Goal: Transaction & Acquisition: Book appointment/travel/reservation

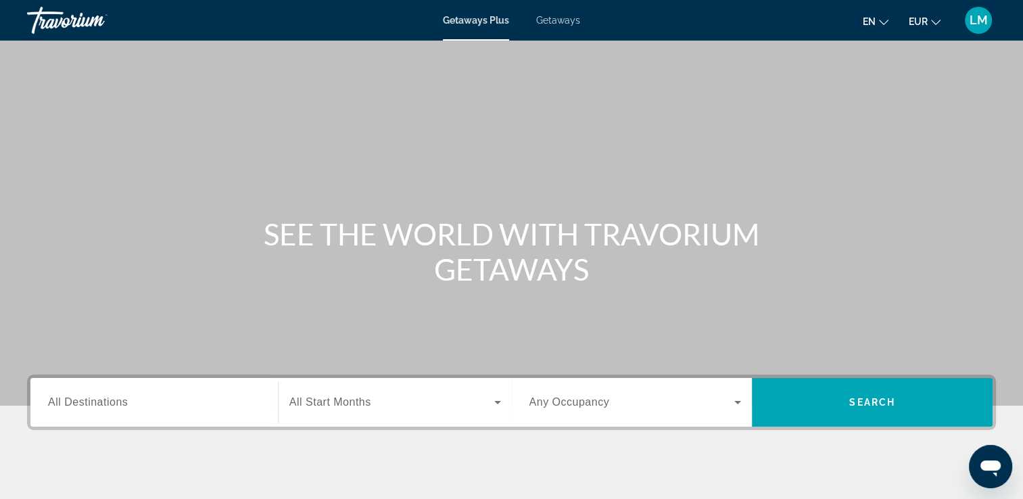
click at [560, 18] on span "Getaways" at bounding box center [558, 20] width 44 height 11
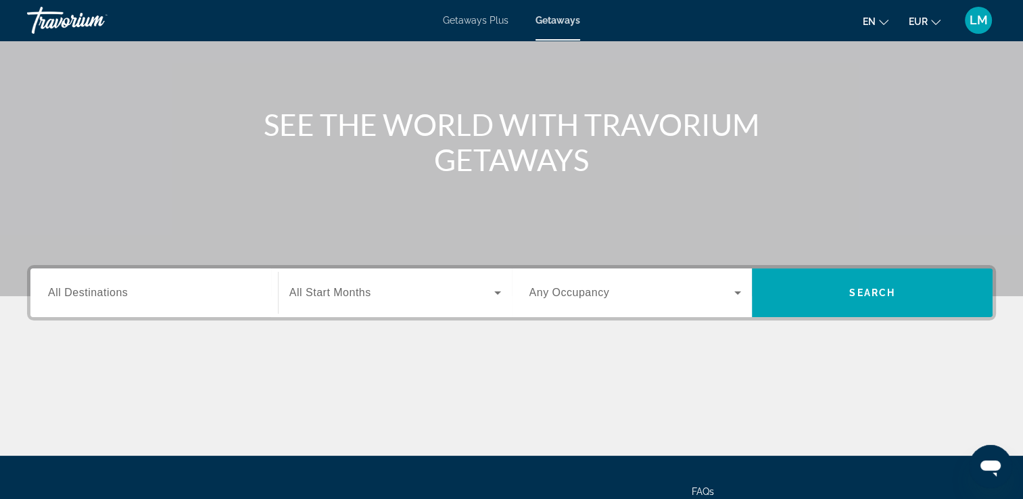
scroll to position [231, 0]
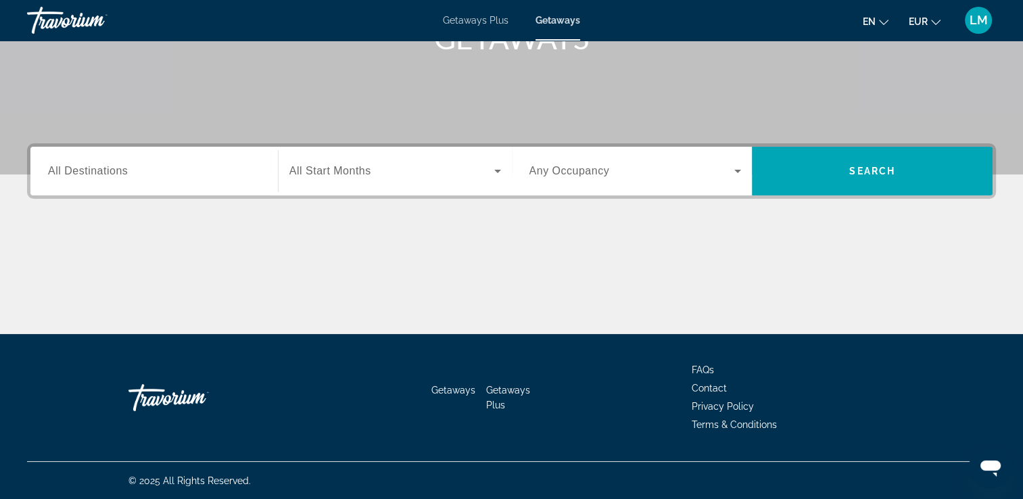
click at [145, 167] on input "Destination All Destinations" at bounding box center [154, 172] width 212 height 16
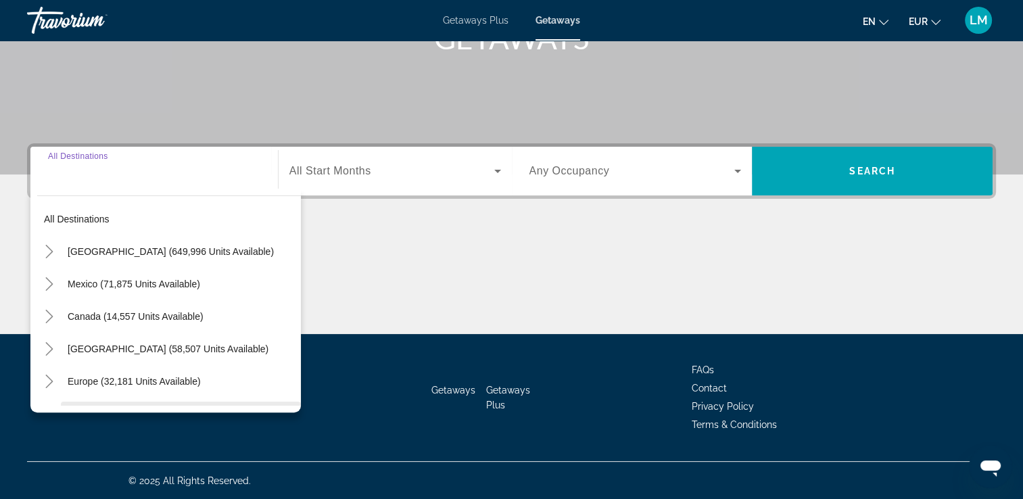
scroll to position [135, 0]
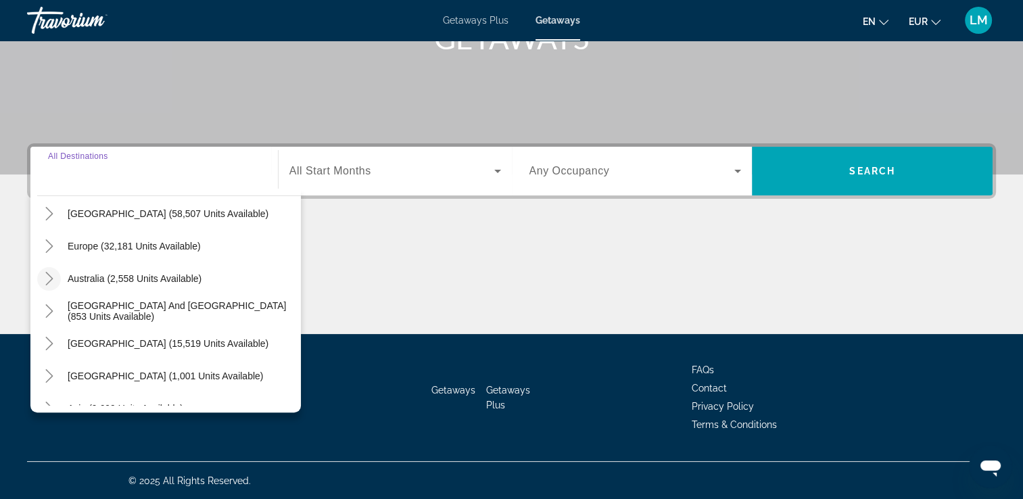
click at [54, 272] on icon "Toggle Australia (2,558 units available)" at bounding box center [50, 279] width 14 height 14
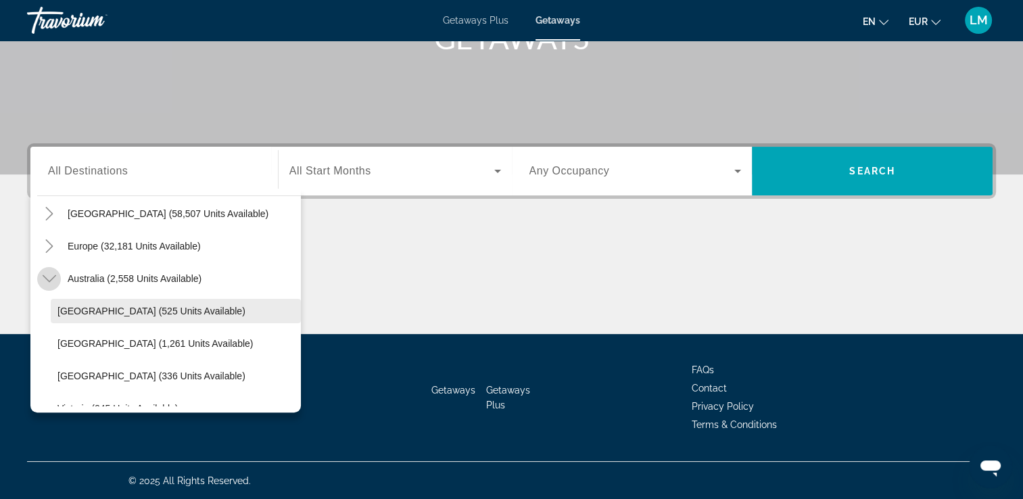
scroll to position [187, 0]
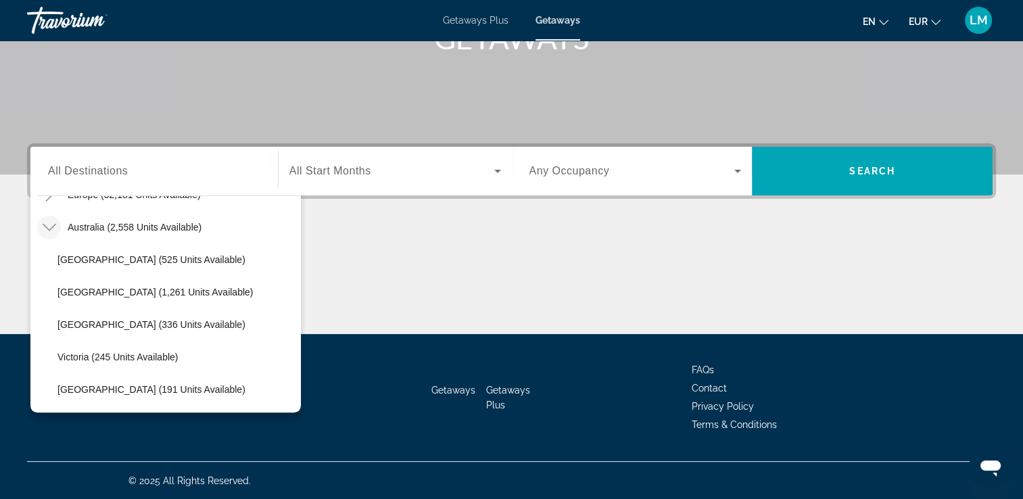
click at [43, 228] on icon "Toggle Australia (2,558 units available)" at bounding box center [50, 227] width 14 height 14
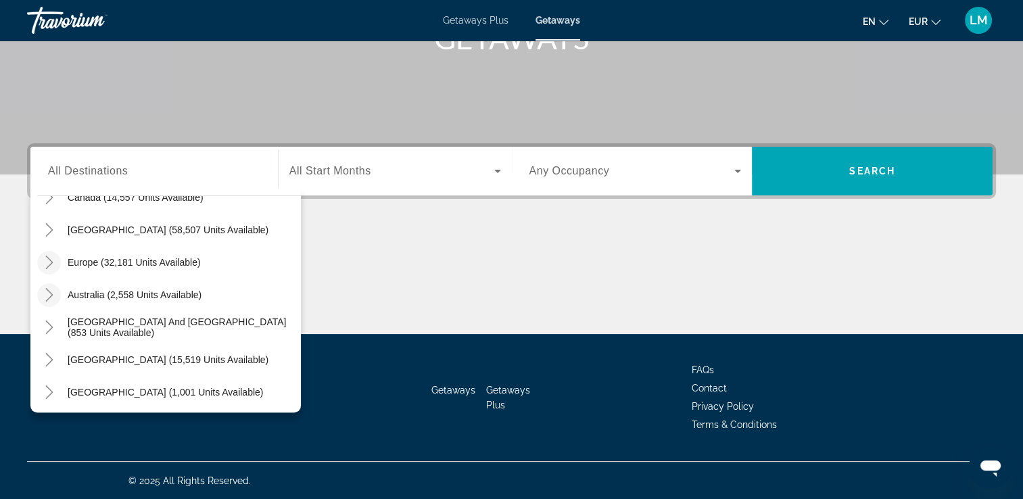
click at [49, 264] on icon "Toggle Europe (32,181 units available)" at bounding box center [50, 263] width 14 height 14
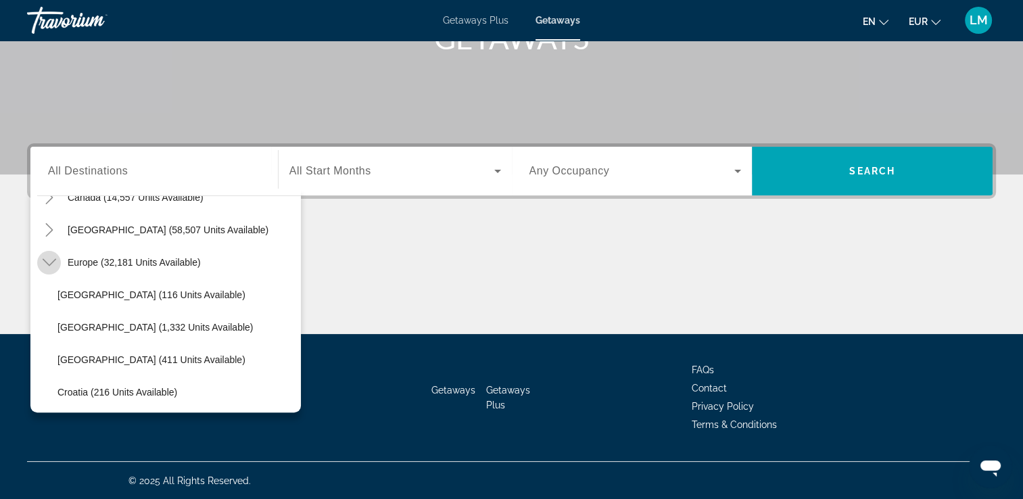
scroll to position [169, 0]
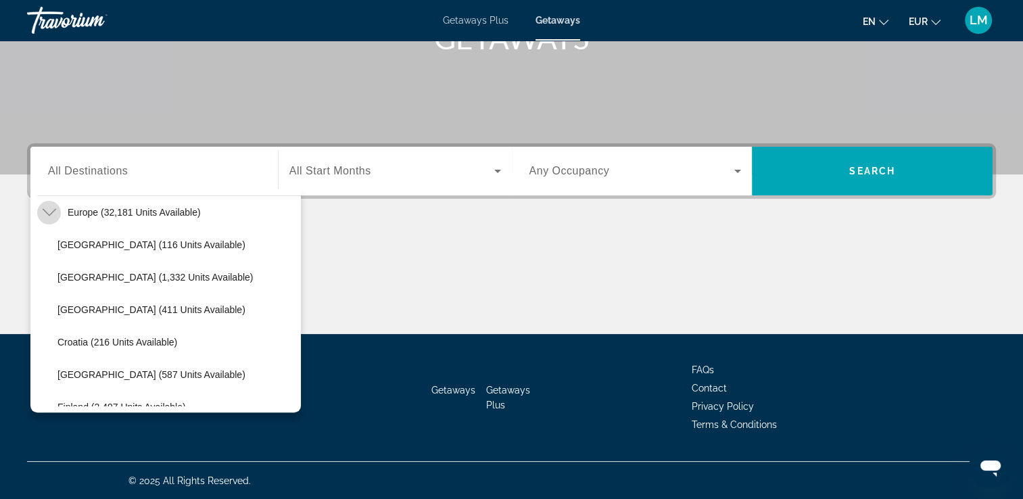
click at [57, 216] on mat-icon "Toggle Europe (32,181 units available)" at bounding box center [49, 213] width 24 height 24
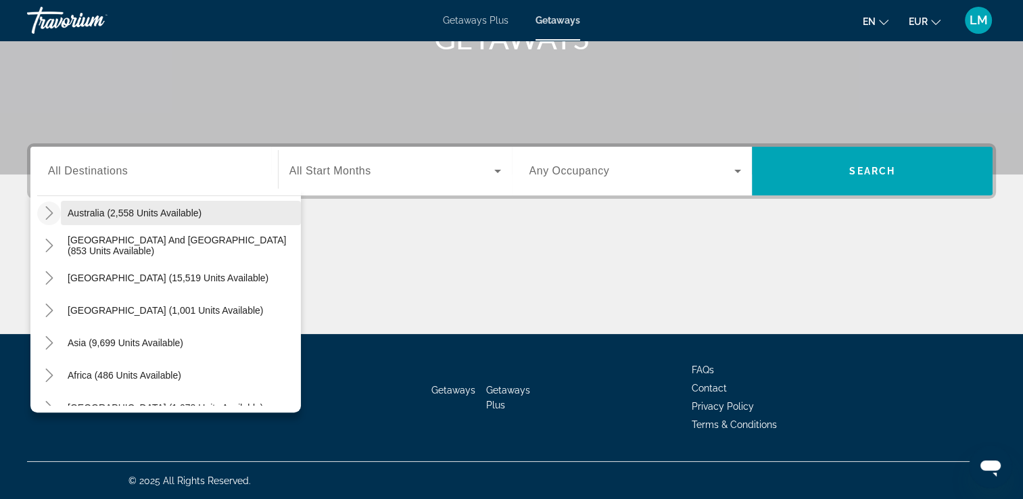
scroll to position [219, 0]
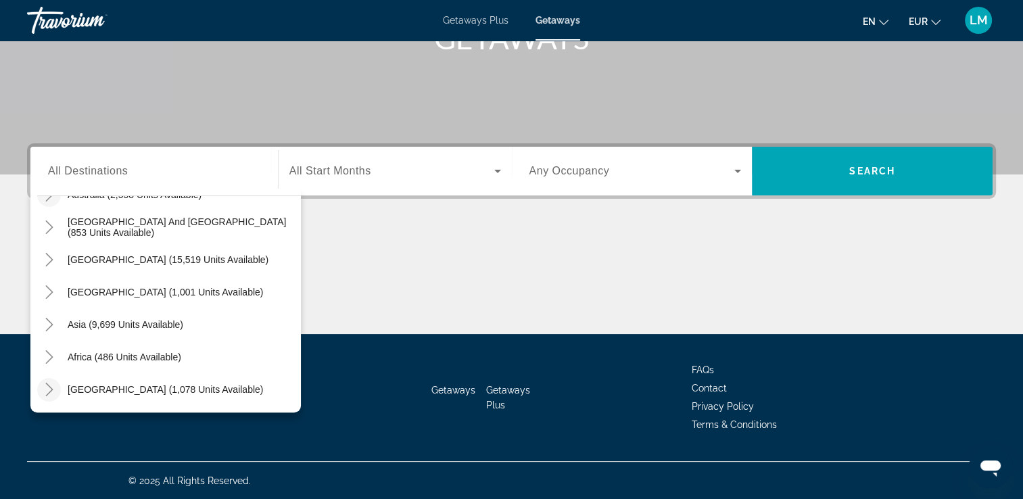
click at [51, 384] on icon "Toggle Middle East (1,078 units available)" at bounding box center [50, 390] width 14 height 14
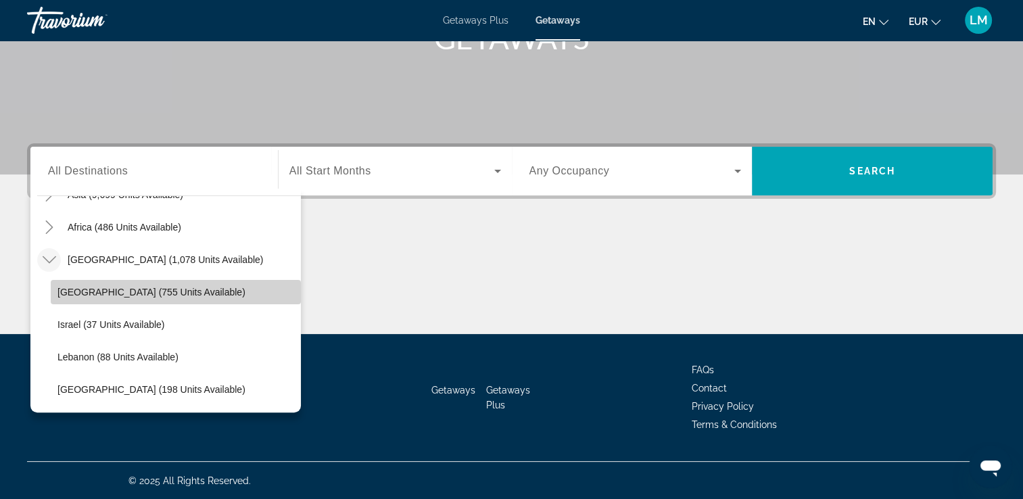
click at [202, 285] on span "Search widget" at bounding box center [176, 292] width 250 height 32
type input "**********"
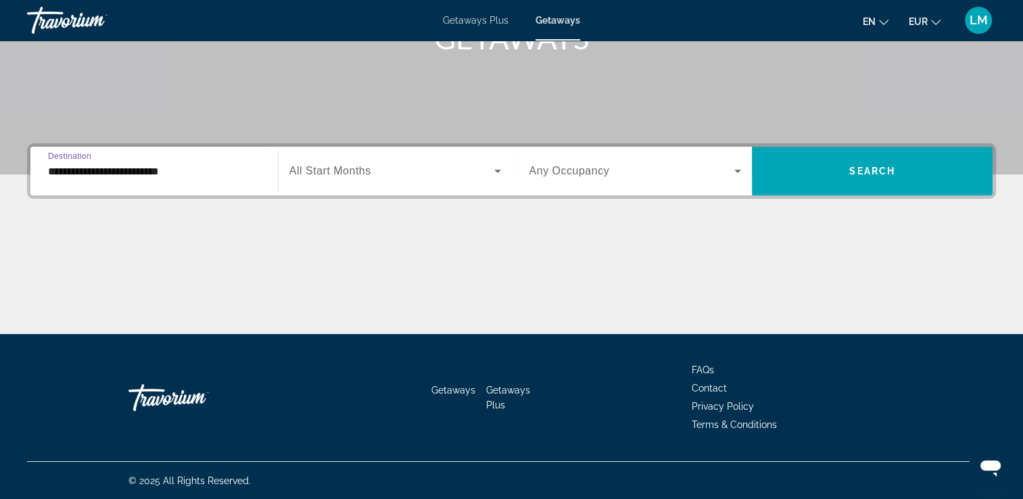
click at [365, 173] on span "All Start Months" at bounding box center [330, 170] width 82 height 11
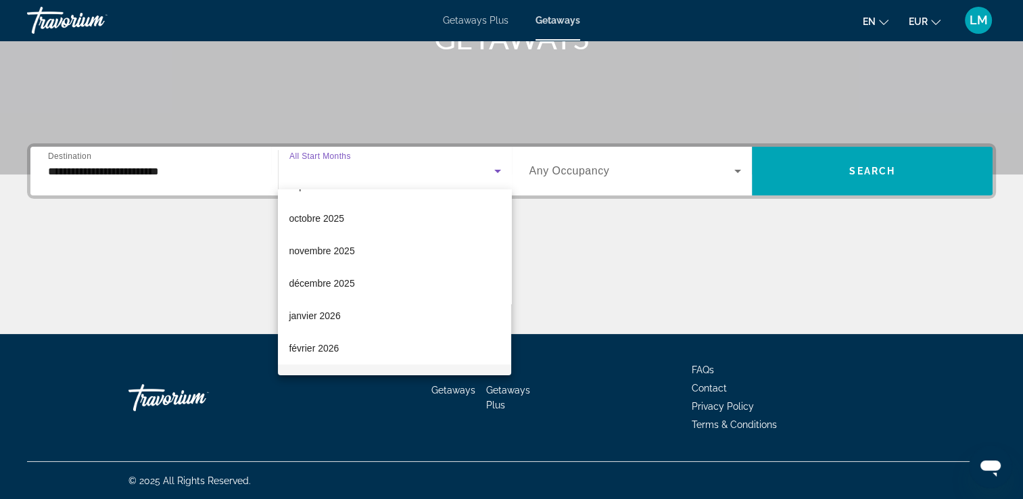
scroll to position [135, 0]
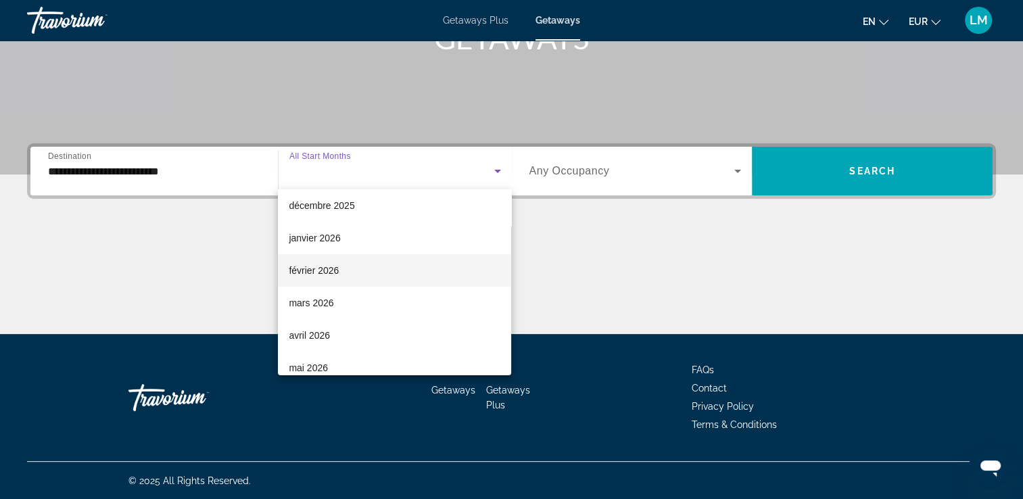
click at [325, 261] on mat-option "février 2026" at bounding box center [394, 270] width 233 height 32
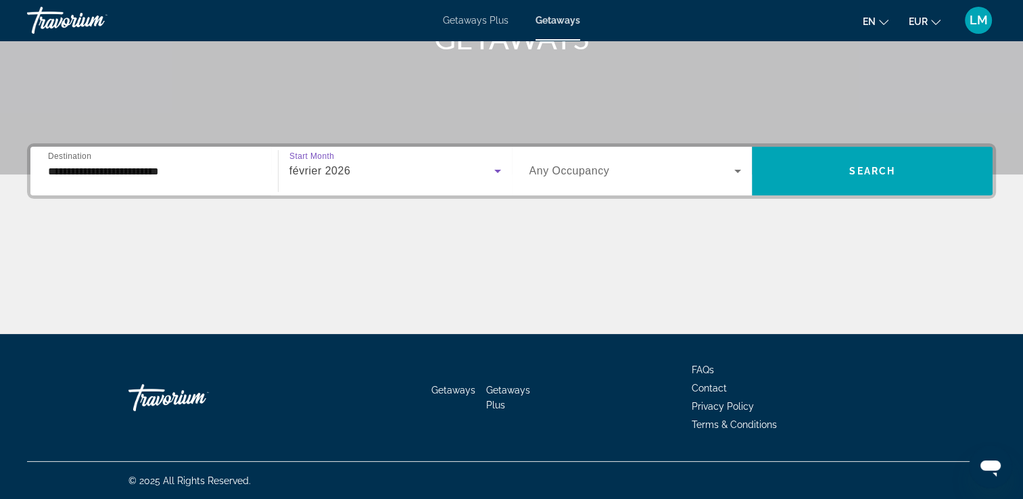
click at [638, 175] on span "Search widget" at bounding box center [633, 171] width 206 height 16
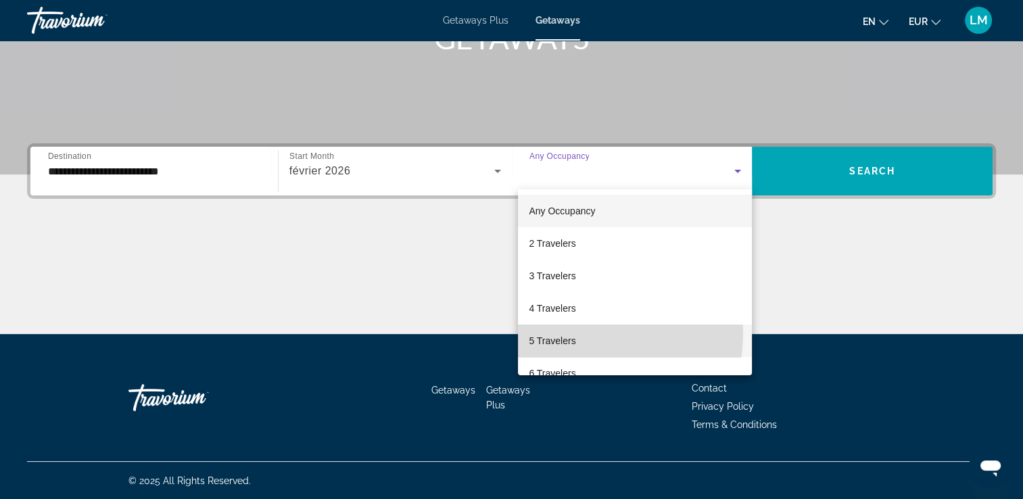
click at [542, 331] on mat-option "5 Travelers" at bounding box center [635, 341] width 234 height 32
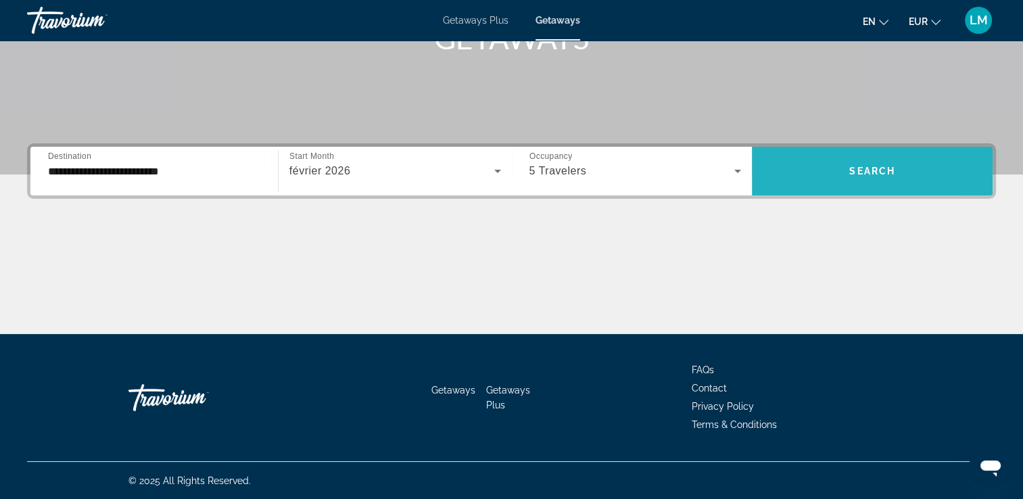
click at [805, 181] on span "Search widget" at bounding box center [872, 171] width 241 height 32
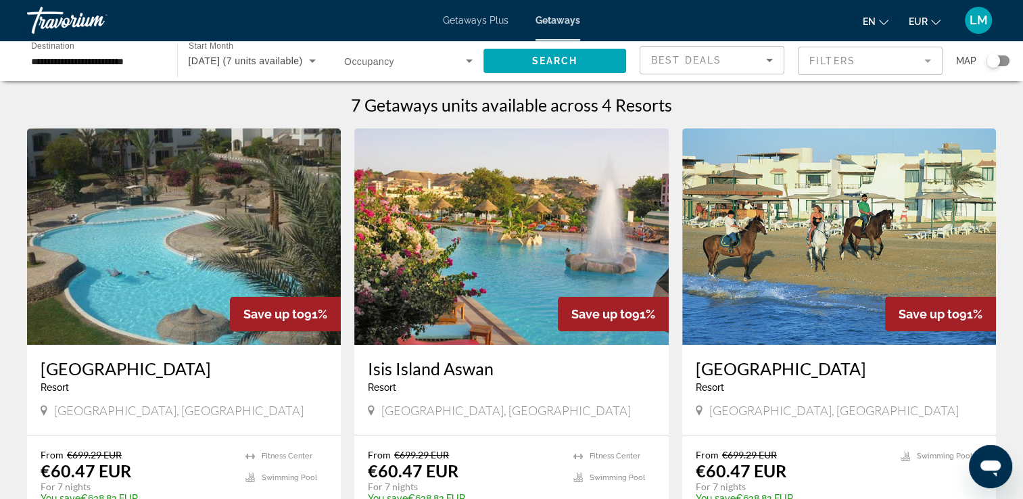
click at [214, 58] on span "[DATE] (7 units available)" at bounding box center [246, 60] width 114 height 11
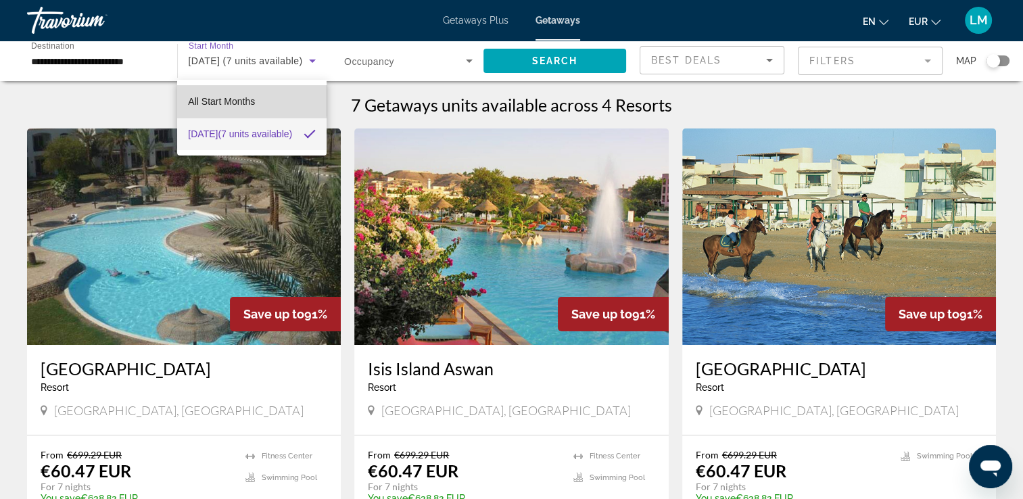
click at [200, 93] on mat-option "All Start Months" at bounding box center [251, 101] width 149 height 32
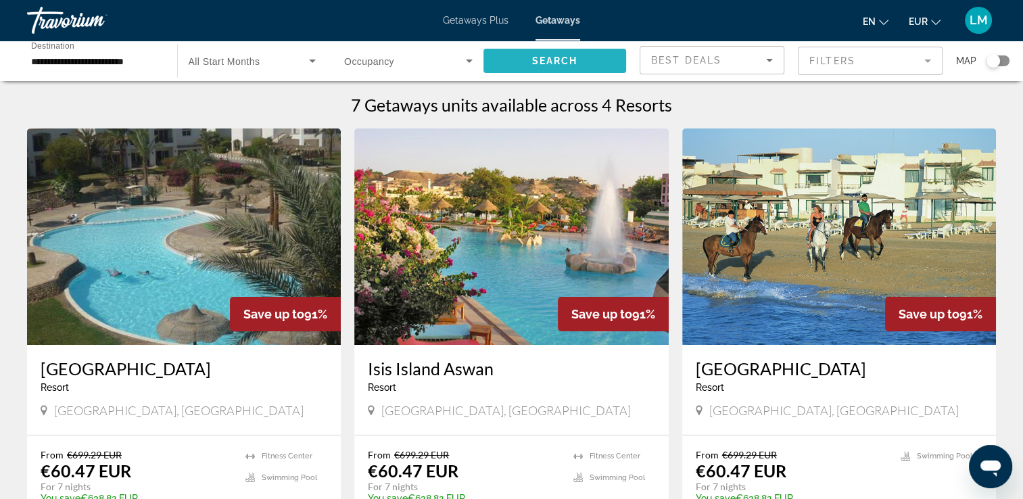
click at [554, 53] on span "Search widget" at bounding box center [555, 61] width 143 height 32
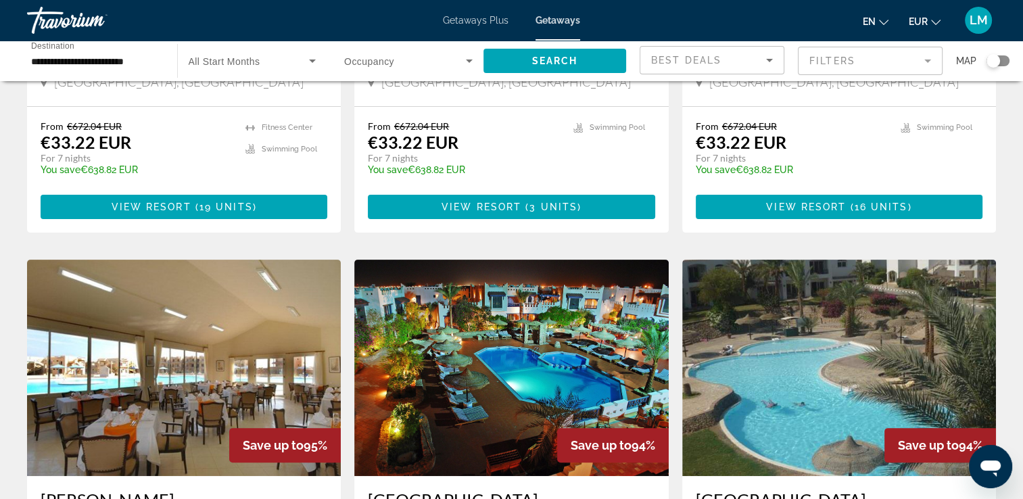
scroll to position [200, 0]
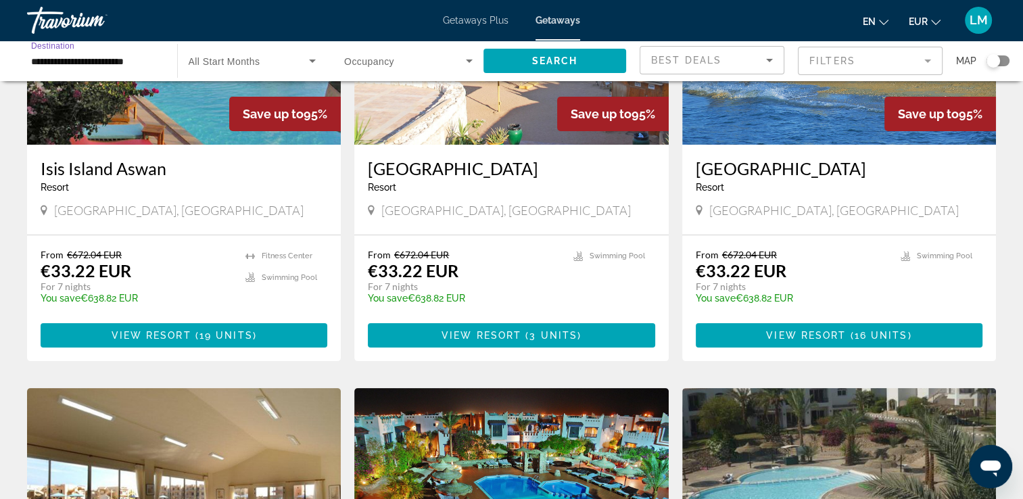
click at [127, 59] on input "**********" at bounding box center [95, 61] width 129 height 16
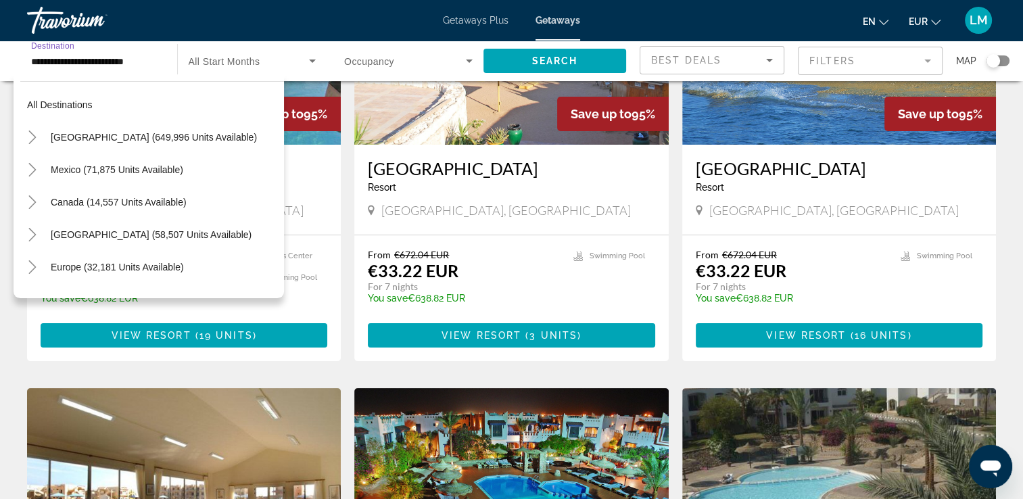
scroll to position [340, 0]
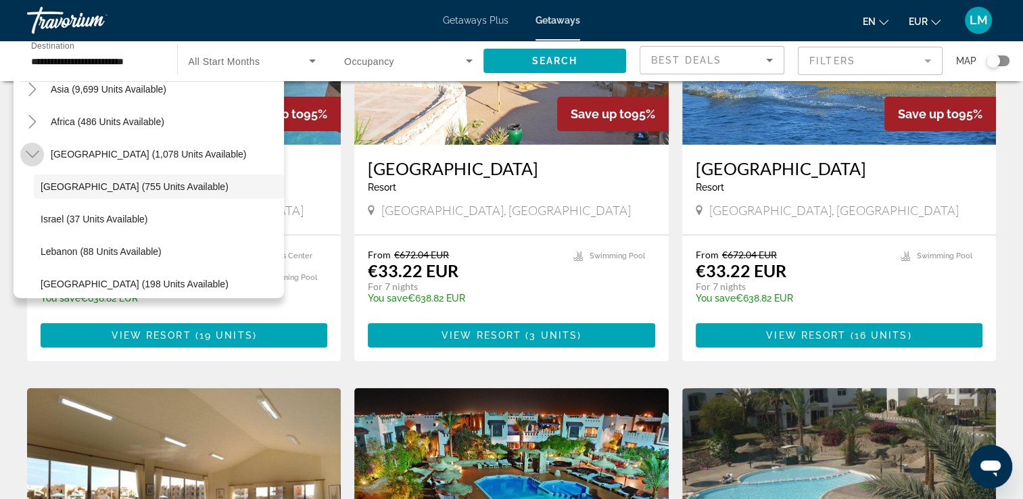
click at [31, 152] on icon "Toggle Middle East (1,078 units available)" at bounding box center [33, 154] width 14 height 14
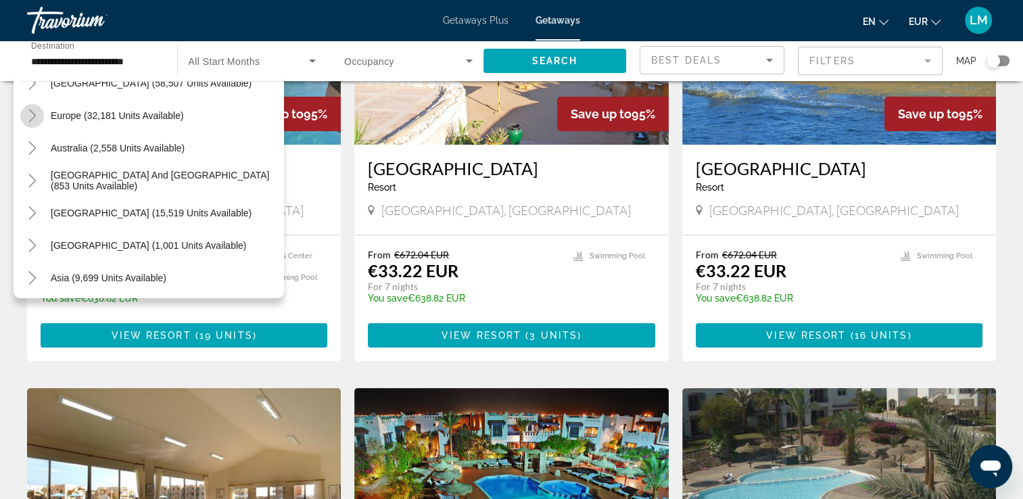
click at [32, 118] on icon "Toggle Europe (32,181 units available)" at bounding box center [31, 116] width 7 height 14
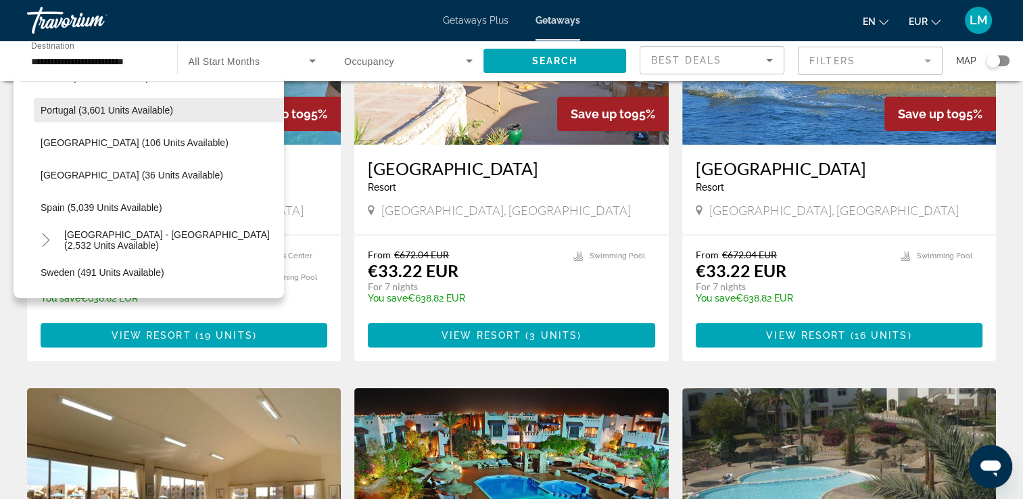
scroll to position [710, 0]
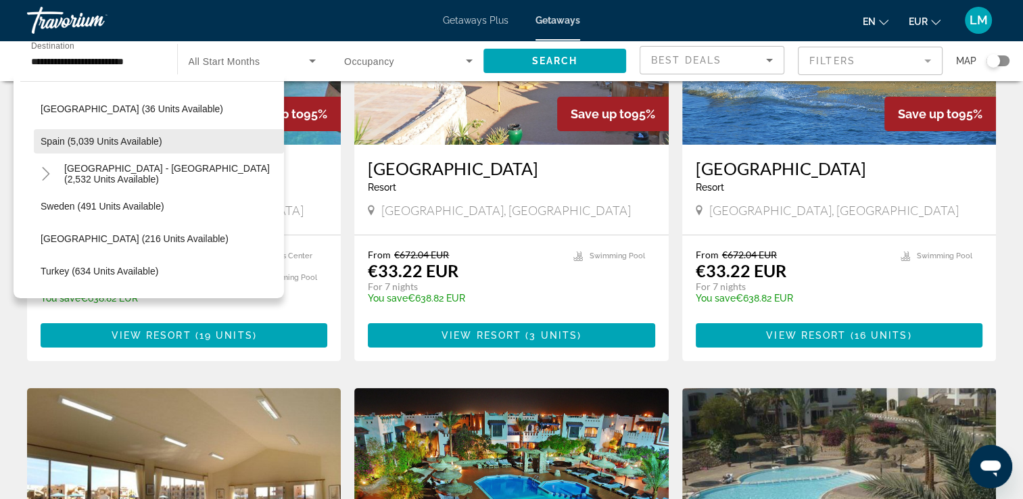
click at [152, 142] on span "Spain (5,039 units available)" at bounding box center [102, 141] width 122 height 11
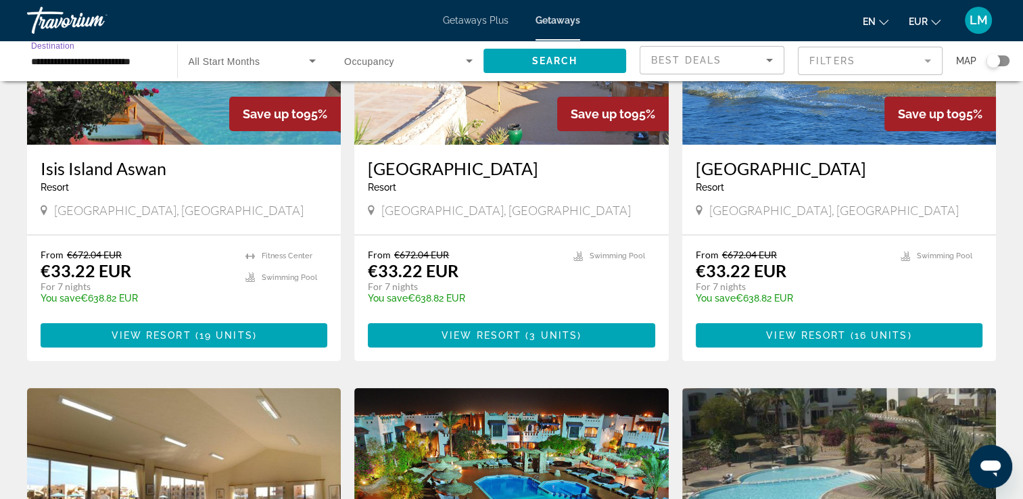
click at [257, 57] on span "All Start Months" at bounding box center [225, 61] width 72 height 11
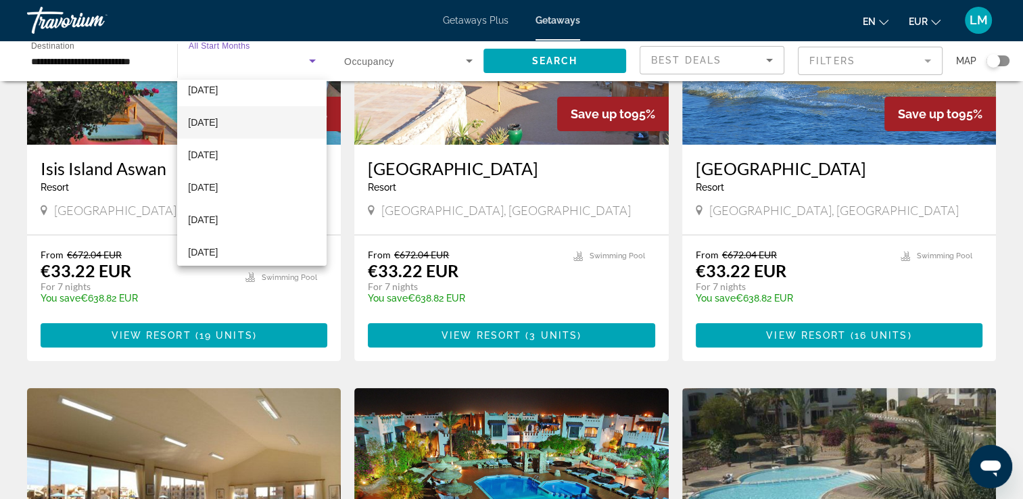
scroll to position [68, 0]
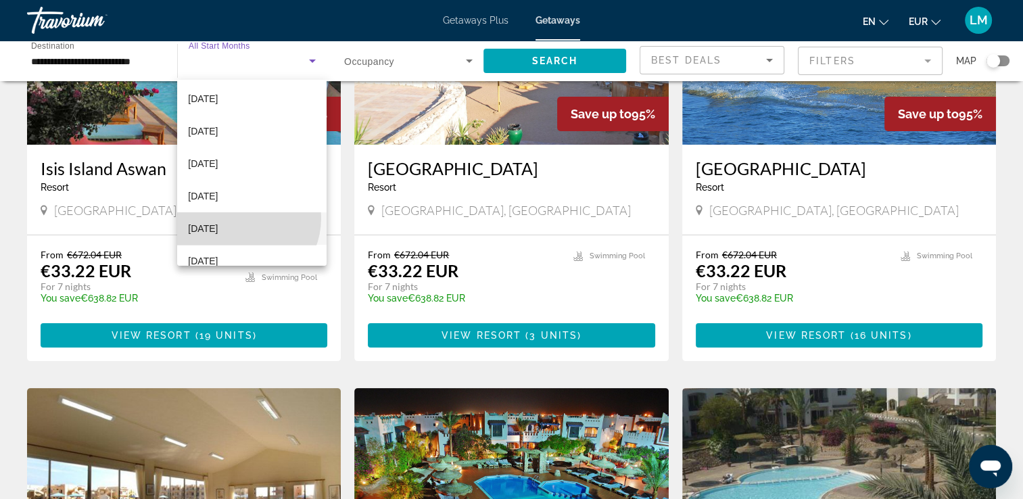
click at [238, 218] on mat-option "[DATE]" at bounding box center [251, 228] width 149 height 32
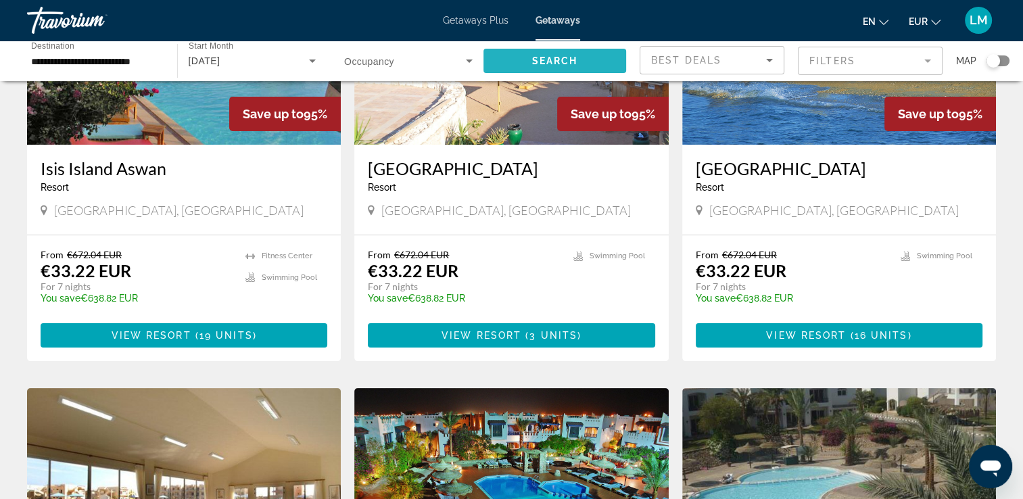
click at [579, 59] on span "Search widget" at bounding box center [555, 61] width 143 height 32
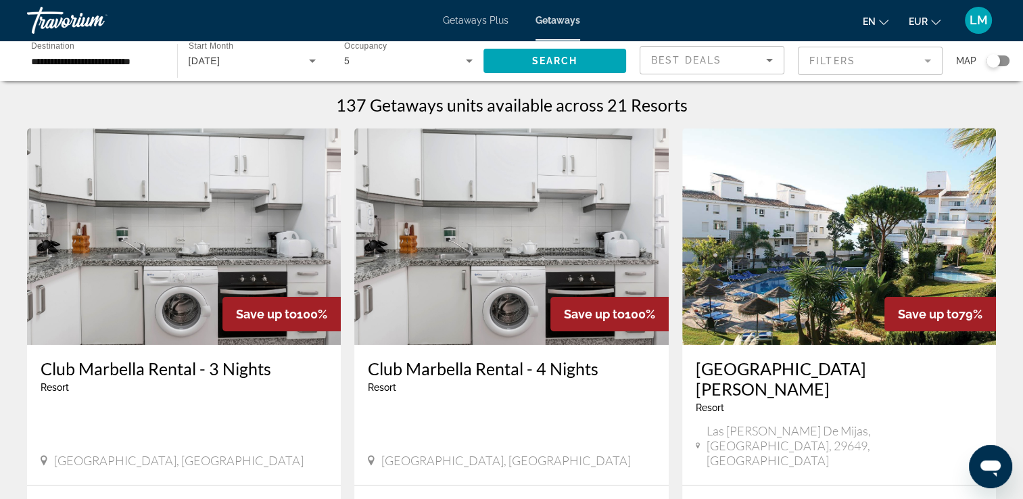
click at [1005, 61] on div "Search widget" at bounding box center [998, 60] width 23 height 11
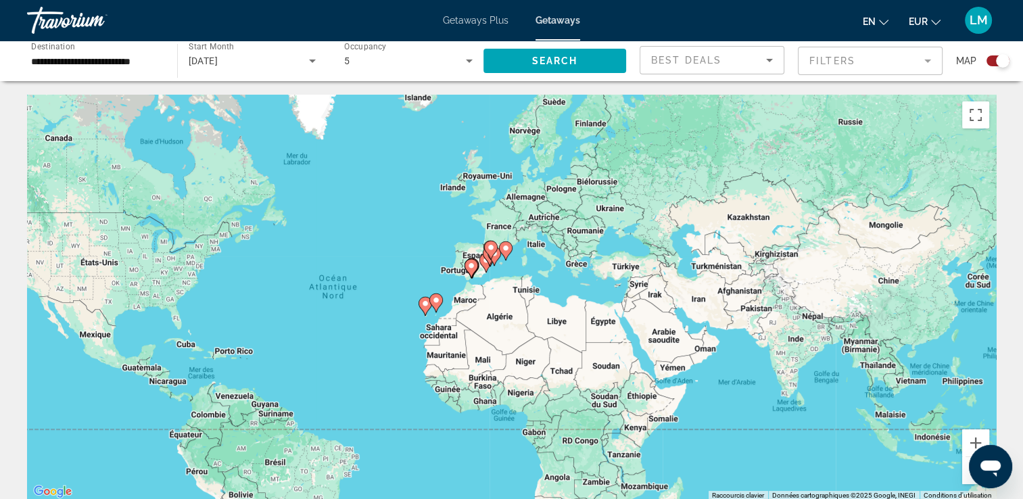
drag, startPoint x: 634, startPoint y: 280, endPoint x: 500, endPoint y: 292, distance: 135.1
click at [534, 292] on div "Pour activer le glissement avec le clavier, appuyez sur Alt+Entrée. Une fois ce…" at bounding box center [511, 298] width 969 height 406
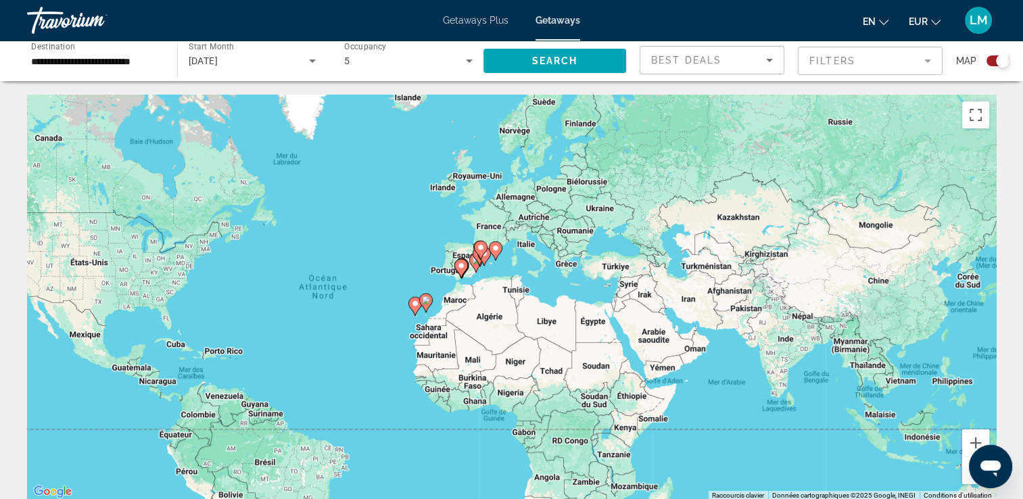
click at [421, 269] on div "Pour activer le glissement avec le clavier, appuyez sur Alt+Entrée. Une fois ce…" at bounding box center [511, 298] width 969 height 406
click at [421, 268] on div "Pour activer le glissement avec le clavier, appuyez sur Alt+Entrée. Une fois ce…" at bounding box center [511, 298] width 969 height 406
click at [461, 272] on icon "Main content" at bounding box center [460, 269] width 12 height 18
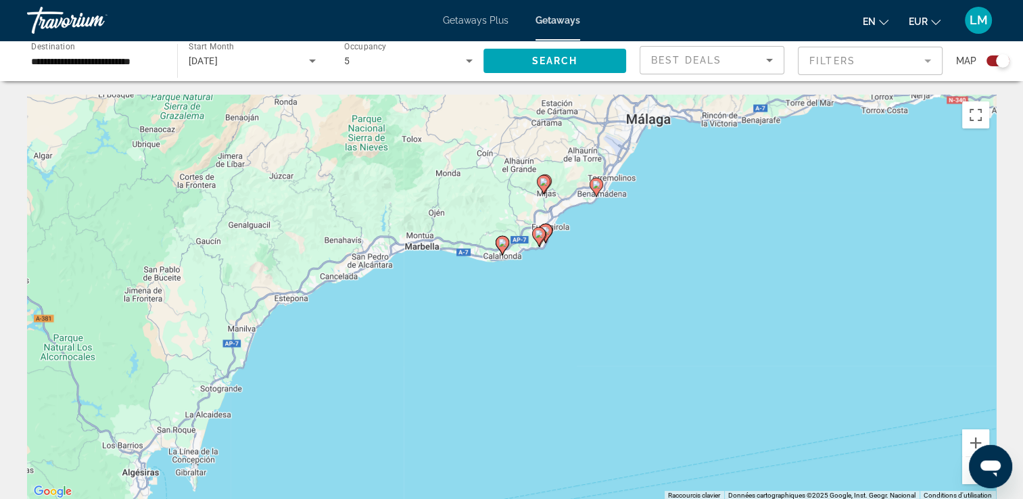
drag, startPoint x: 505, startPoint y: 327, endPoint x: 495, endPoint y: 283, distance: 45.1
click at [495, 283] on div "Pour activer le glissement avec le clavier, appuyez sur Alt+Entrée. Une fois ce…" at bounding box center [511, 298] width 969 height 406
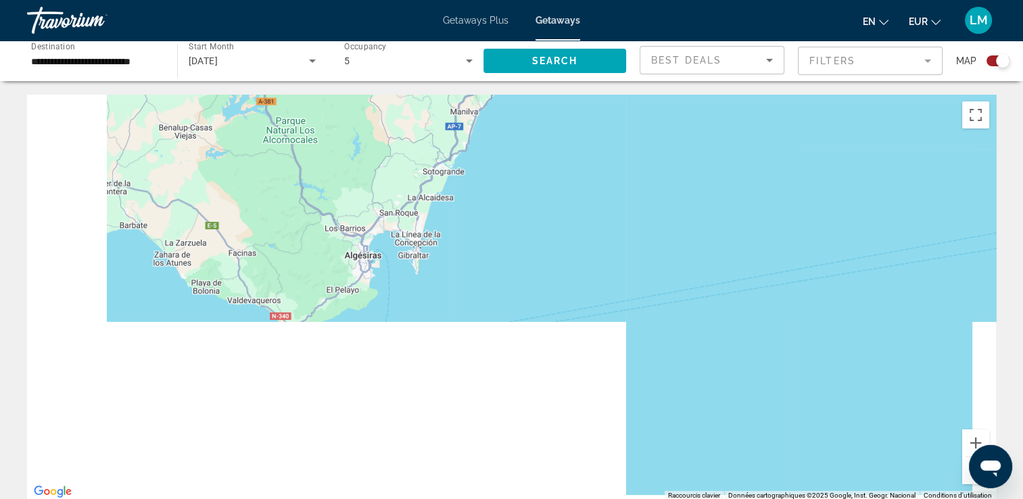
drag, startPoint x: 441, startPoint y: 331, endPoint x: 638, endPoint y: 130, distance: 282.2
click at [638, 130] on div "Pour activer le glissement avec le clavier, appuyez sur Alt+Entrée. Une fois ce…" at bounding box center [511, 298] width 969 height 406
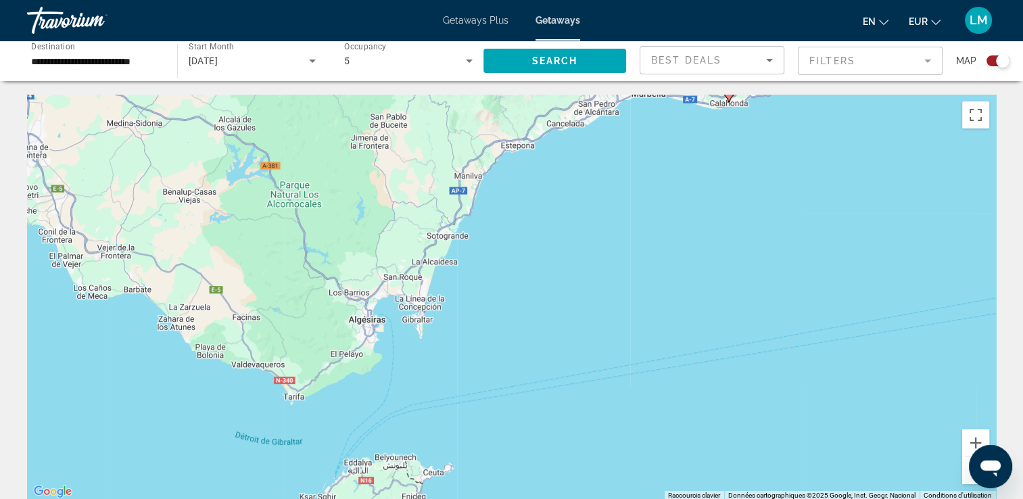
drag, startPoint x: 586, startPoint y: 191, endPoint x: 590, endPoint y: 258, distance: 67.1
click at [590, 261] on div "Pour activer le glissement avec le clavier, appuyez sur Alt+Entrée. Une fois ce…" at bounding box center [511, 298] width 969 height 406
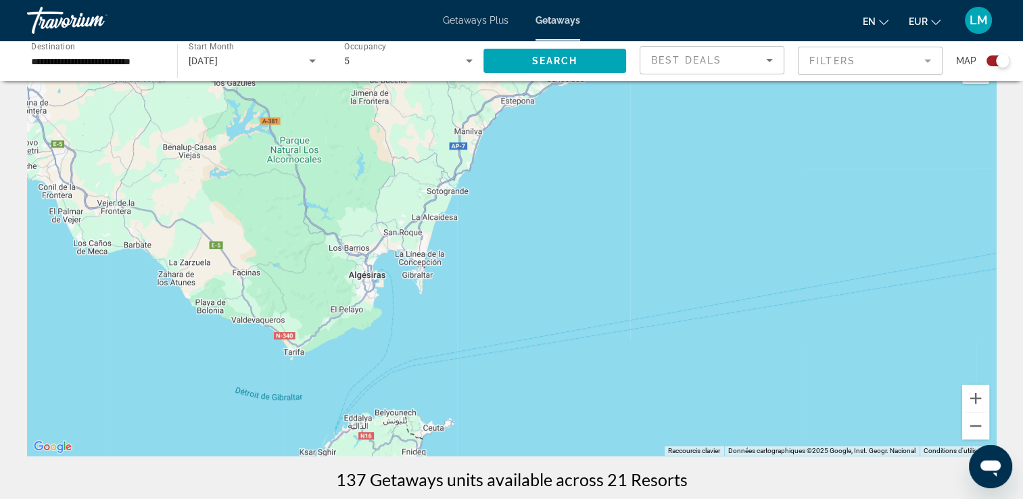
scroll to position [68, 0]
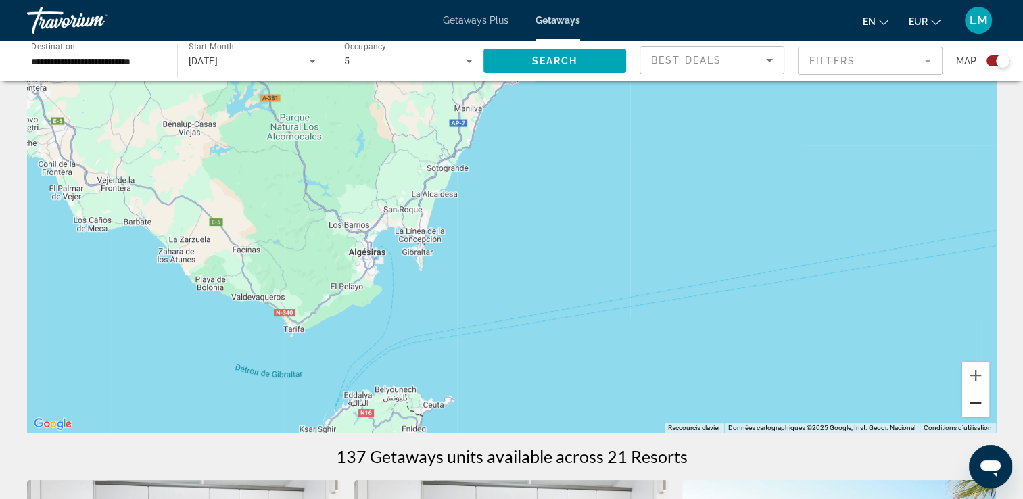
click at [973, 412] on button "Zoom arrière" at bounding box center [975, 403] width 27 height 27
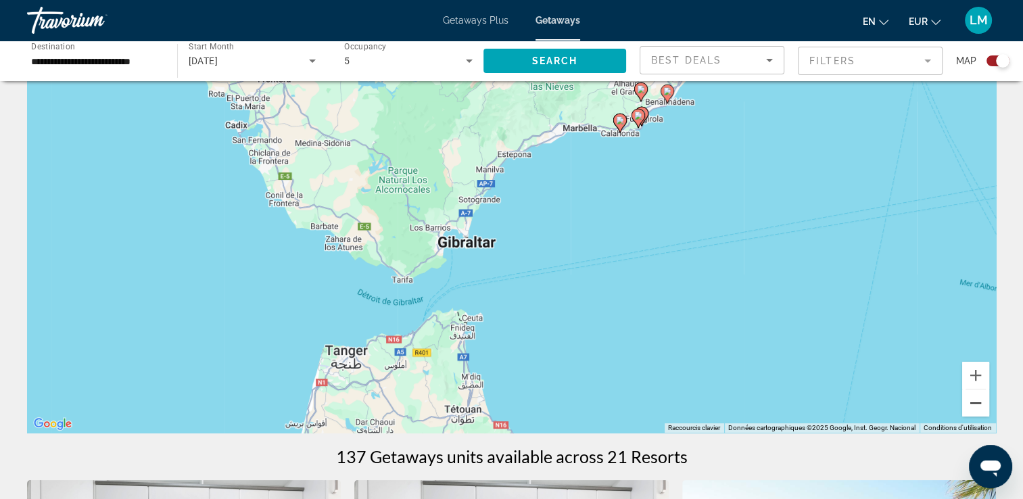
click at [973, 411] on button "Zoom arrière" at bounding box center [975, 403] width 27 height 27
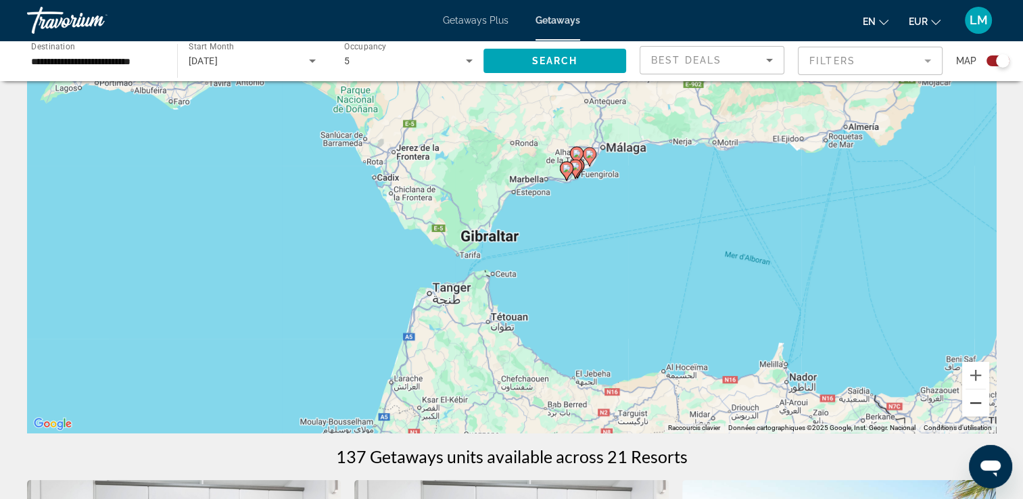
click at [973, 409] on button "Zoom arrière" at bounding box center [975, 403] width 27 height 27
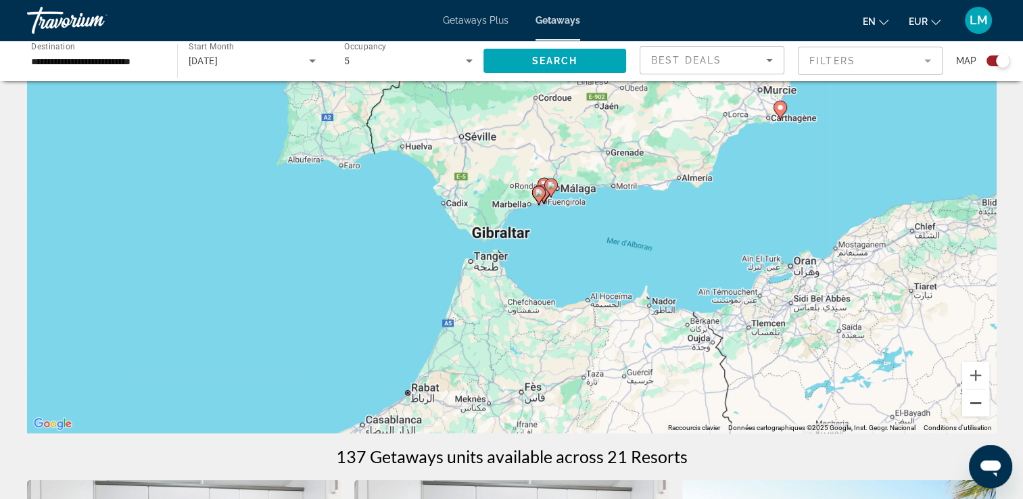
click at [973, 409] on button "Zoom arrière" at bounding box center [975, 403] width 27 height 27
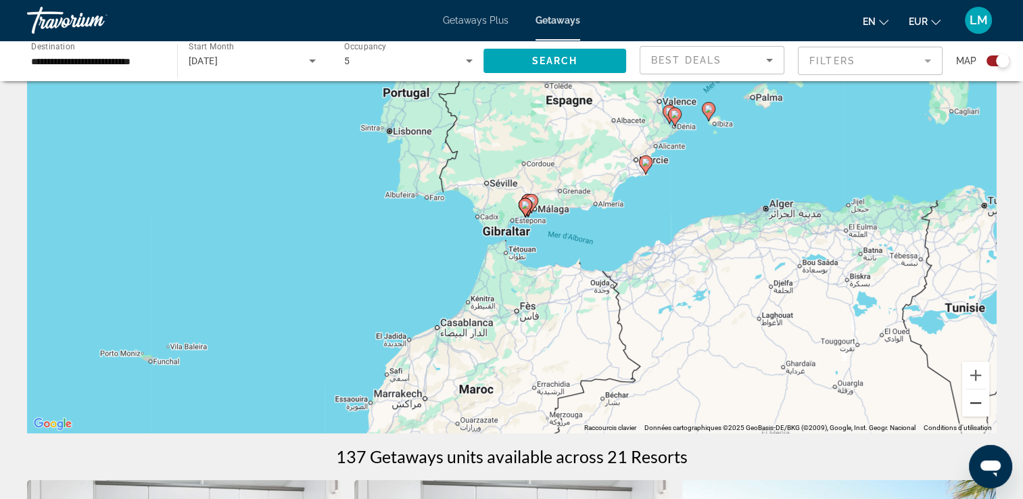
click at [973, 407] on button "Zoom arrière" at bounding box center [975, 403] width 27 height 27
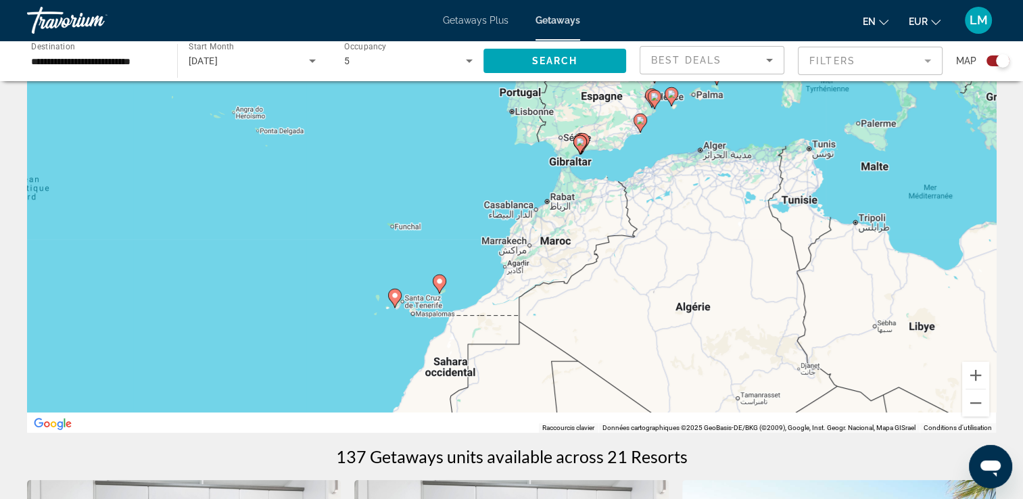
drag, startPoint x: 620, startPoint y: 327, endPoint x: 603, endPoint y: 262, distance: 67.1
click at [684, 253] on div "Pour activer le glissement avec le clavier, appuyez sur Alt+Entrée. Une fois ce…" at bounding box center [511, 230] width 969 height 406
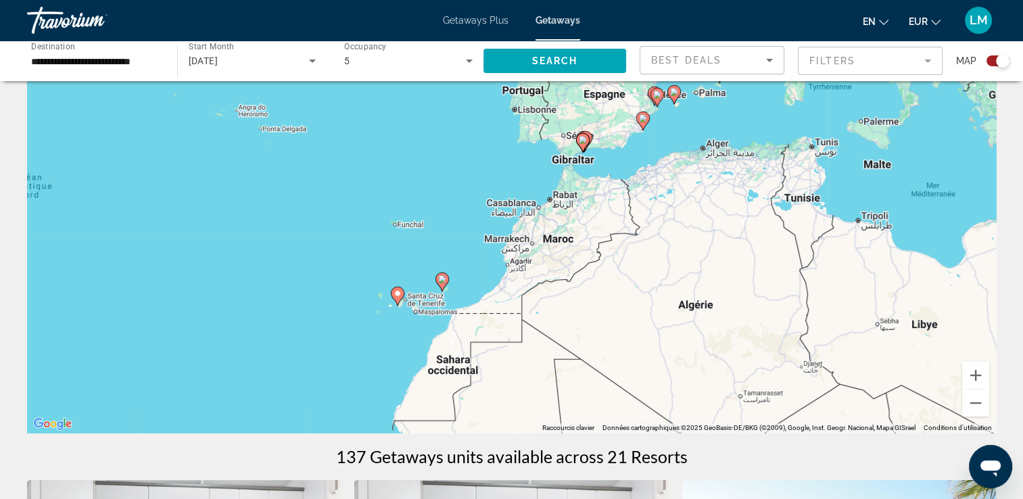
click at [440, 280] on image "Main content" at bounding box center [442, 279] width 8 height 8
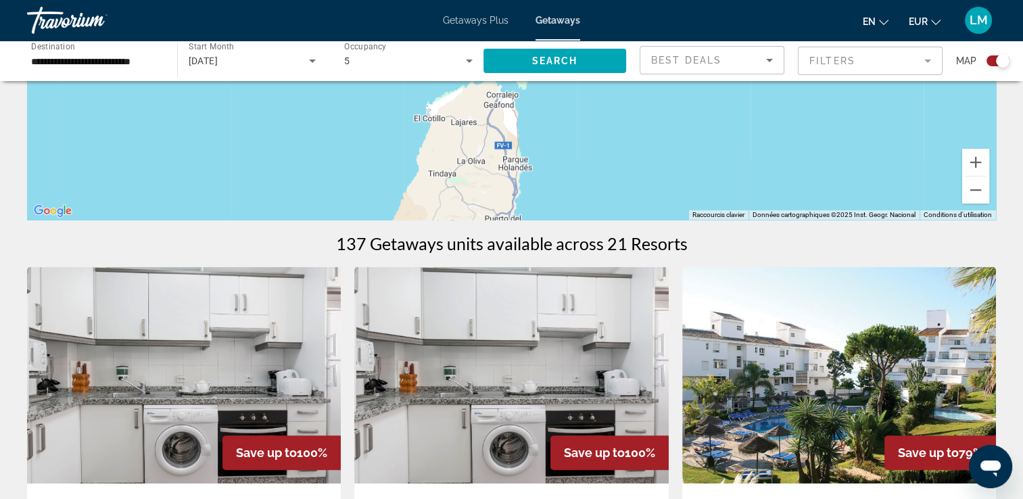
scroll to position [203, 0]
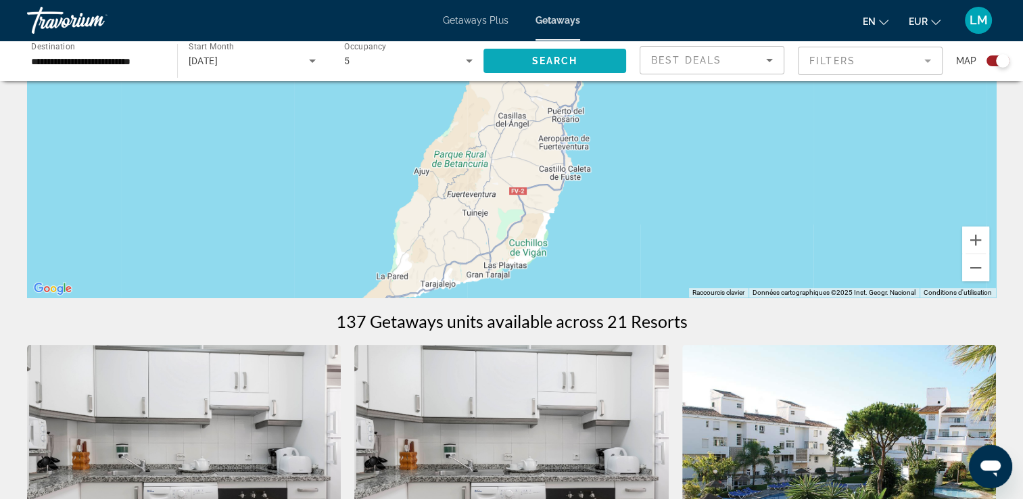
drag, startPoint x: 546, startPoint y: 241, endPoint x: 590, endPoint y: 66, distance: 180.4
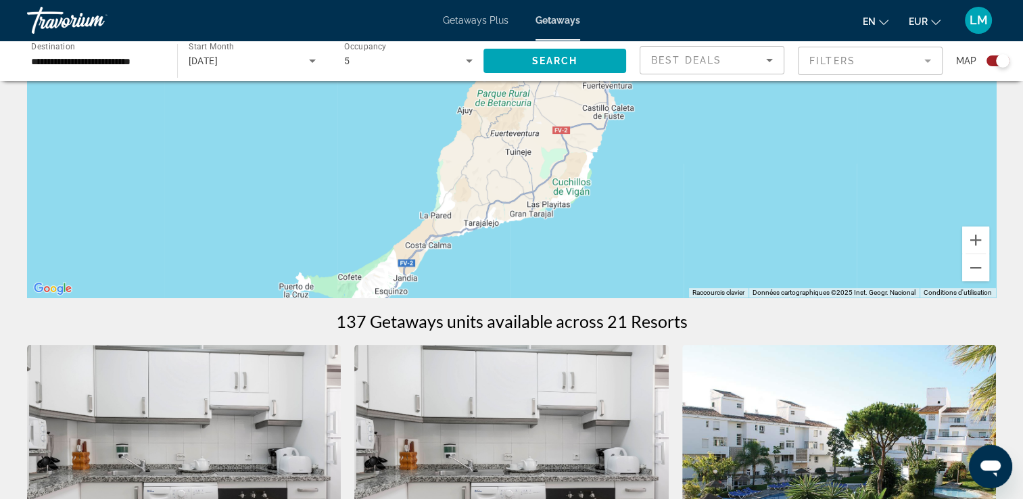
drag, startPoint x: 553, startPoint y: 120, endPoint x: 662, endPoint y: 9, distance: 156.4
click at [662, 9] on div "**********" at bounding box center [511, 46] width 1023 height 499
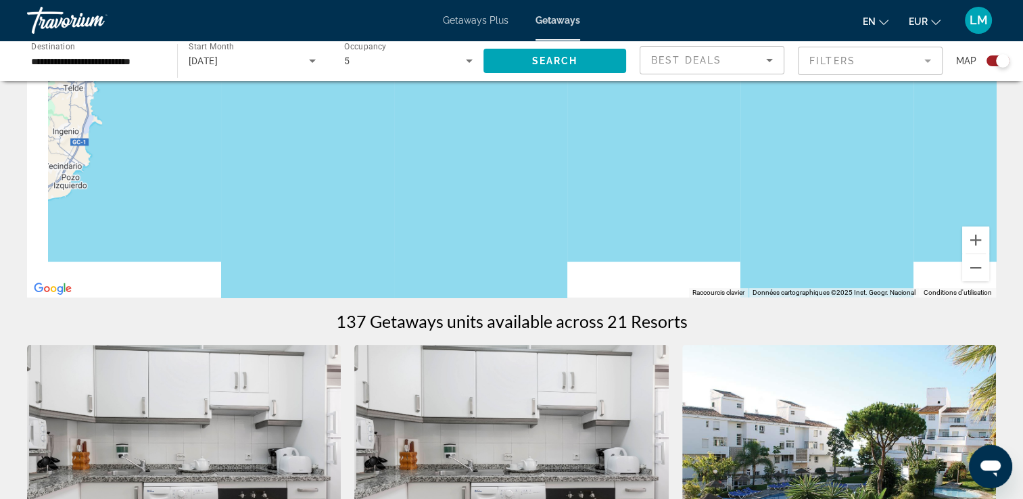
drag, startPoint x: 565, startPoint y: 84, endPoint x: 571, endPoint y: 78, distance: 7.7
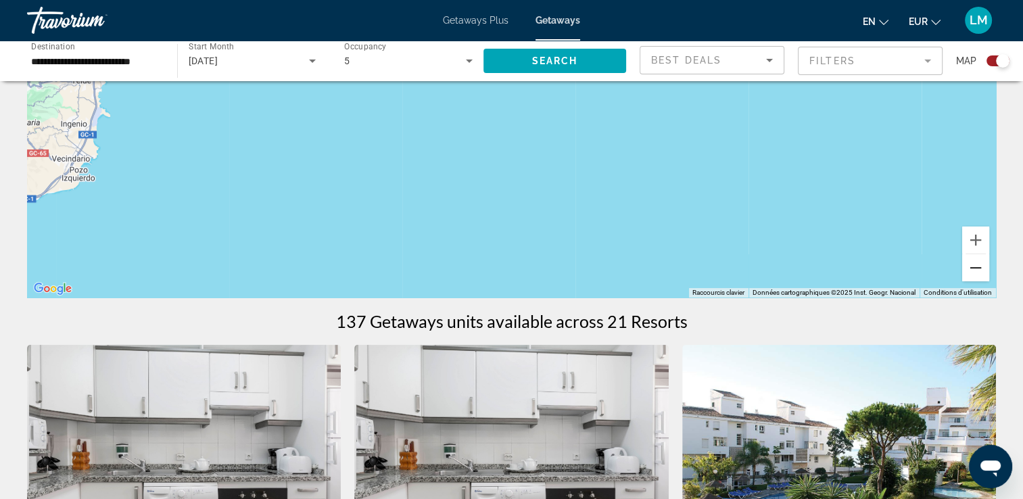
click at [971, 273] on button "Zoom arrière" at bounding box center [975, 267] width 27 height 27
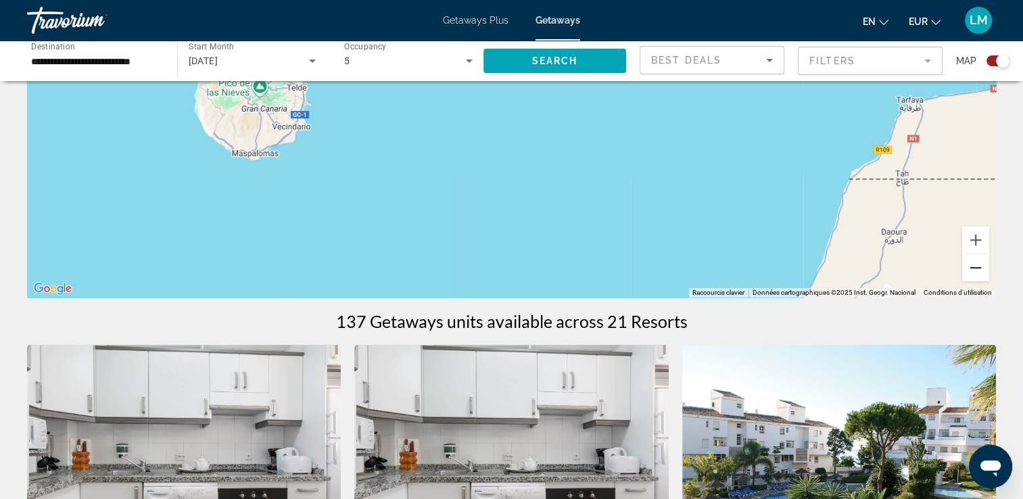
click at [971, 273] on button "Zoom arrière" at bounding box center [975, 267] width 27 height 27
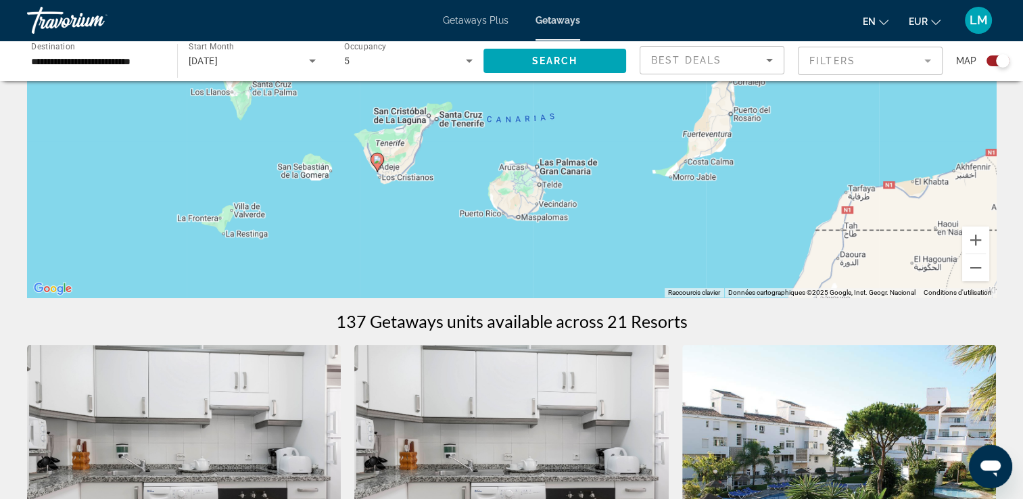
drag, startPoint x: 586, startPoint y: 149, endPoint x: 715, endPoint y: 235, distance: 155.1
click at [715, 235] on div "Pour activer le glissement avec le clavier, appuyez sur Alt+Entrée. Une fois ce…" at bounding box center [511, 95] width 969 height 406
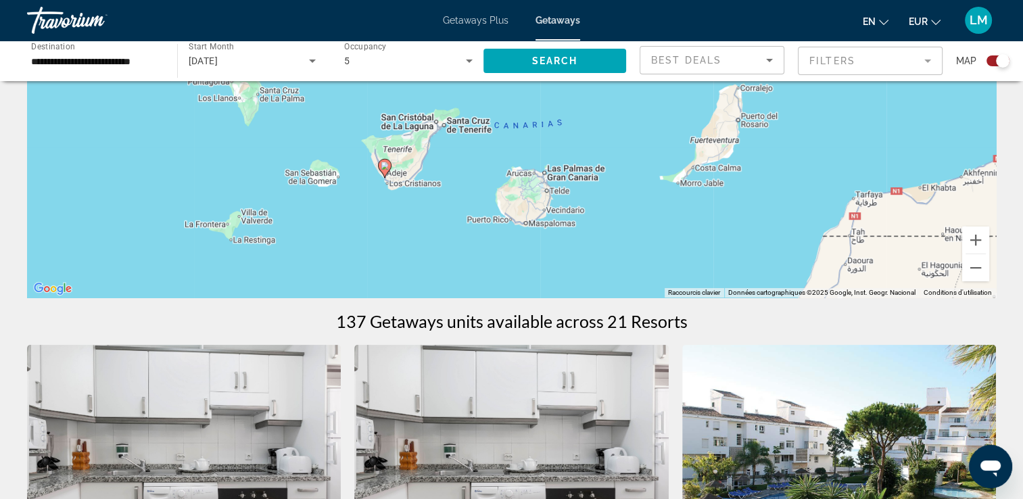
click at [390, 171] on gmp-advanced-marker "Main content" at bounding box center [385, 168] width 14 height 20
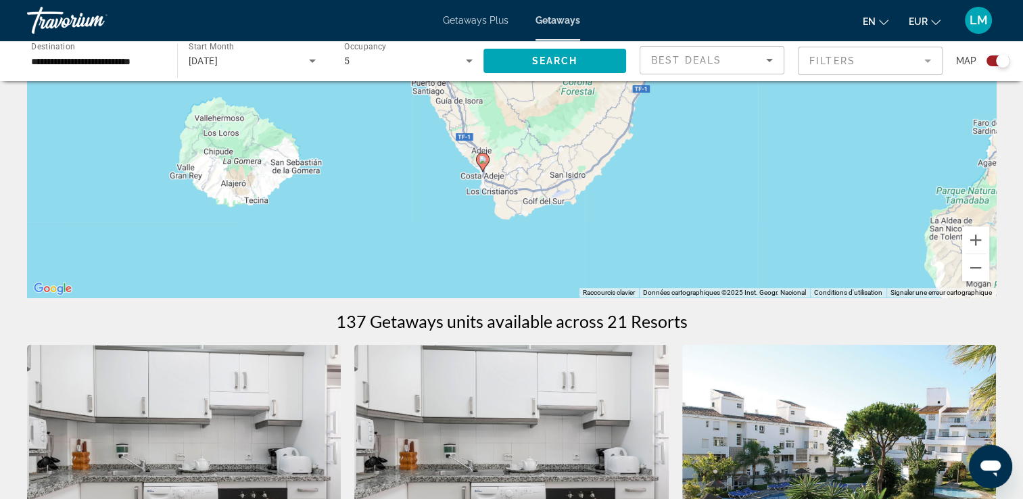
drag, startPoint x: 509, startPoint y: 202, endPoint x: 482, endPoint y: 227, distance: 37.3
click at [488, 237] on div "Pour activer le glissement avec le clavier, appuyez sur Alt+Entrée. Une fois ce…" at bounding box center [511, 95] width 969 height 406
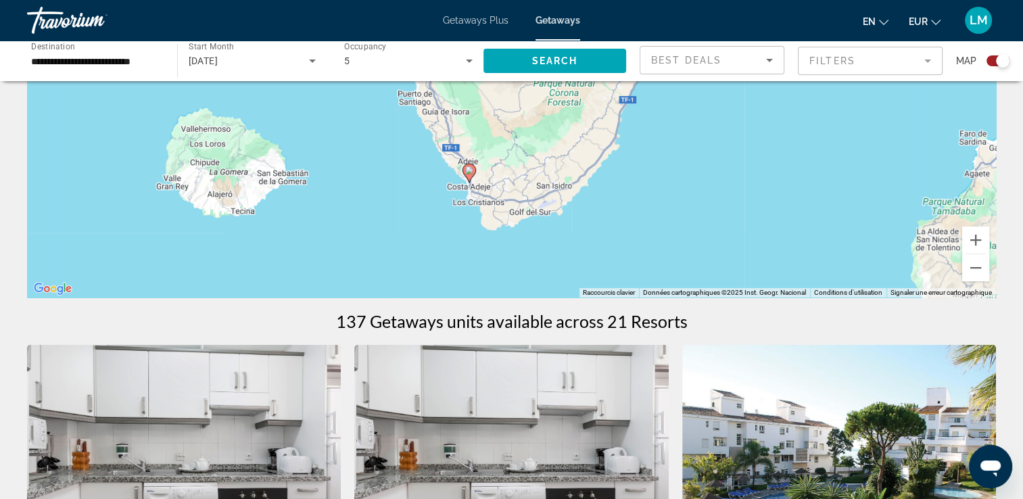
click at [468, 174] on image "Main content" at bounding box center [469, 170] width 8 height 8
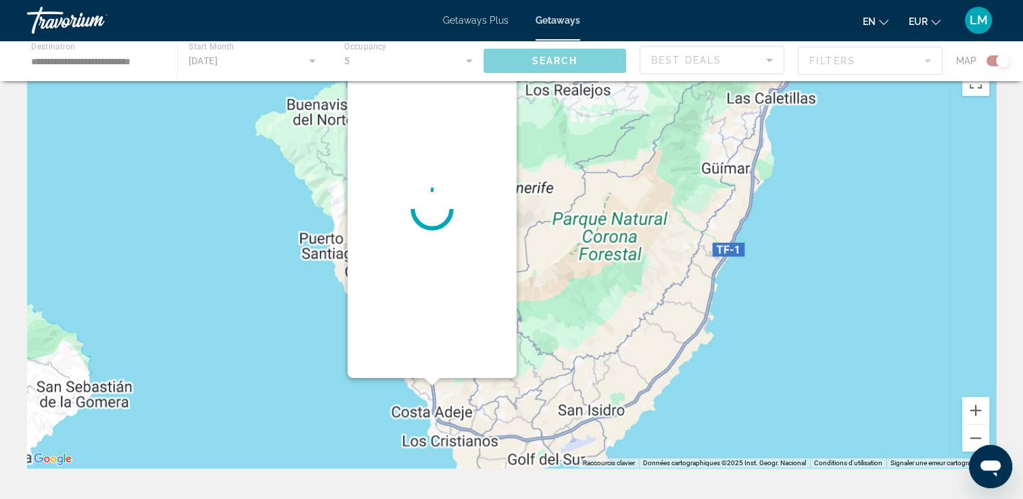
scroll to position [0, 0]
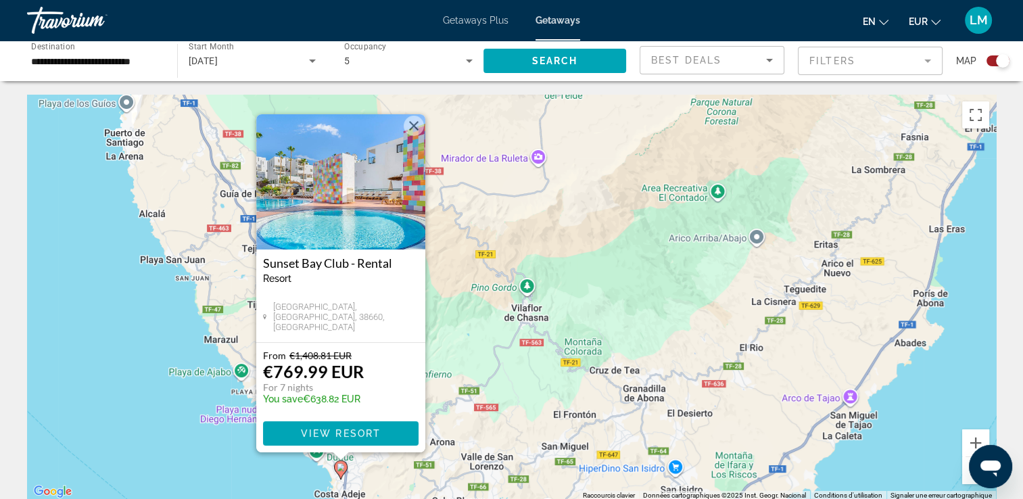
click at [81, 311] on div "Pour activer le glissement avec le clavier, appuyez sur Alt+Entrée. Une fois ce…" at bounding box center [511, 298] width 969 height 406
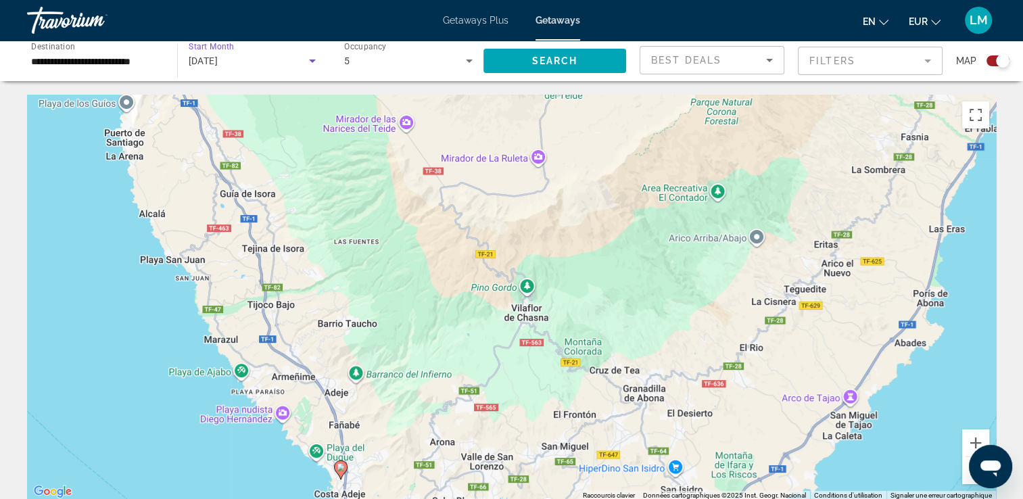
click at [218, 64] on span "[DATE]" at bounding box center [204, 60] width 30 height 11
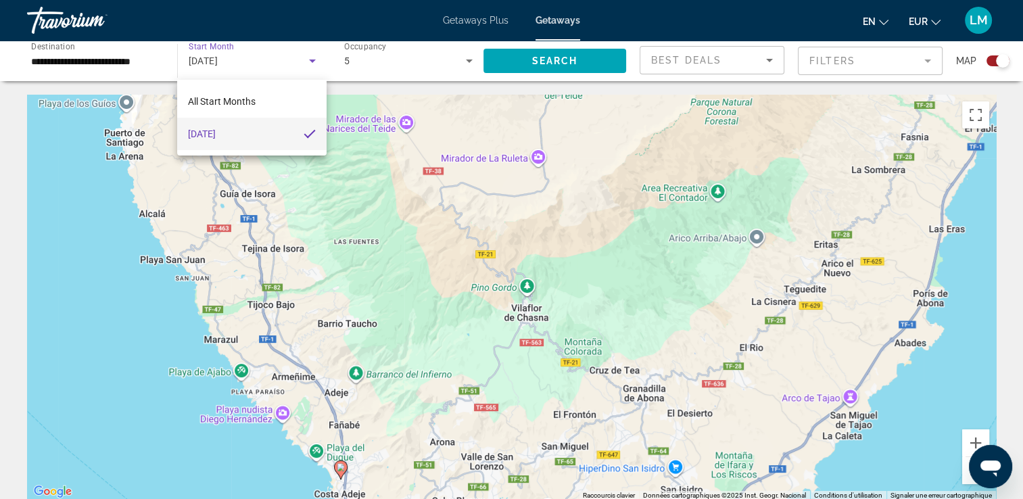
click at [124, 66] on div at bounding box center [511, 249] width 1023 height 499
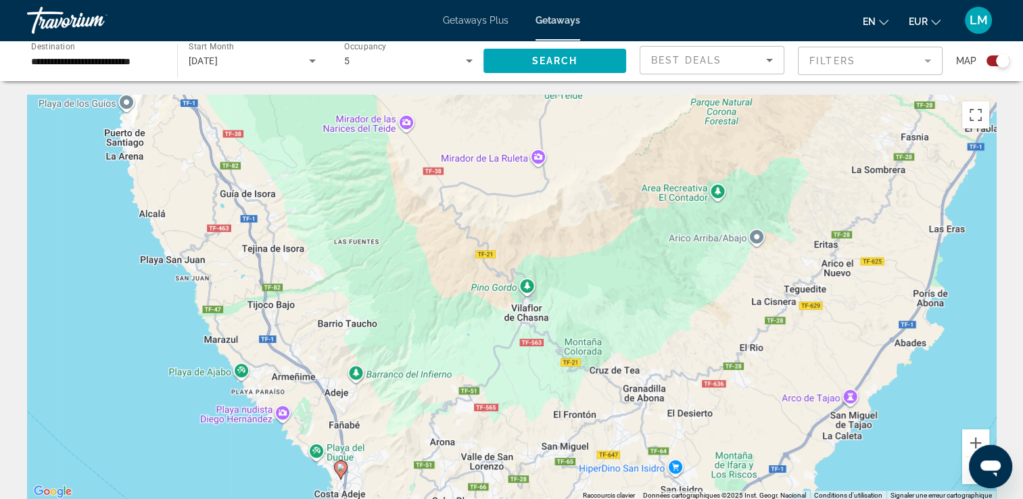
click at [204, 61] on span "[DATE]" at bounding box center [204, 60] width 30 height 11
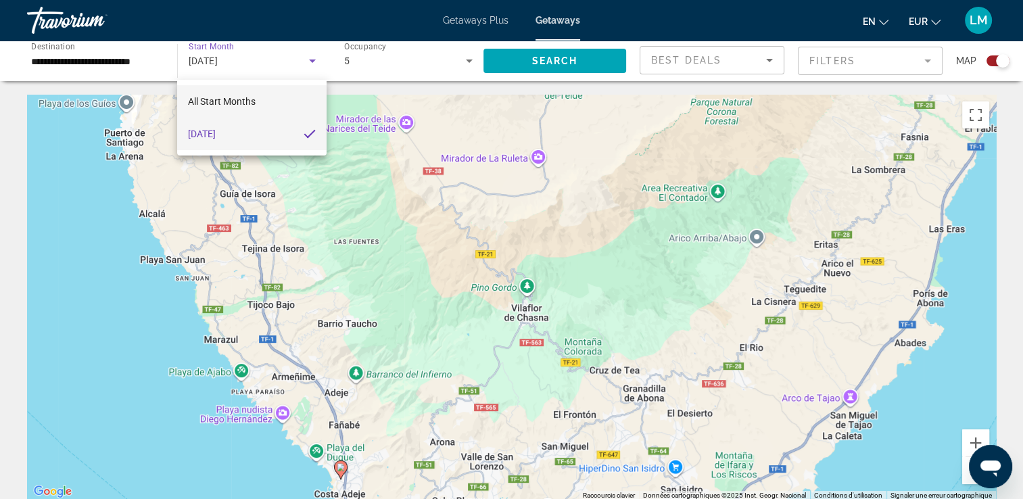
click at [216, 99] on span "All Start Months" at bounding box center [222, 101] width 68 height 11
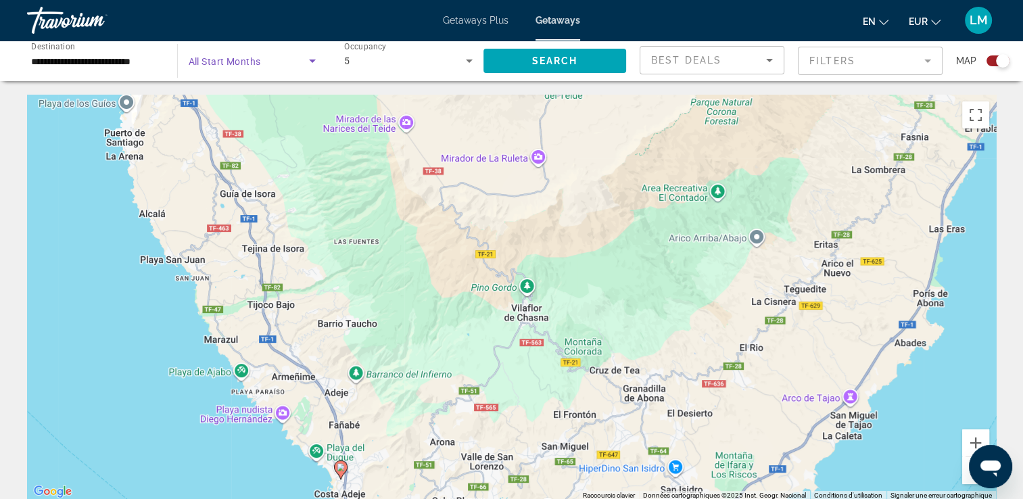
click at [363, 62] on div "5" at bounding box center [405, 61] width 122 height 16
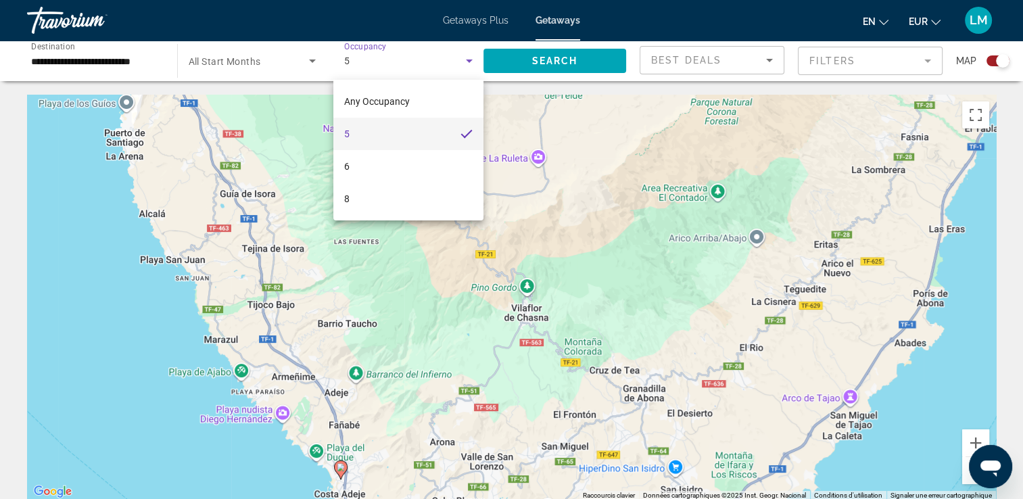
click at [519, 59] on div at bounding box center [511, 249] width 1023 height 499
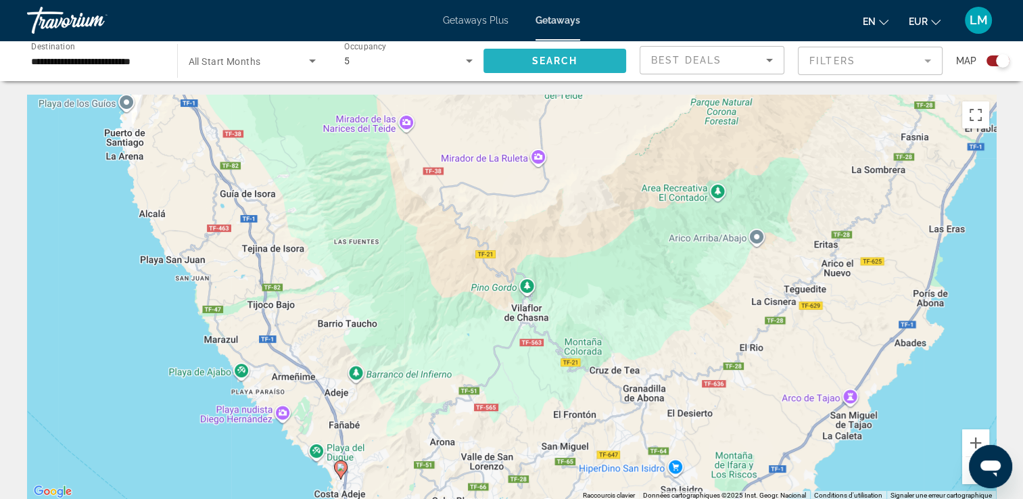
click at [519, 62] on span "Search widget" at bounding box center [555, 61] width 143 height 32
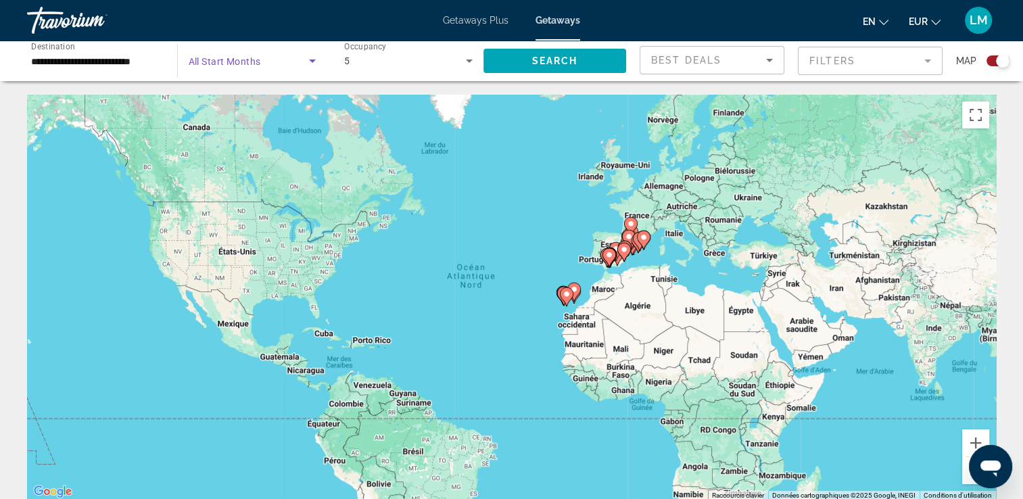
click at [272, 61] on span "Search widget" at bounding box center [249, 61] width 121 height 16
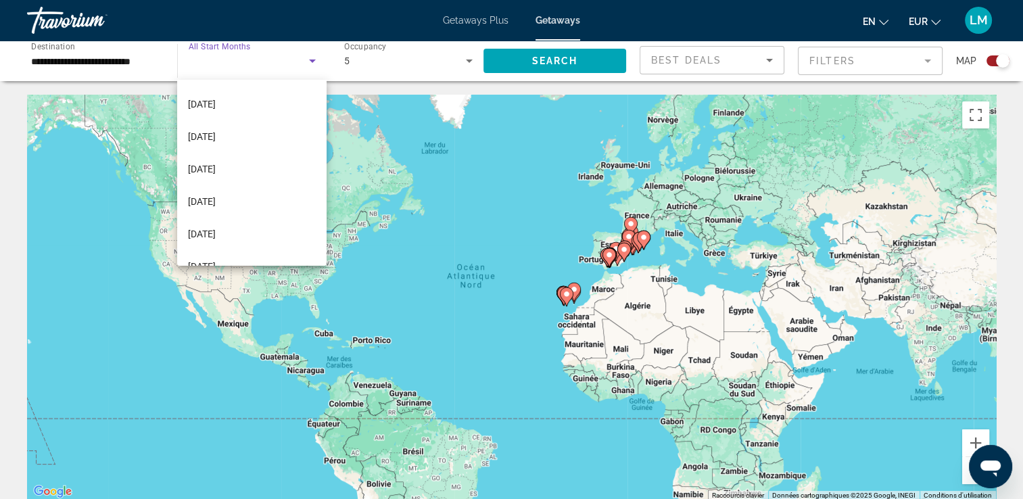
scroll to position [135, 0]
click at [216, 99] on span "[DATE]" at bounding box center [202, 96] width 28 height 16
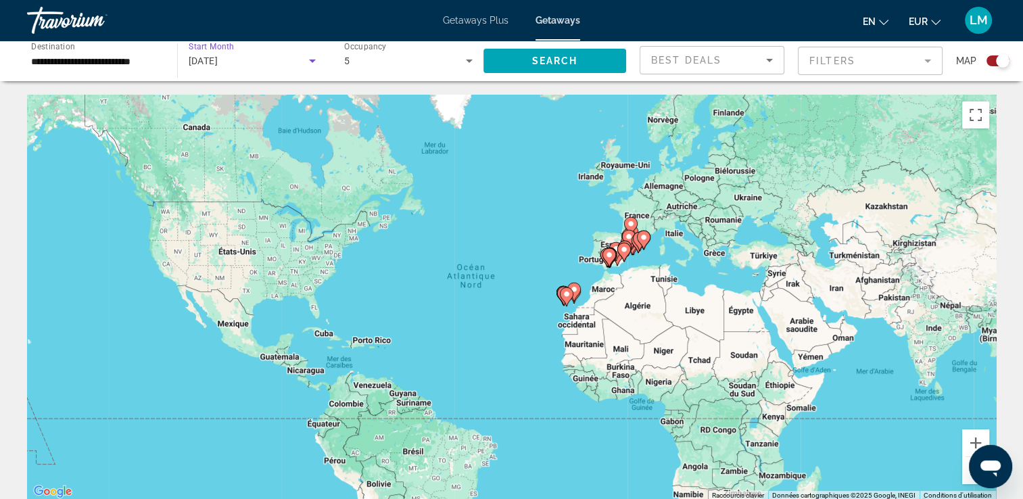
click at [154, 68] on input "**********" at bounding box center [95, 61] width 129 height 16
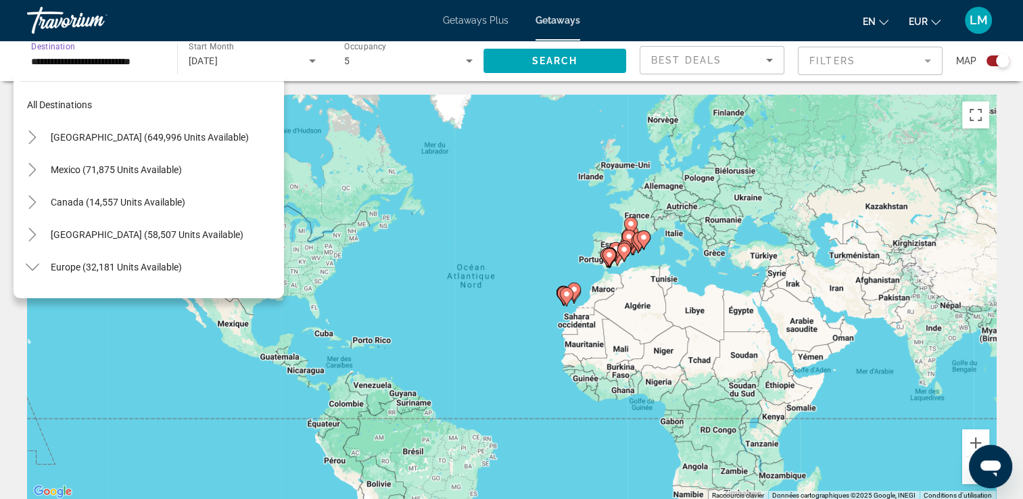
scroll to position [665, 0]
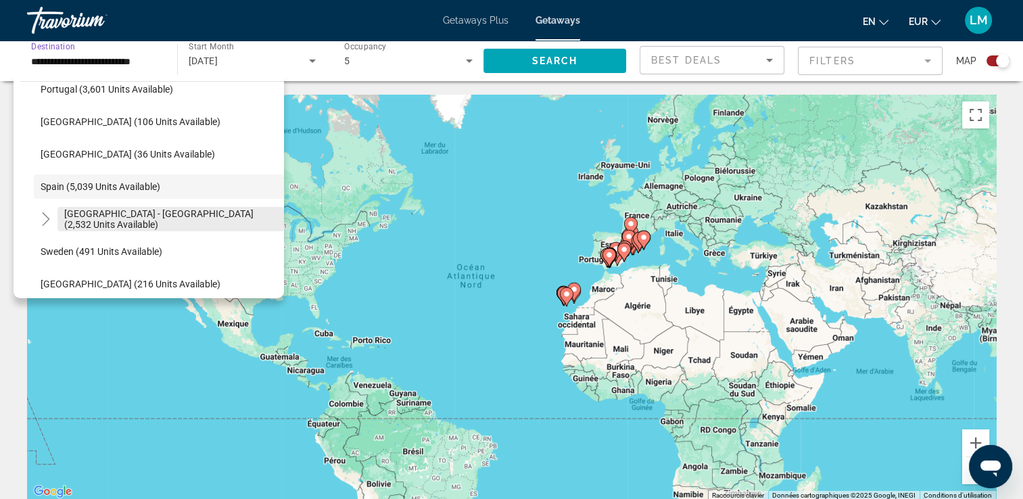
click at [97, 215] on span "[GEOGRAPHIC_DATA] - [GEOGRAPHIC_DATA] (2,532 units available)" at bounding box center [170, 219] width 213 height 22
type input "**********"
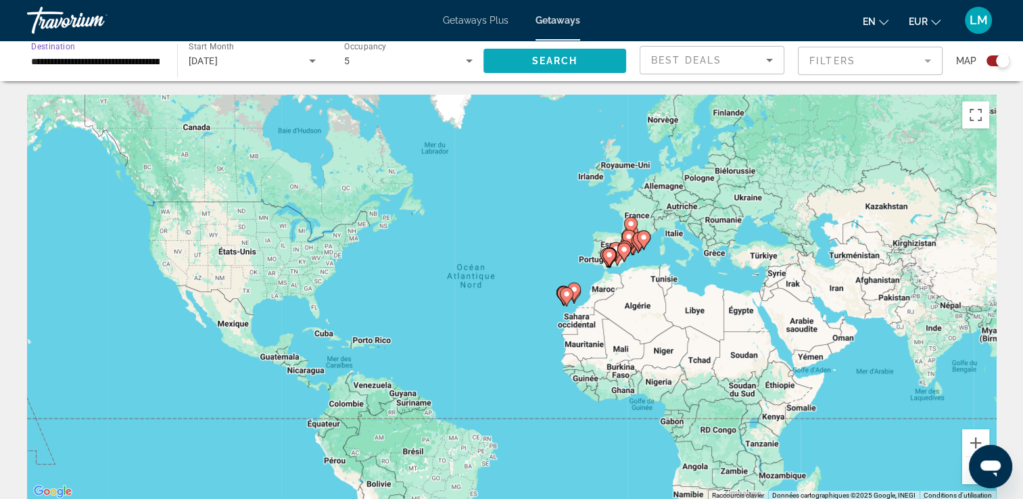
click at [550, 66] on span "Search widget" at bounding box center [555, 61] width 143 height 32
click at [962, 437] on button "Zoom avant" at bounding box center [975, 442] width 27 height 27
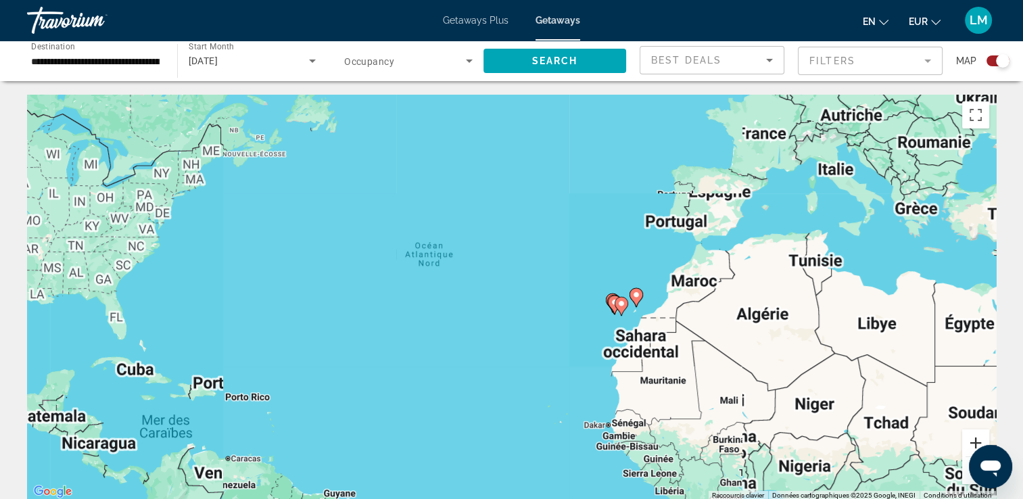
click at [969, 437] on button "Zoom avant" at bounding box center [975, 442] width 27 height 27
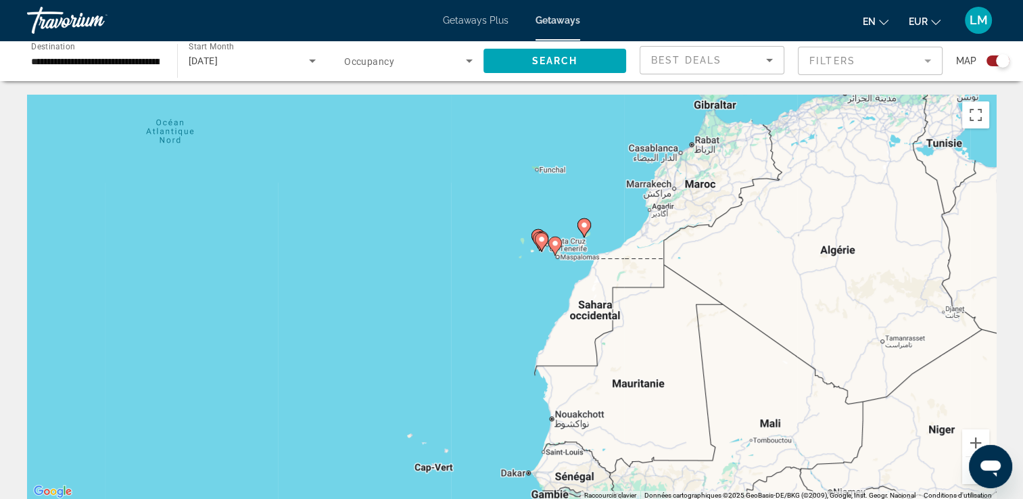
drag, startPoint x: 844, startPoint y: 394, endPoint x: 701, endPoint y: 315, distance: 163.4
click at [666, 313] on div "Pour activer le glissement avec le clavier, appuyez sur Alt+Entrée. Une fois ce…" at bounding box center [511, 298] width 969 height 406
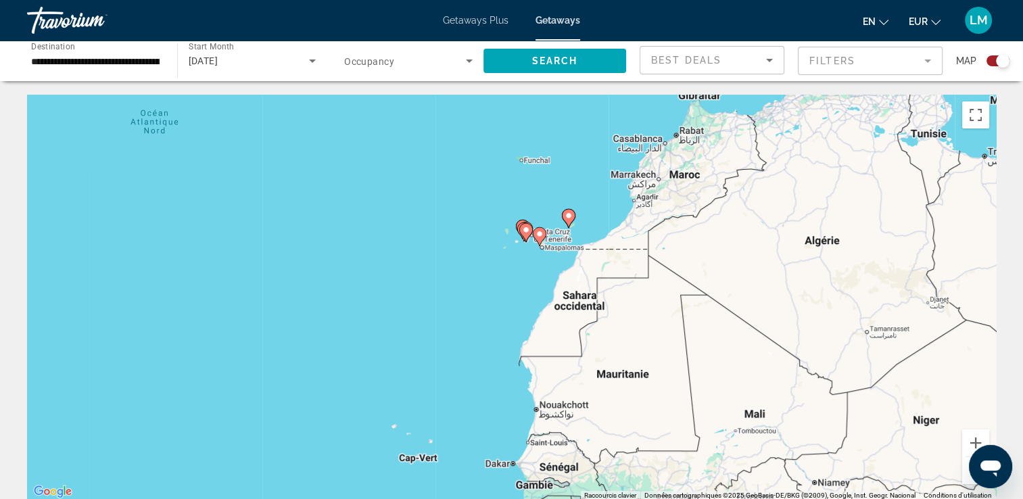
click at [989, 60] on div "Search widget" at bounding box center [998, 60] width 23 height 11
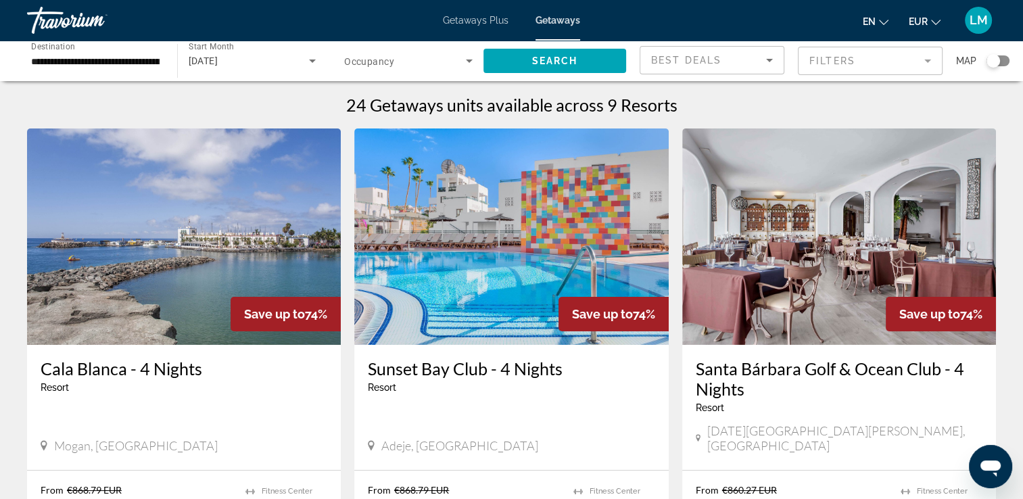
click at [485, 258] on img "Main content" at bounding box center [511, 237] width 314 height 216
click at [0, 0] on circle at bounding box center [0, 0] width 0 height 0
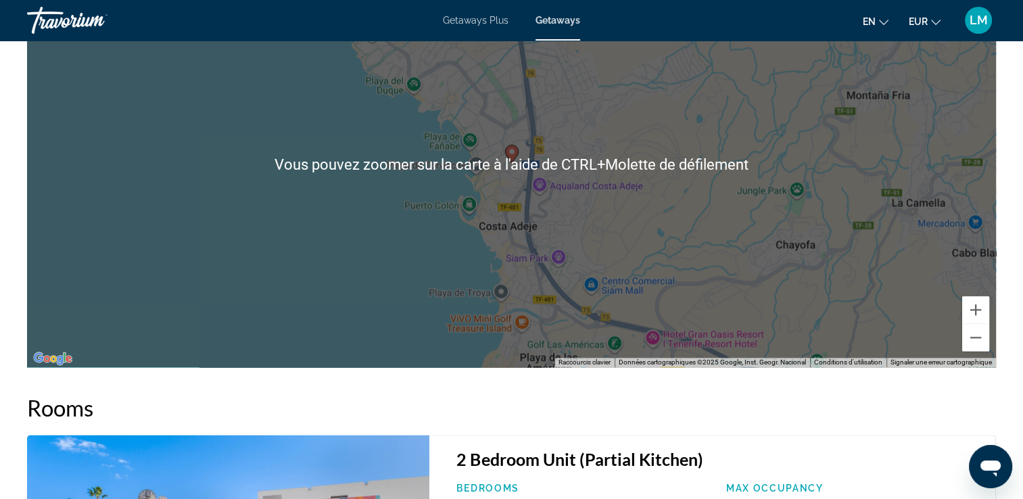
scroll to position [1556, 0]
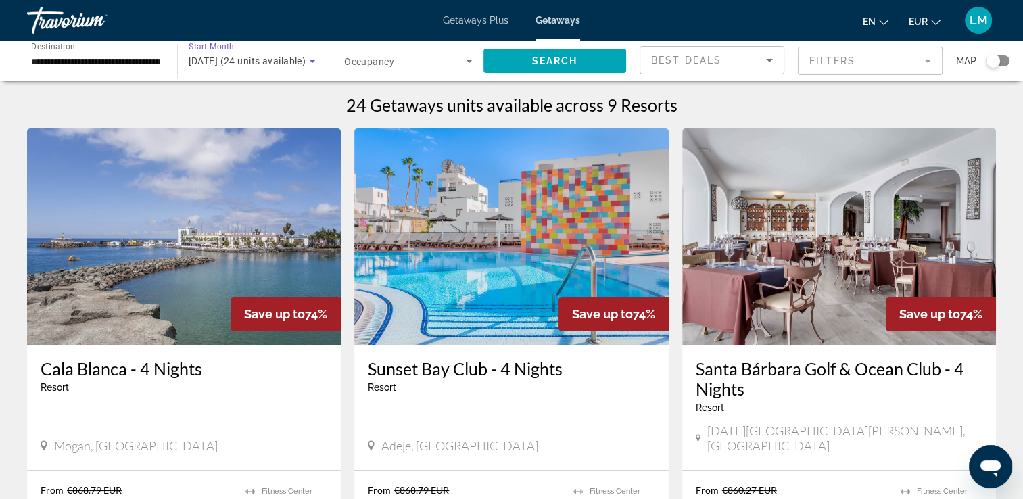
click at [276, 52] on div "[DATE] (24 units available)" at bounding box center [253, 61] width 128 height 38
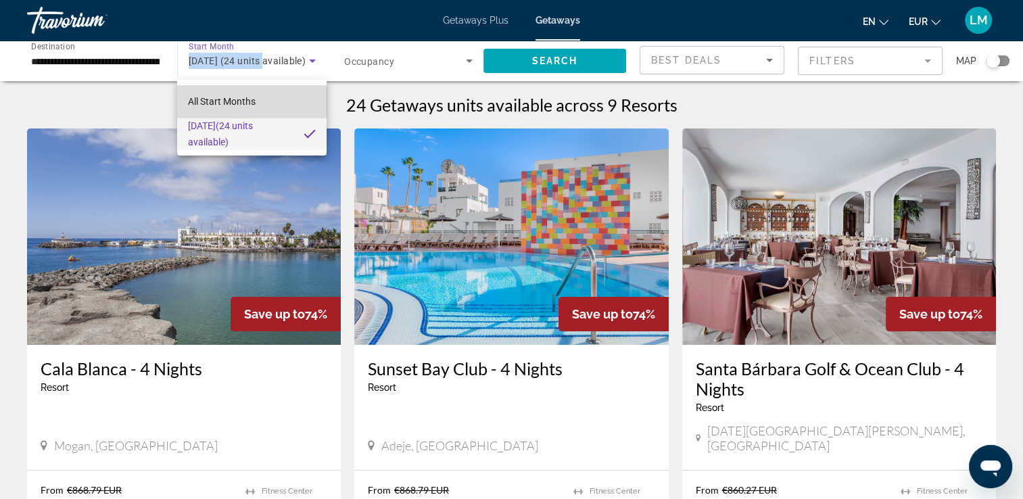
drag, startPoint x: 276, startPoint y: 52, endPoint x: 210, endPoint y: 92, distance: 76.8
click at [210, 92] on mat-option "All Start Months" at bounding box center [251, 101] width 149 height 32
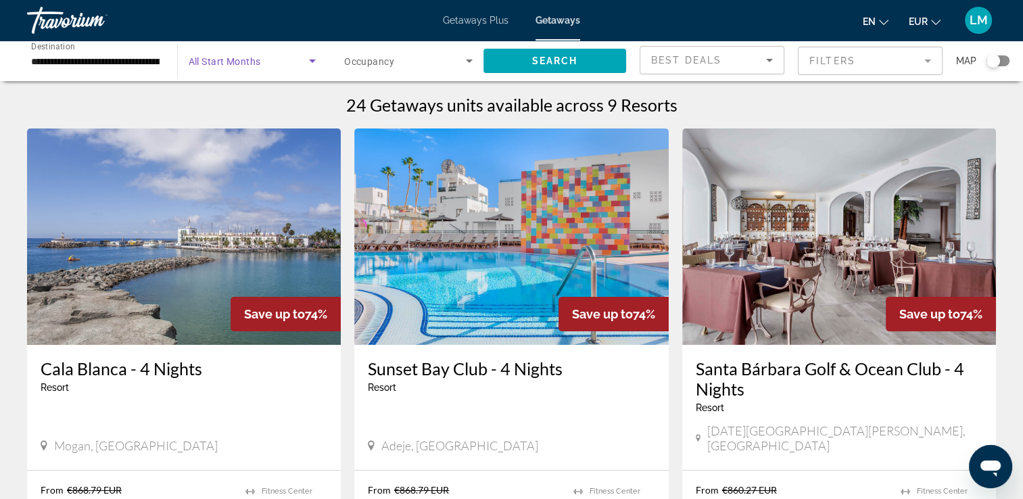
click at [254, 66] on span "Search widget" at bounding box center [249, 61] width 121 height 16
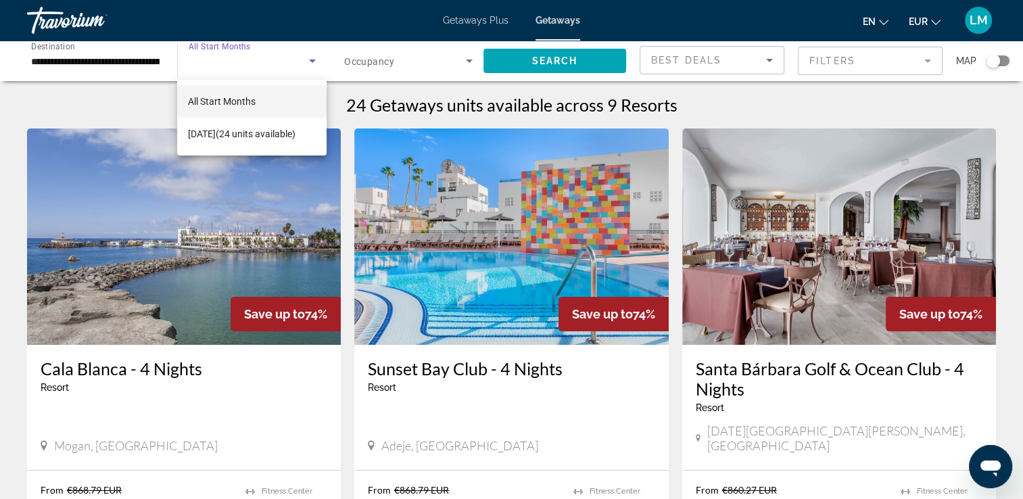
click at [559, 71] on div at bounding box center [511, 249] width 1023 height 499
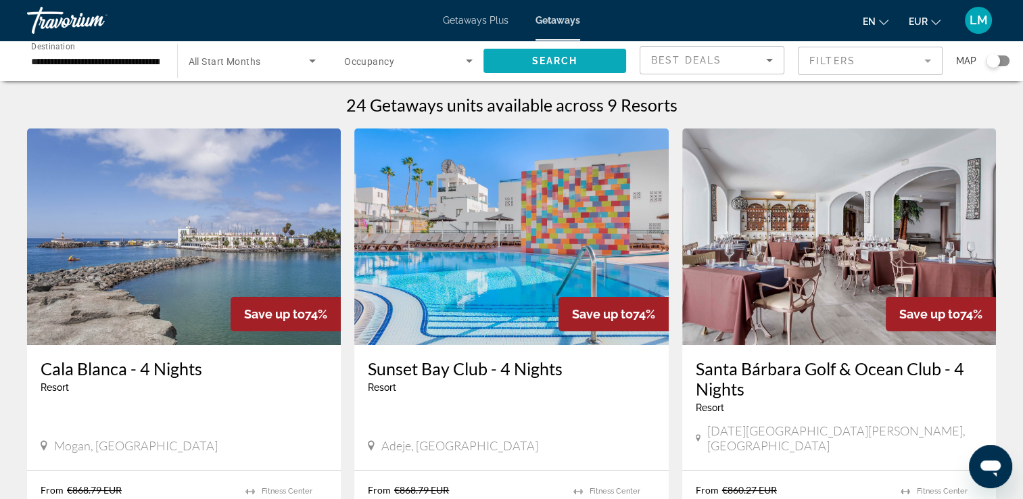
click at [546, 60] on span "Search" at bounding box center [555, 60] width 46 height 11
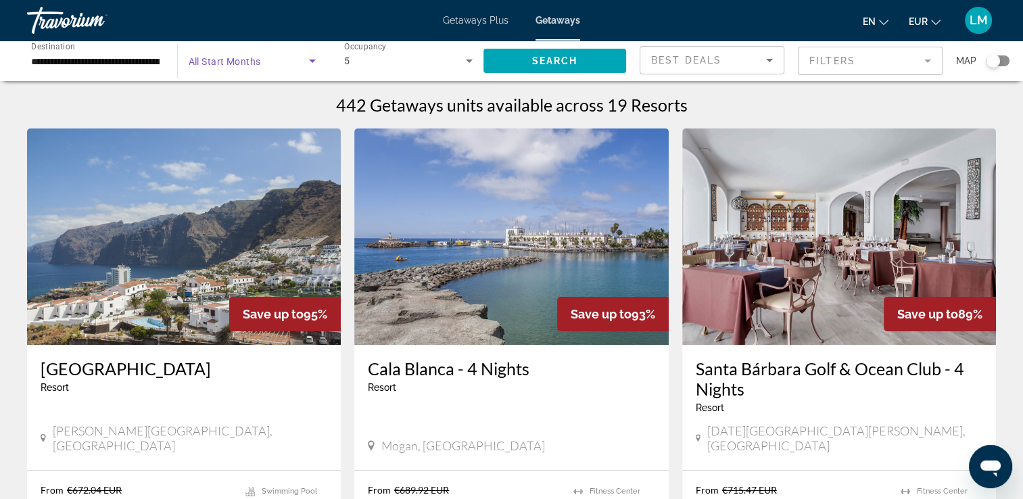
click at [287, 53] on span "Search widget" at bounding box center [249, 61] width 121 height 16
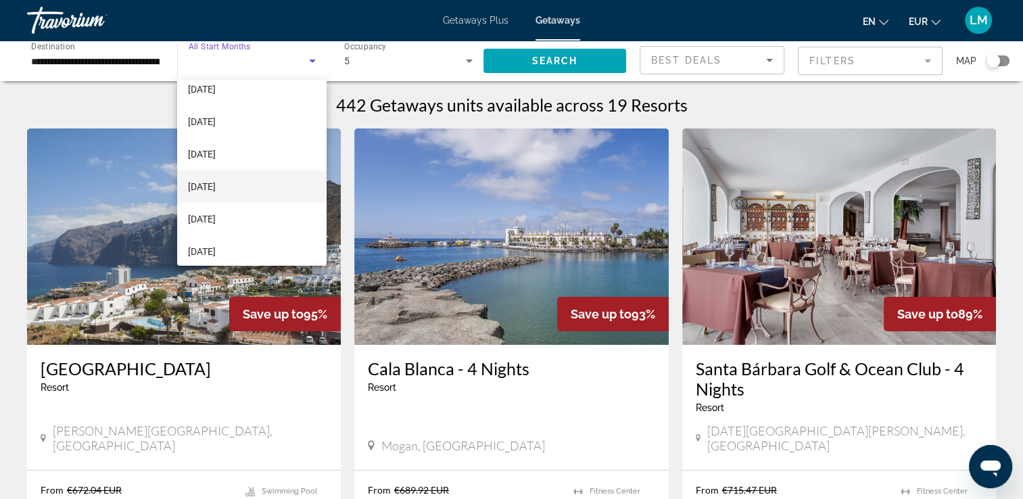
scroll to position [68, 0]
click at [216, 191] on span "[DATE]" at bounding box center [202, 196] width 28 height 16
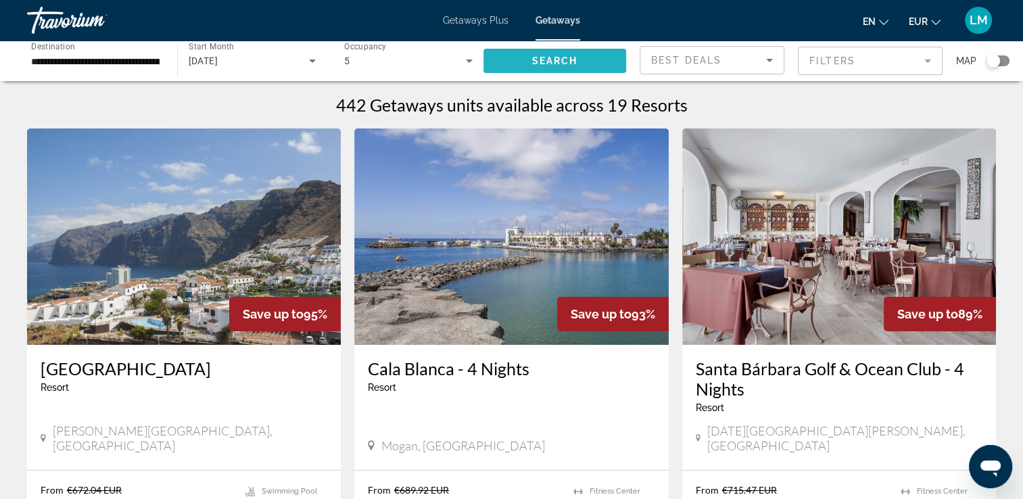
click at [549, 55] on span "Search widget" at bounding box center [555, 61] width 143 height 32
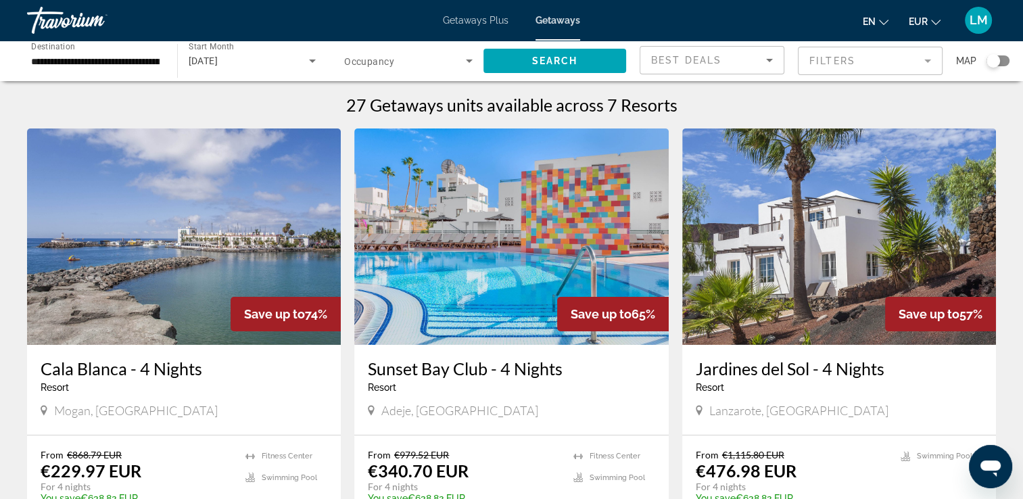
click at [507, 277] on img "Main content" at bounding box center [511, 237] width 314 height 216
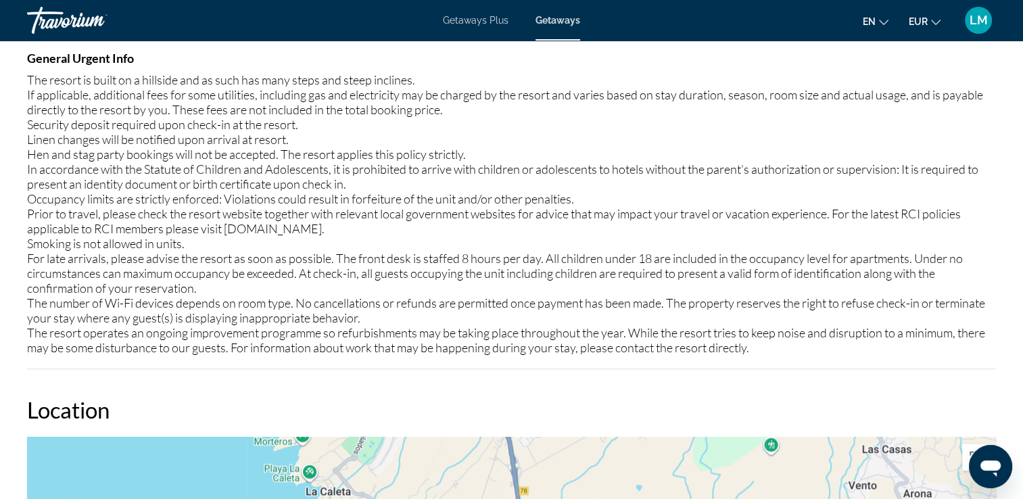
scroll to position [1285, 0]
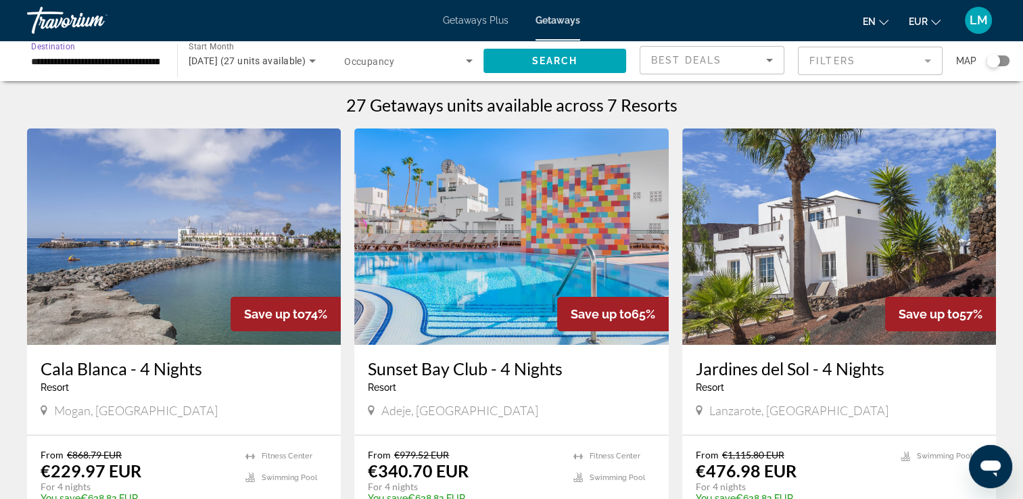
click at [85, 65] on input "**********" at bounding box center [95, 61] width 129 height 16
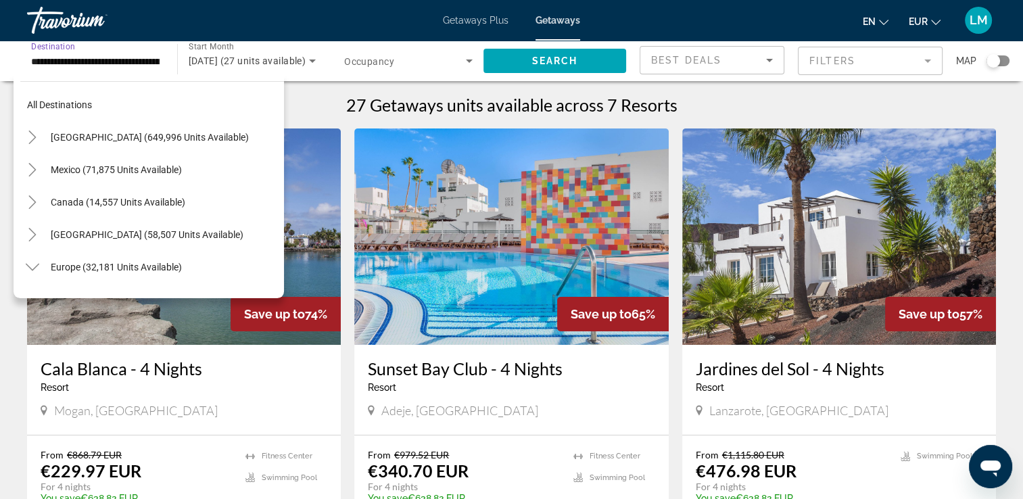
scroll to position [697, 0]
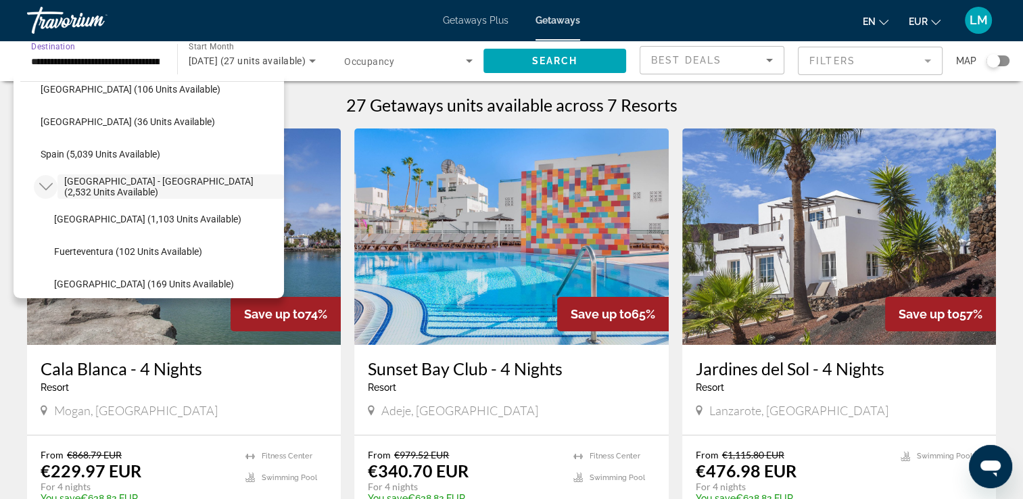
click at [47, 186] on icon "Toggle Spain - Canary Islands (2,532 units available)" at bounding box center [46, 187] width 14 height 14
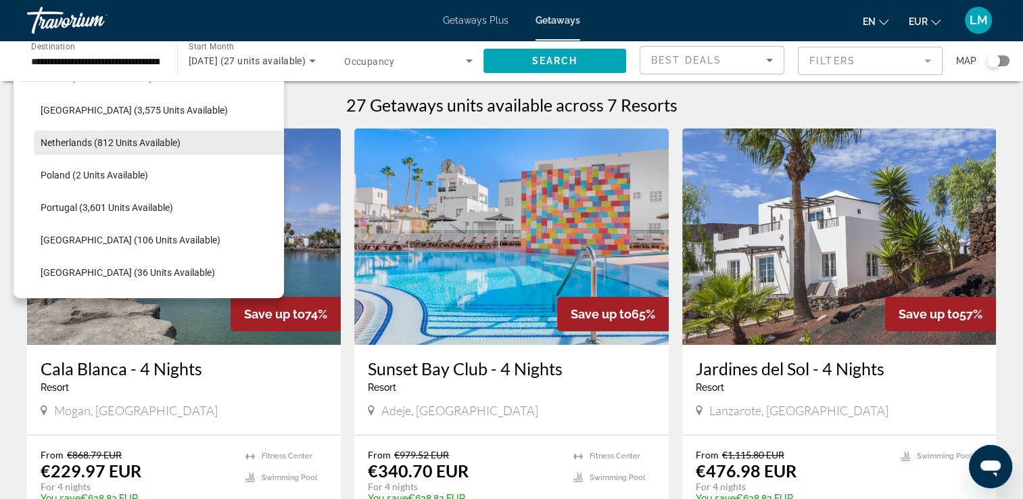
scroll to position [630, 0]
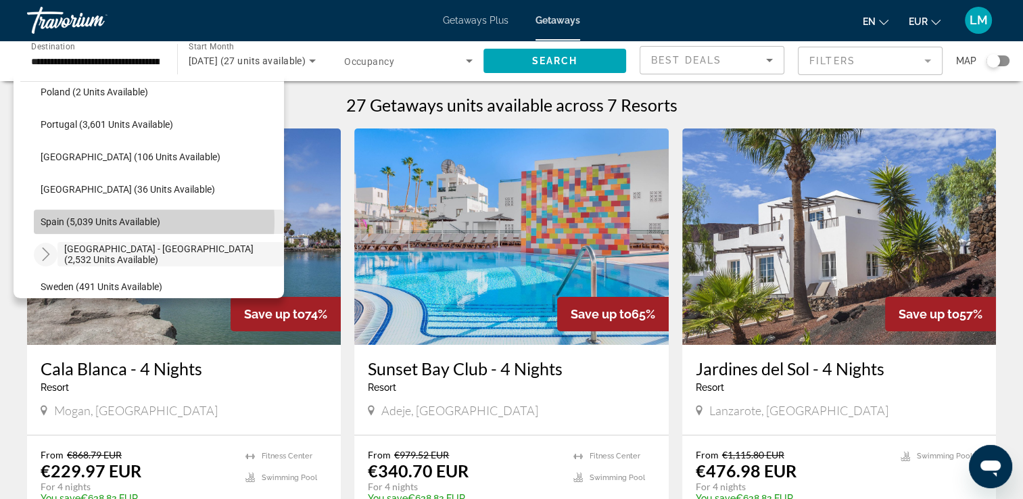
click at [120, 220] on span "Spain (5,039 units available)" at bounding box center [101, 221] width 120 height 11
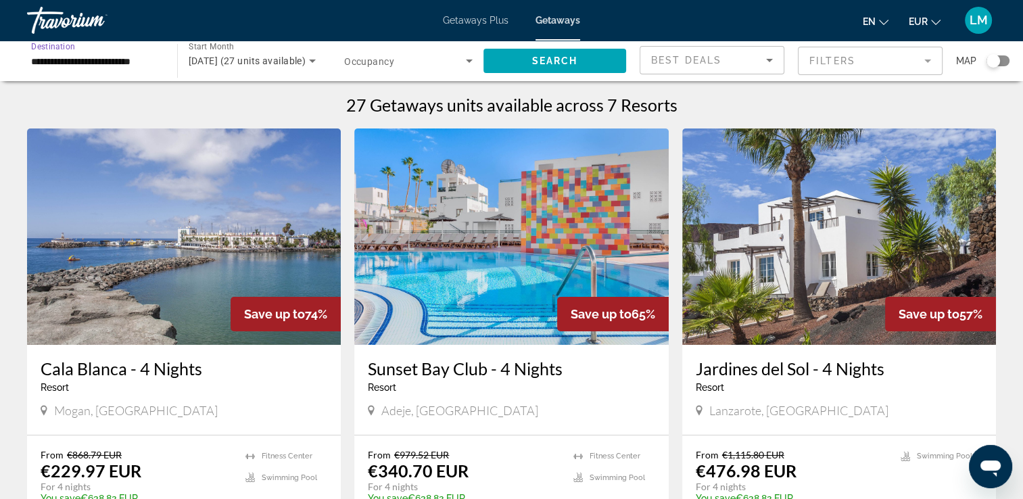
click at [460, 64] on span "Search widget" at bounding box center [405, 61] width 122 height 16
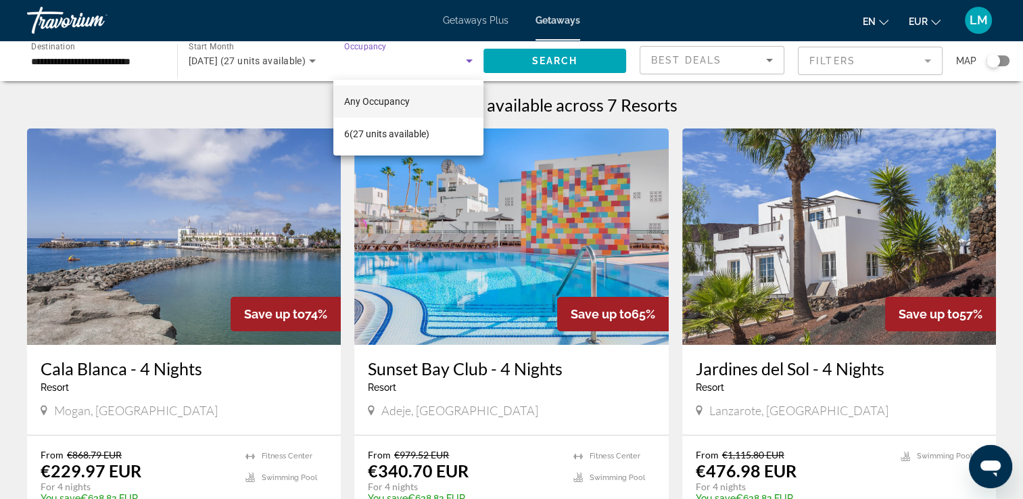
click at [396, 101] on span "Any Occupancy" at bounding box center [377, 101] width 66 height 11
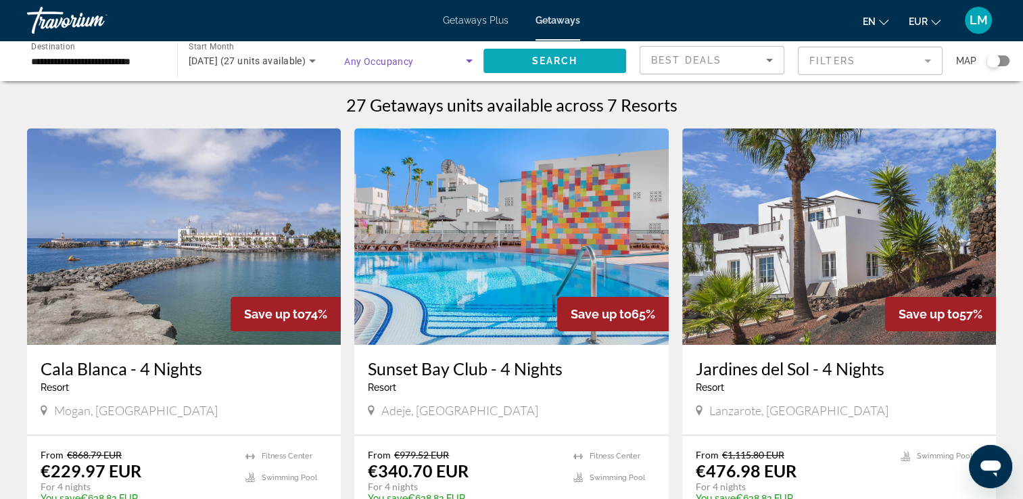
click at [555, 58] on span "Search" at bounding box center [555, 60] width 46 height 11
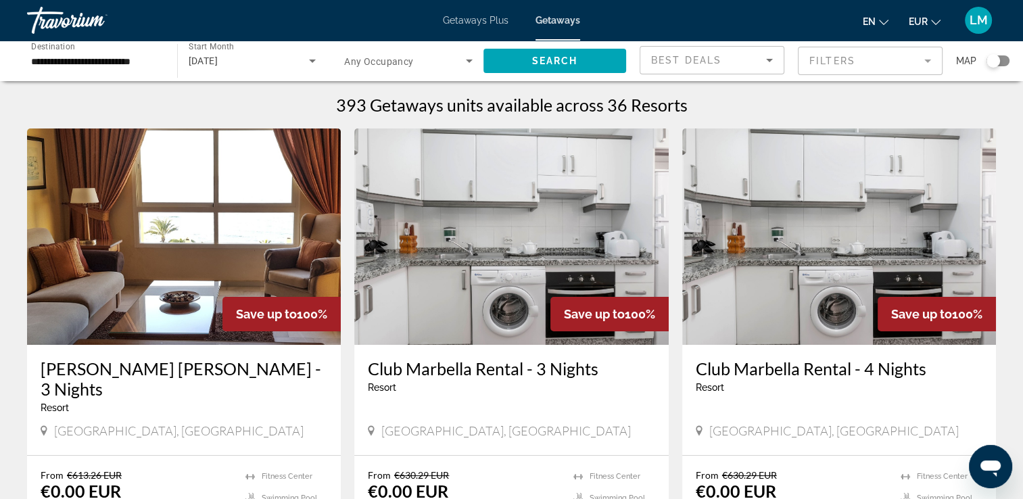
click at [462, 71] on div "Search widget" at bounding box center [408, 61] width 129 height 38
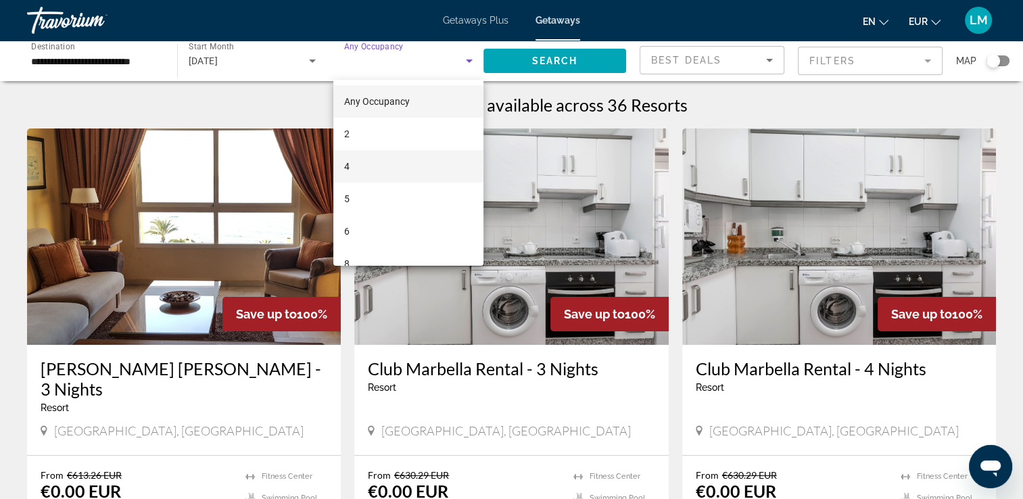
click at [377, 158] on mat-option "4" at bounding box center [408, 166] width 150 height 32
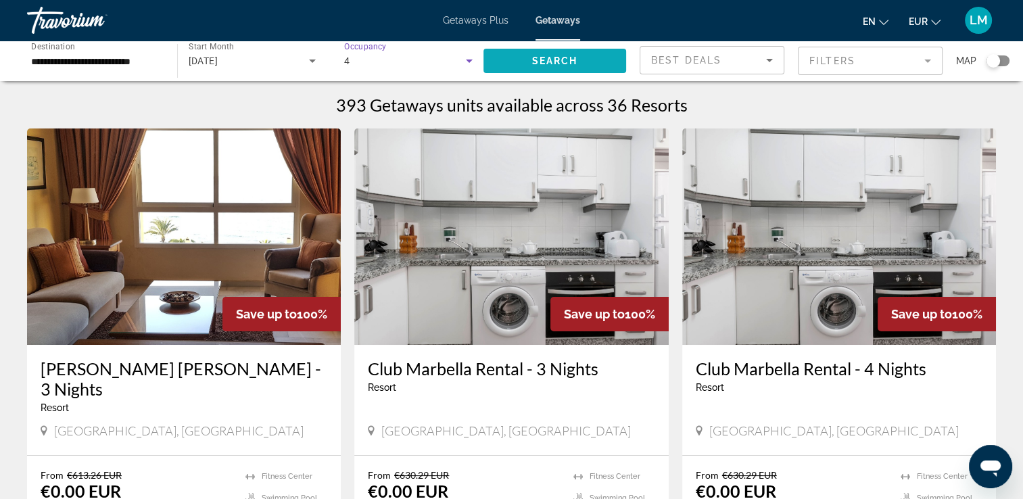
click at [530, 70] on span "Search widget" at bounding box center [555, 61] width 143 height 32
click at [131, 64] on input "**********" at bounding box center [95, 61] width 129 height 16
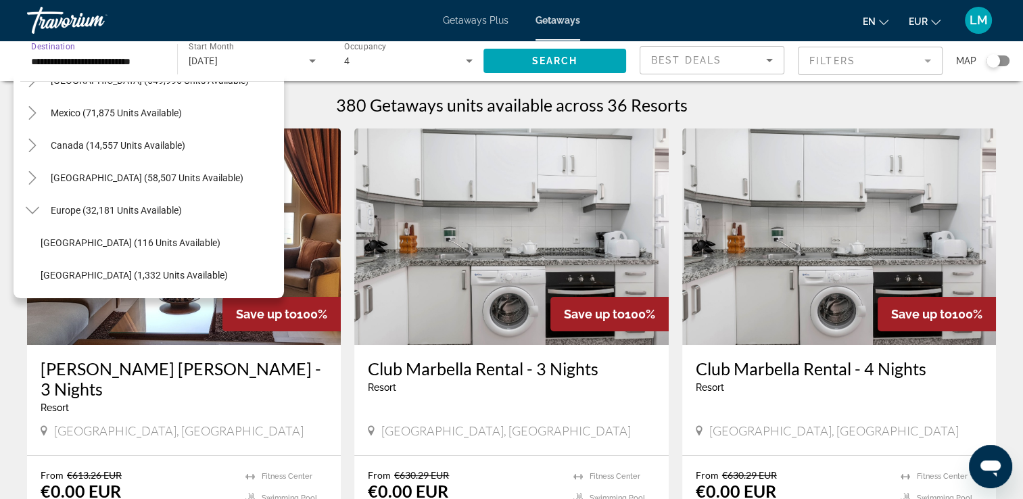
scroll to position [56, 0]
click at [124, 201] on span "Search widget" at bounding box center [164, 211] width 240 height 32
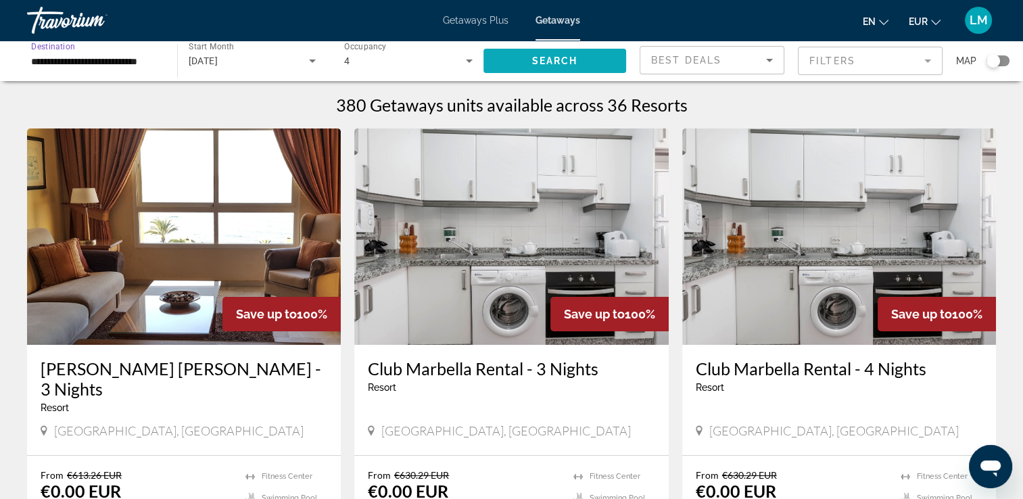
click at [541, 68] on span "Search widget" at bounding box center [555, 61] width 143 height 32
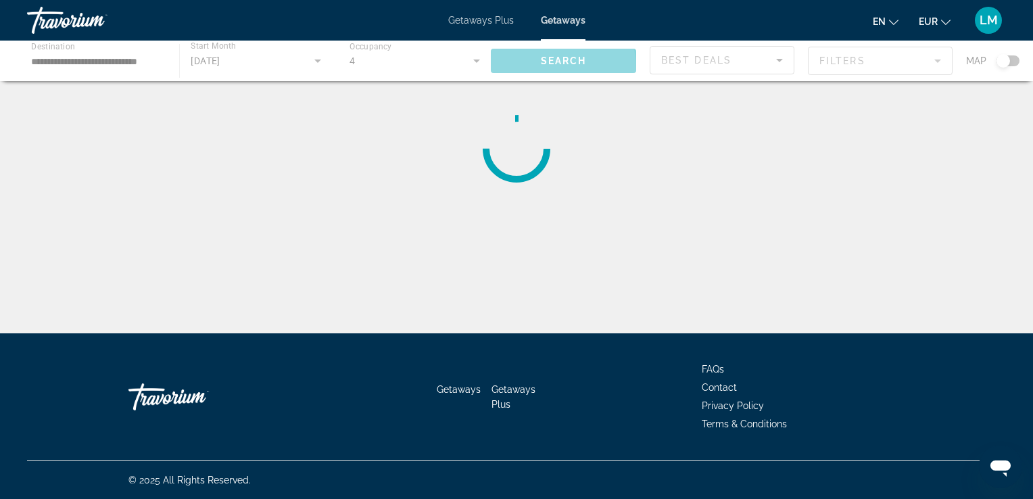
click at [541, 68] on div "Main content" at bounding box center [516, 61] width 1033 height 41
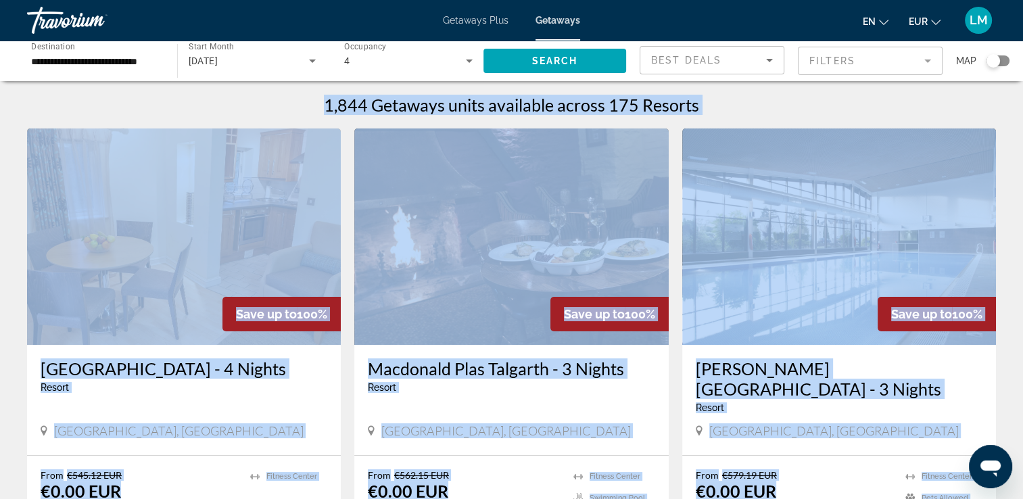
click at [189, 98] on div "1,844 Getaways units available across 175 Resorts" at bounding box center [511, 105] width 969 height 20
click at [198, 101] on div "1,844 Getaways units available across 175 Resorts" at bounding box center [511, 105] width 969 height 20
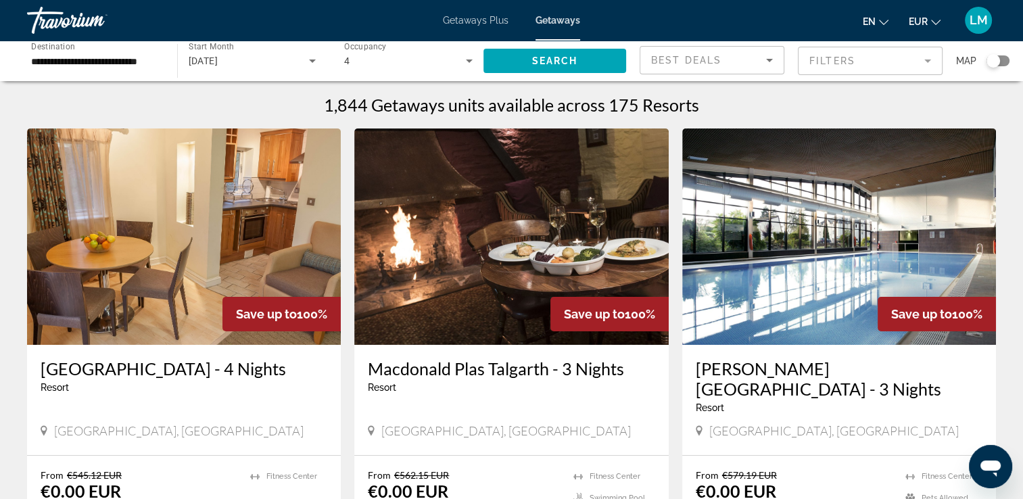
click at [1000, 62] on div "Search widget" at bounding box center [998, 60] width 23 height 11
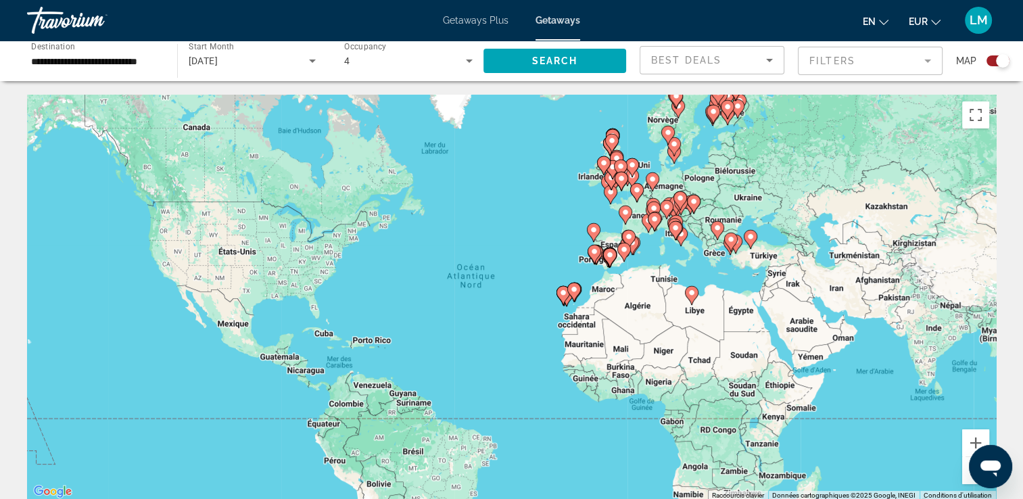
click at [688, 269] on div "Pour activer le glissement avec le clavier, appuyez sur Alt+Entrée. Une fois ce…" at bounding box center [511, 298] width 969 height 406
click at [687, 269] on div "Pour activer le glissement avec le clavier, appuyez sur Alt+Entrée. Une fois ce…" at bounding box center [511, 298] width 969 height 406
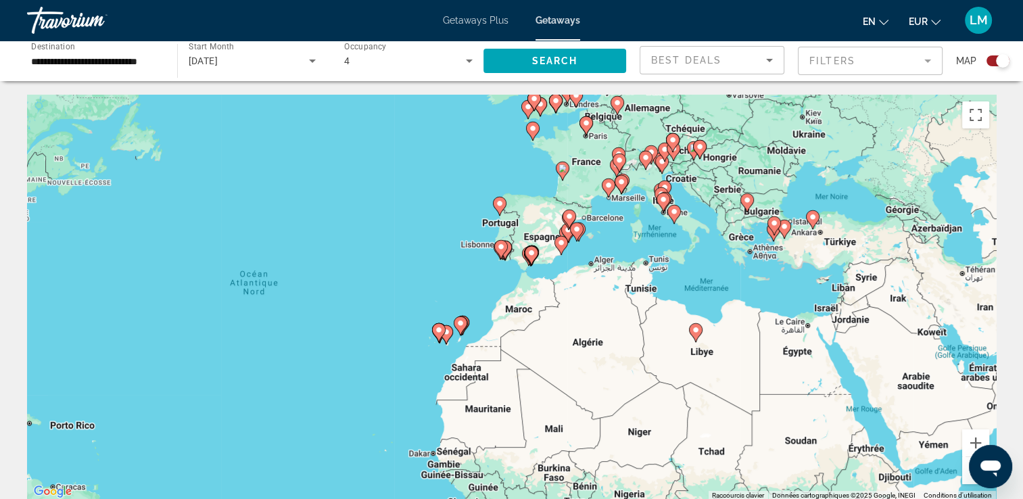
click at [687, 269] on div "Pour activer le glissement avec le clavier, appuyez sur Alt+Entrée. Une fois ce…" at bounding box center [511, 298] width 969 height 406
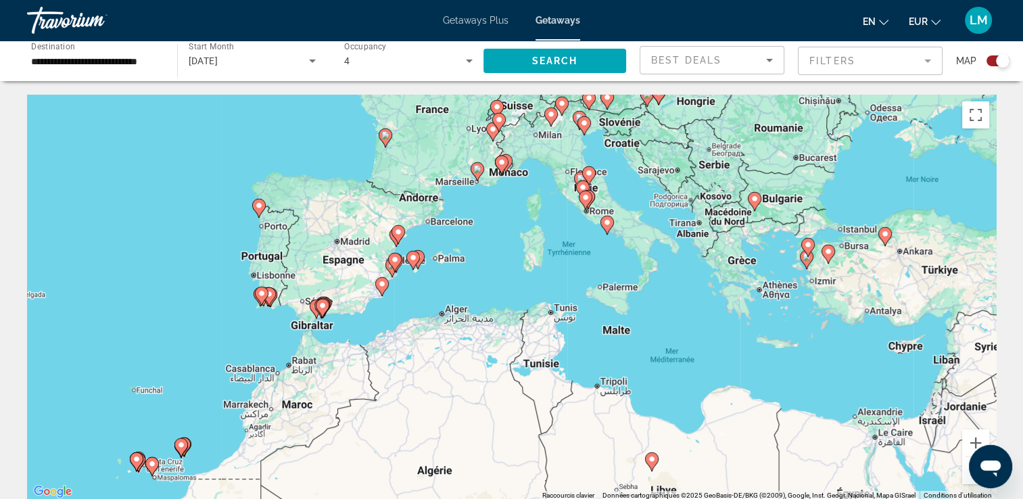
drag, startPoint x: 677, startPoint y: 263, endPoint x: 620, endPoint y: 315, distance: 77.1
click at [621, 322] on div "Pour activer le glissement avec le clavier, appuyez sur Alt+Entrée. Une fois ce…" at bounding box center [511, 298] width 969 height 406
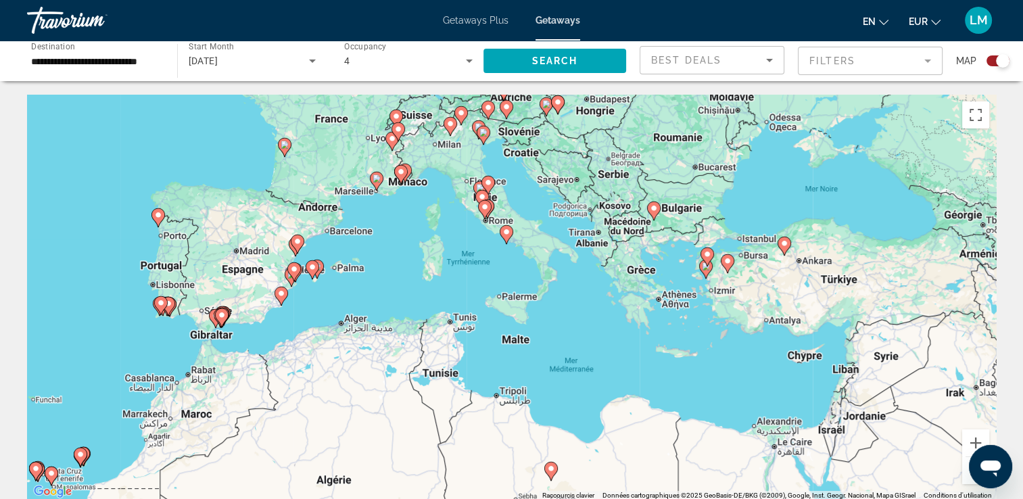
drag, startPoint x: 661, startPoint y: 269, endPoint x: 571, endPoint y: 277, distance: 91.0
click at [571, 277] on div "Pour activer le glissement avec le clavier, appuyez sur Alt+Entrée. Une fois ce…" at bounding box center [511, 298] width 969 height 406
click at [506, 237] on icon "Main content" at bounding box center [506, 235] width 12 height 18
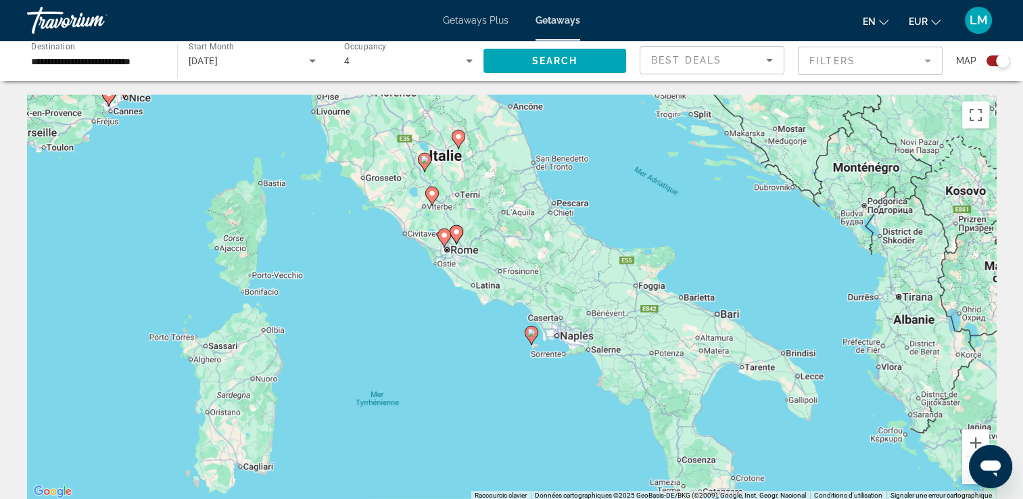
drag, startPoint x: 472, startPoint y: 275, endPoint x: 490, endPoint y: 317, distance: 46.4
click at [492, 326] on div "Pour activer le glissement avec le clavier, appuyez sur Alt+Entrée. Une fois ce…" at bounding box center [511, 298] width 969 height 406
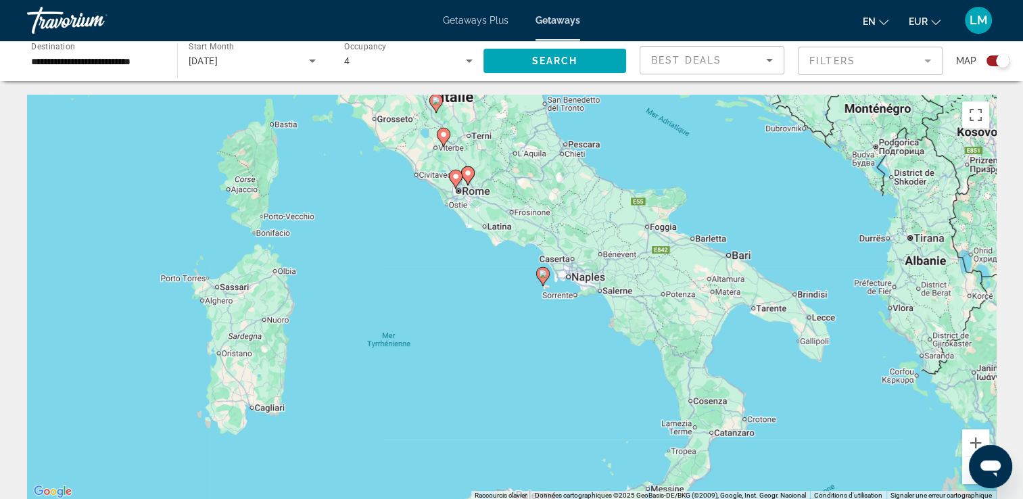
drag, startPoint x: 352, startPoint y: 340, endPoint x: 410, endPoint y: 195, distance: 156.0
click at [395, 214] on div "Pour activer le glissement avec le clavier, appuyez sur Alt+Entrée. Une fois ce…" at bounding box center [511, 298] width 969 height 406
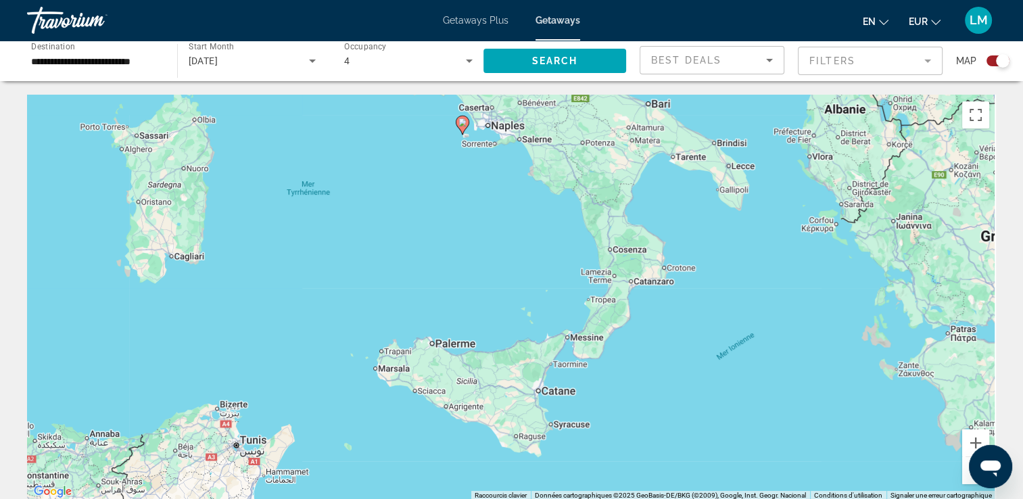
drag, startPoint x: 414, startPoint y: 304, endPoint x: 374, endPoint y: 309, distance: 40.2
click at [265, 318] on div "Pour activer le glissement avec le clavier, appuyez sur Alt+Entrée. Une fois ce…" at bounding box center [511, 298] width 969 height 406
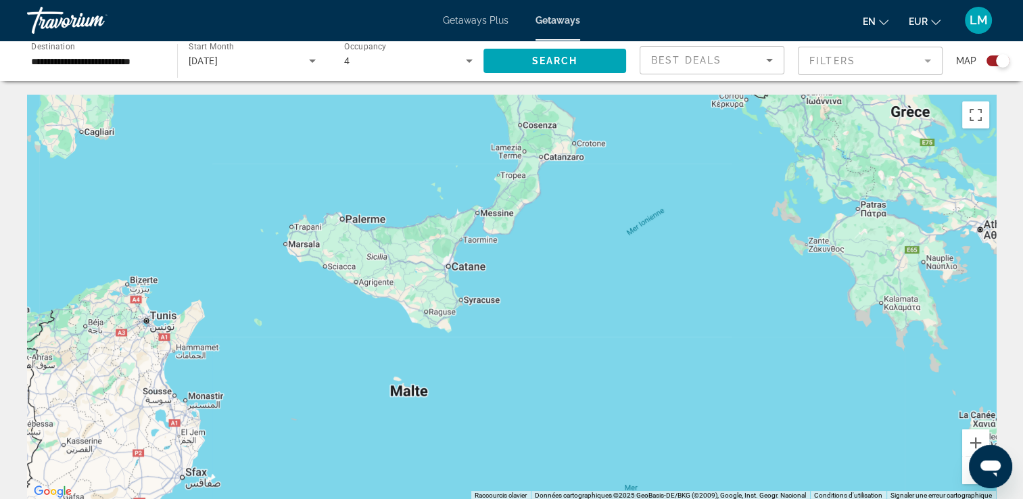
drag, startPoint x: 879, startPoint y: 423, endPoint x: 791, endPoint y: 301, distance: 150.2
click at [789, 299] on div "Pour activer le glissement avec le clavier, appuyez sur Alt+Entrée. Une fois ce…" at bounding box center [511, 298] width 969 height 406
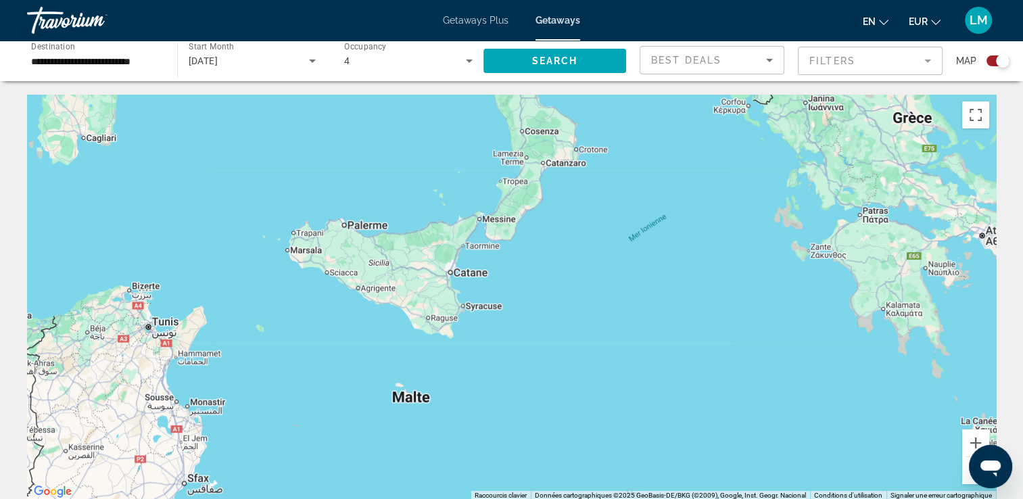
click at [968, 478] on button "Zoom arrière" at bounding box center [975, 470] width 27 height 27
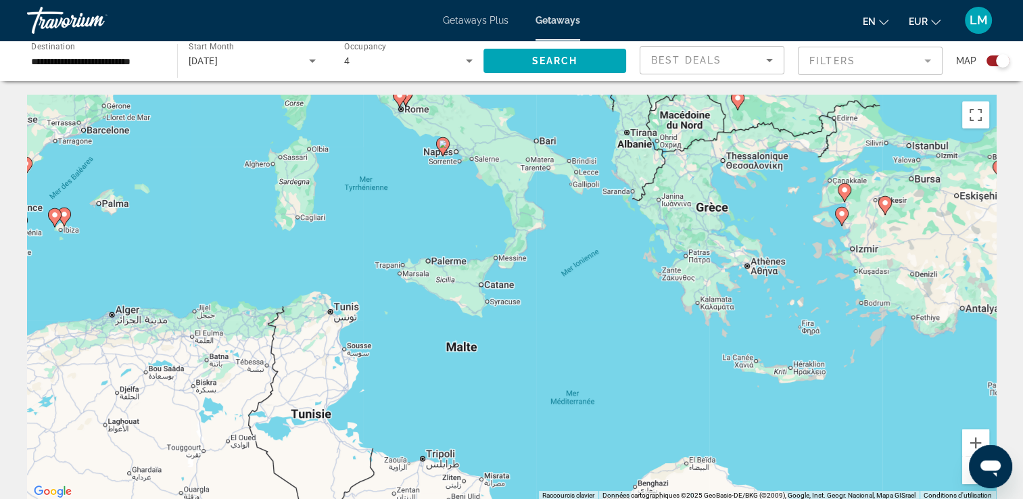
click at [966, 475] on button "Zoom arrière" at bounding box center [975, 470] width 27 height 27
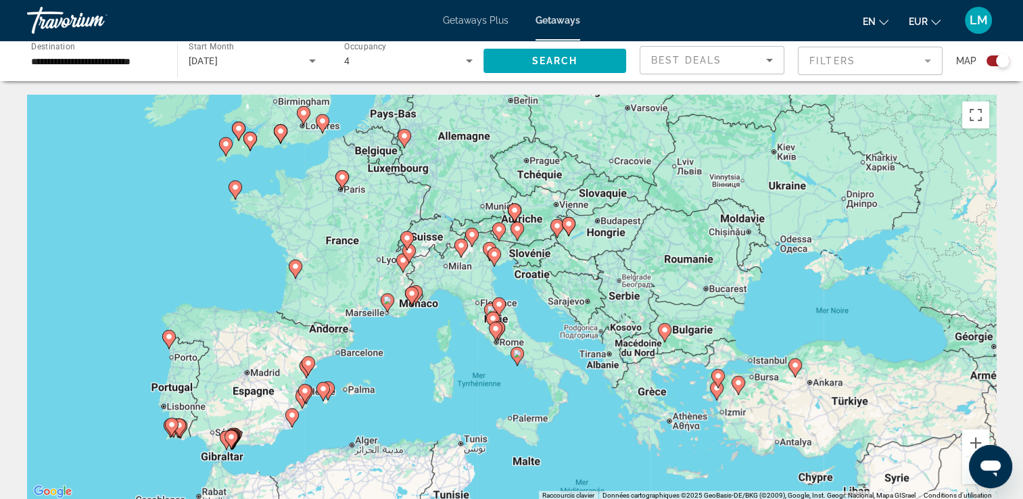
drag, startPoint x: 789, startPoint y: 299, endPoint x: 818, endPoint y: 399, distance: 104.1
click at [818, 399] on div "Pour activer le glissement avec le clavier, appuyez sur Alt+Entrée. Une fois ce…" at bounding box center [511, 298] width 969 height 406
click at [552, 226] on icon "Main content" at bounding box center [556, 229] width 12 height 18
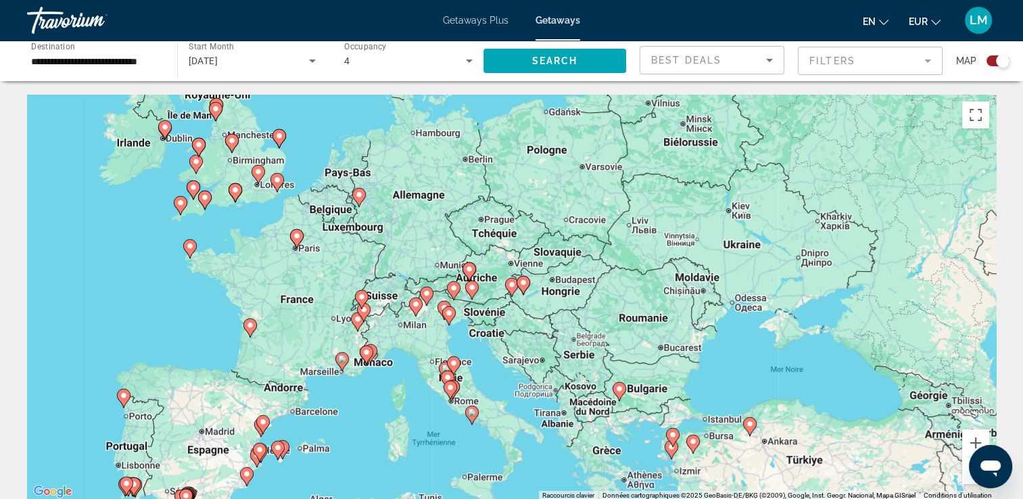
click at [523, 286] on image "Main content" at bounding box center [523, 283] width 8 height 8
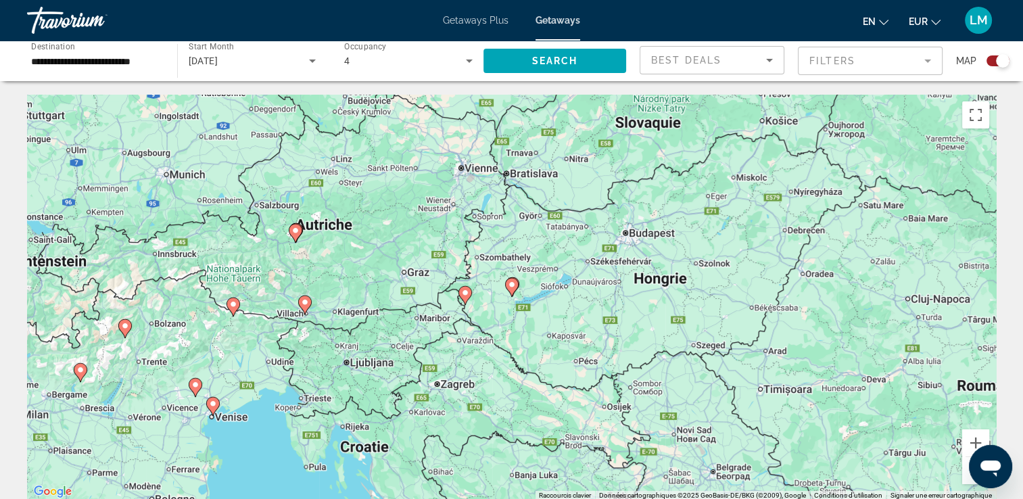
click at [467, 288] on icon "Main content" at bounding box center [465, 296] width 12 height 18
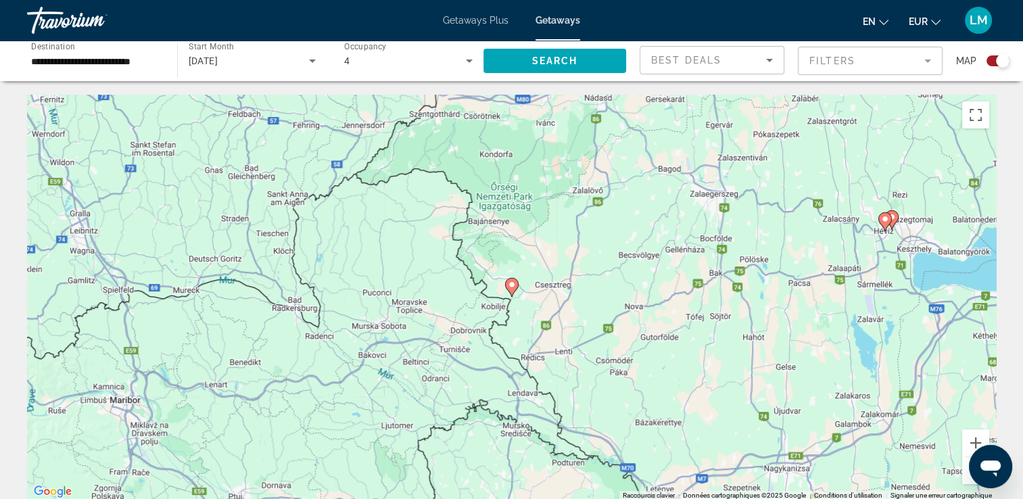
click at [506, 287] on icon "Main content" at bounding box center [512, 287] width 14 height 19
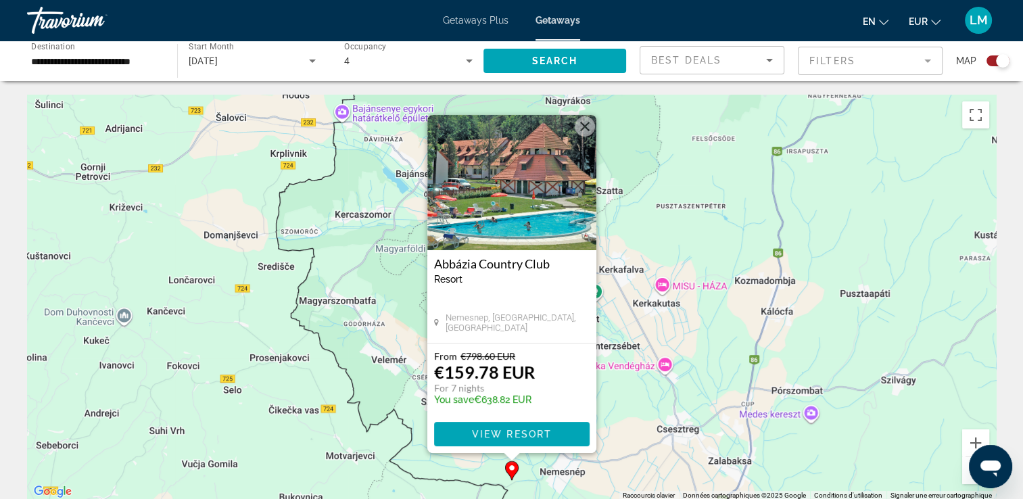
click at [649, 262] on div "Pour activer le glissement avec le clavier, appuyez sur Alt+Entrée. Une fois ce…" at bounding box center [511, 298] width 969 height 406
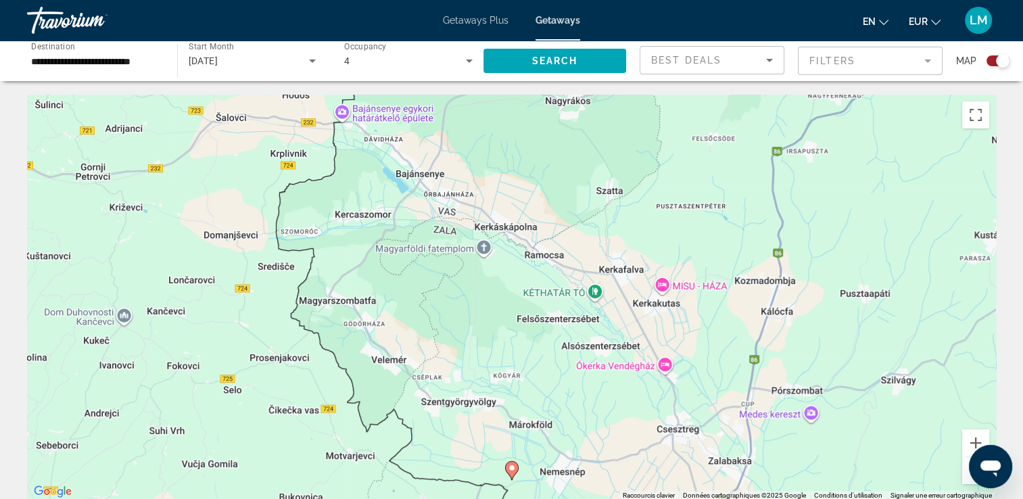
click at [1001, 60] on div "Search widget" at bounding box center [1003, 61] width 14 height 14
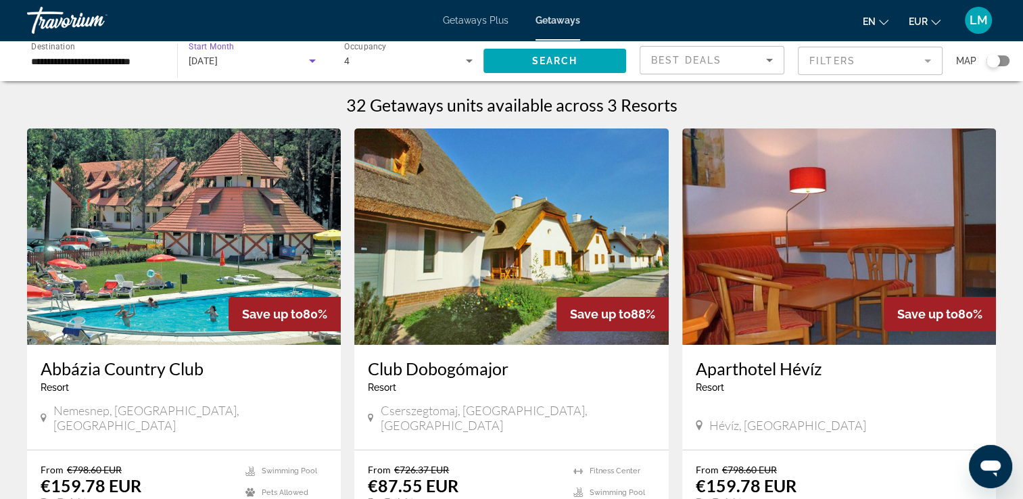
click at [190, 66] on span "[DATE]" at bounding box center [204, 60] width 30 height 11
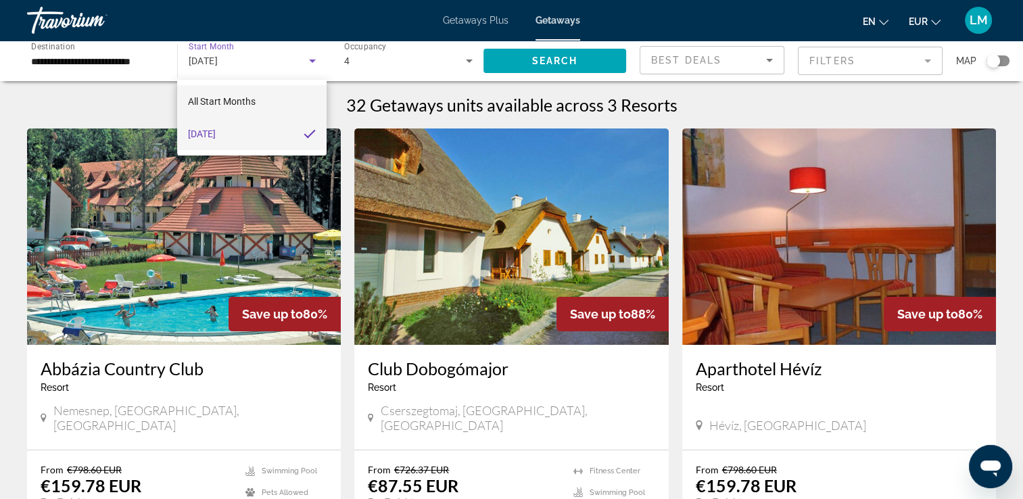
click at [218, 99] on span "All Start Months" at bounding box center [222, 101] width 68 height 11
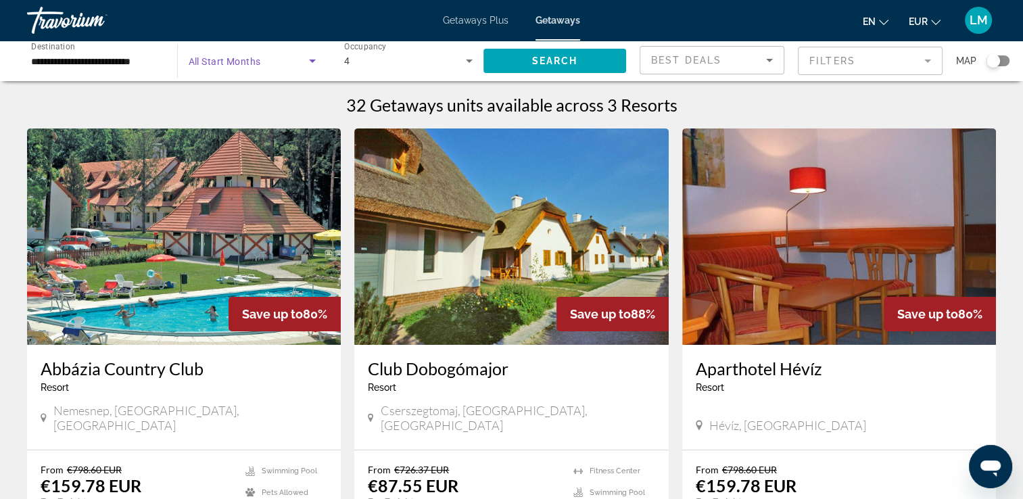
click at [149, 70] on div "**********" at bounding box center [95, 61] width 129 height 39
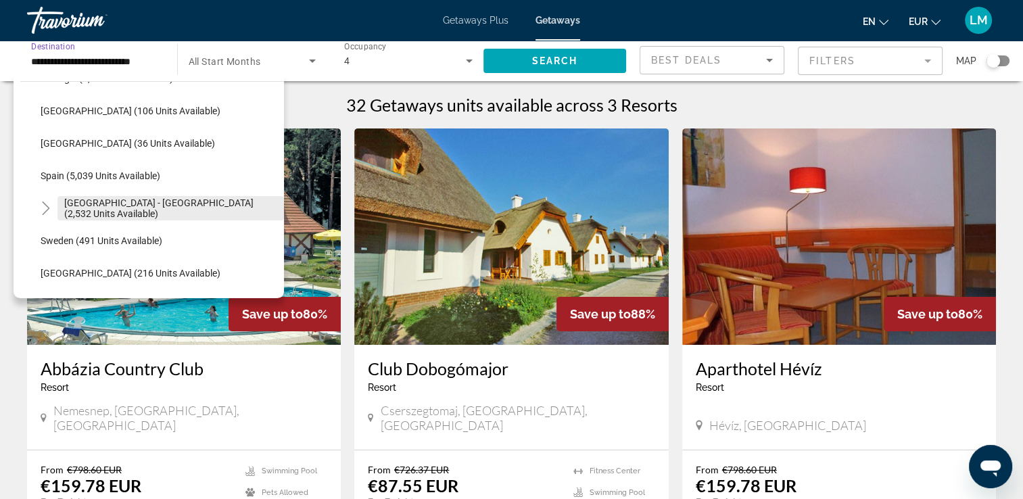
scroll to position [0, 3]
click at [104, 210] on span "[GEOGRAPHIC_DATA] - [GEOGRAPHIC_DATA] (2,532 units available)" at bounding box center [170, 208] width 213 height 22
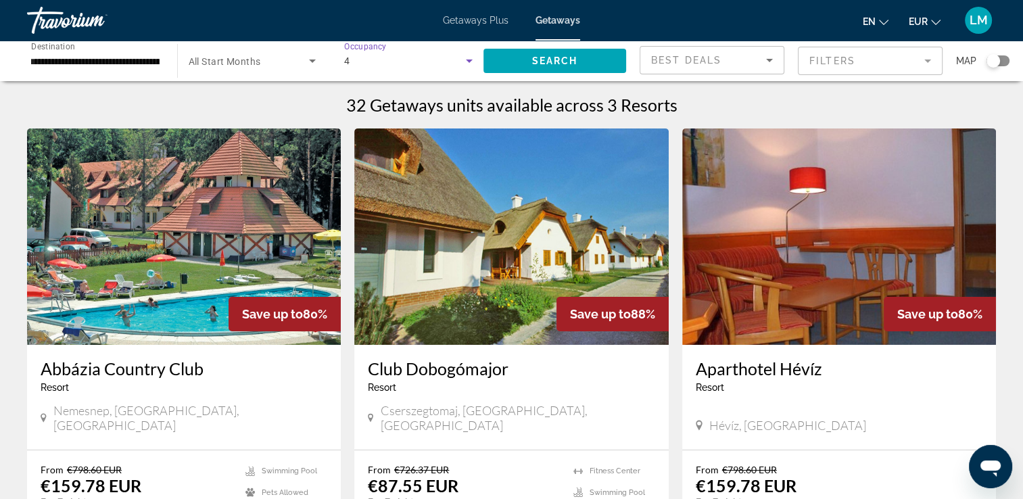
click at [377, 56] on div "4" at bounding box center [405, 61] width 122 height 16
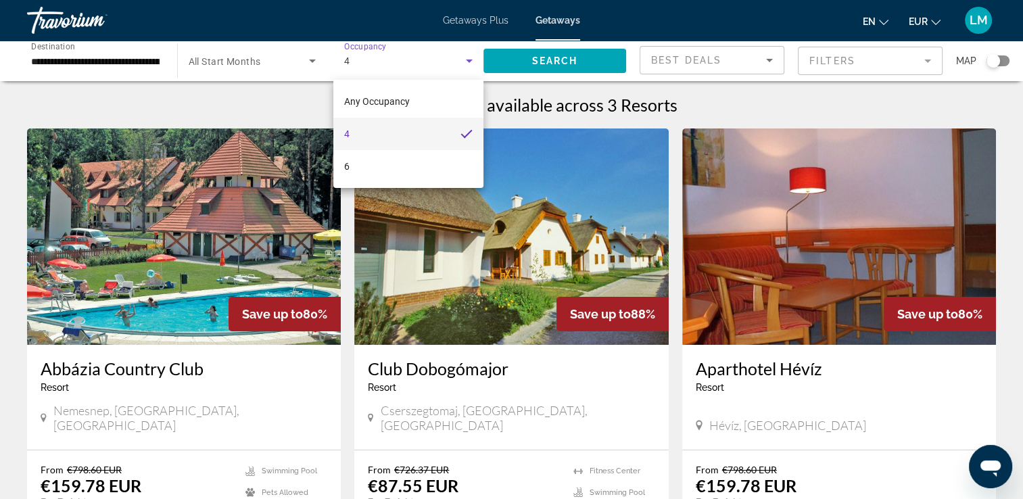
click at [254, 66] on div at bounding box center [511, 249] width 1023 height 499
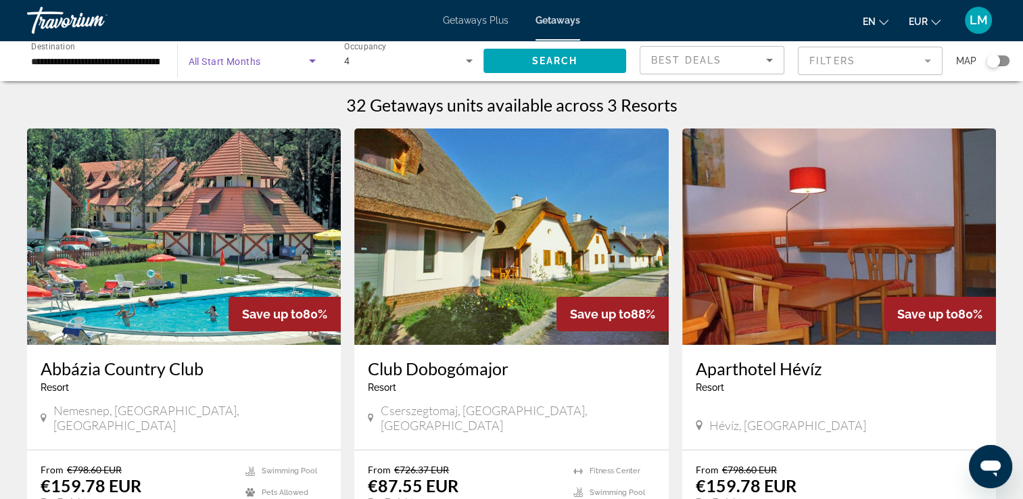
click at [254, 66] on span "Search widget" at bounding box center [249, 61] width 121 height 16
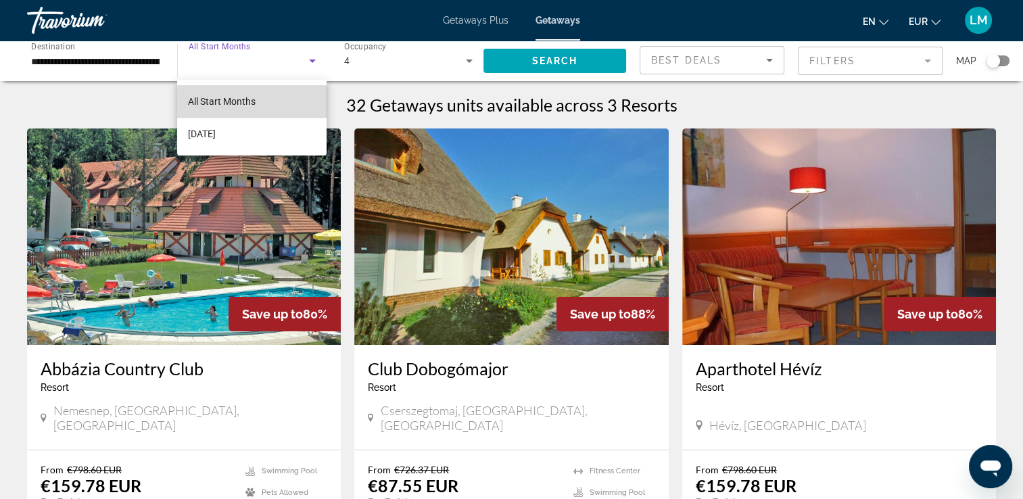
drag, startPoint x: 247, startPoint y: 103, endPoint x: 465, endPoint y: 91, distance: 218.8
click at [247, 102] on span "All Start Months" at bounding box center [222, 101] width 68 height 11
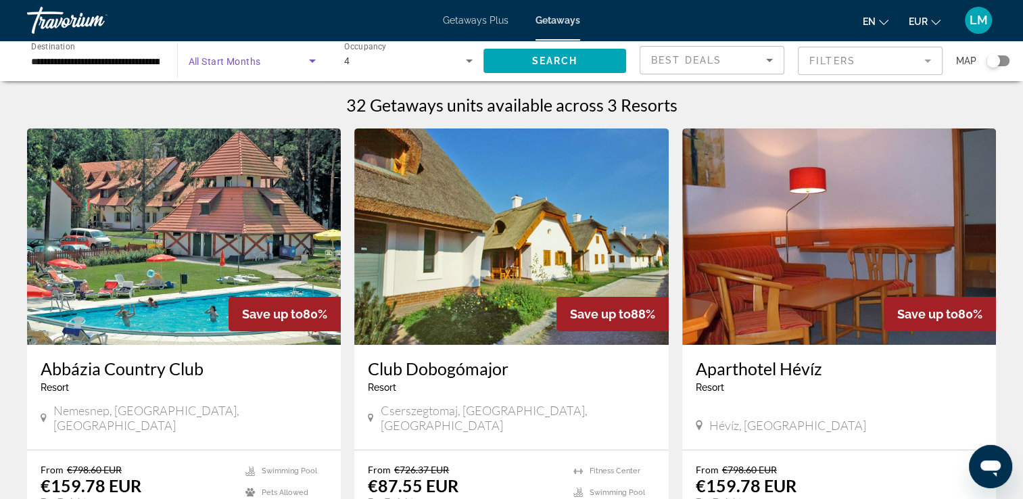
click at [106, 64] on input "**********" at bounding box center [95, 61] width 129 height 16
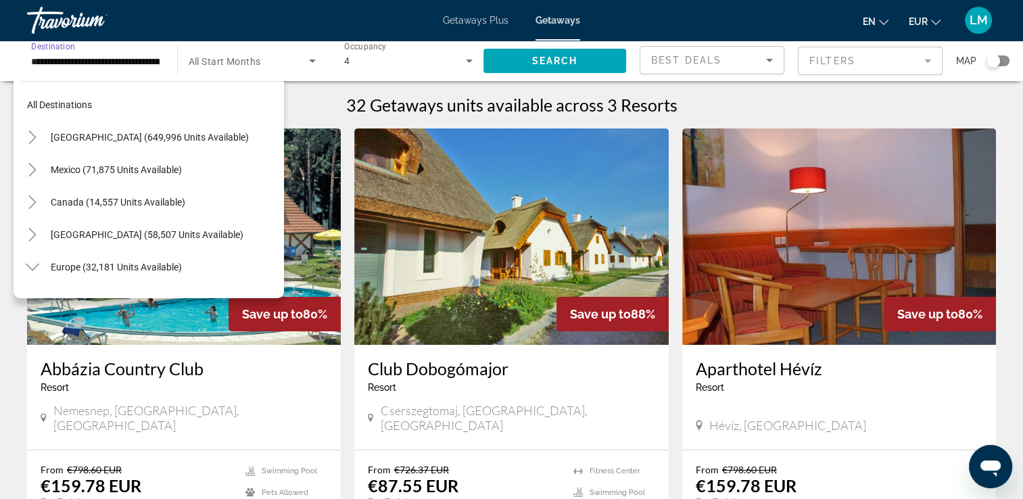
scroll to position [697, 0]
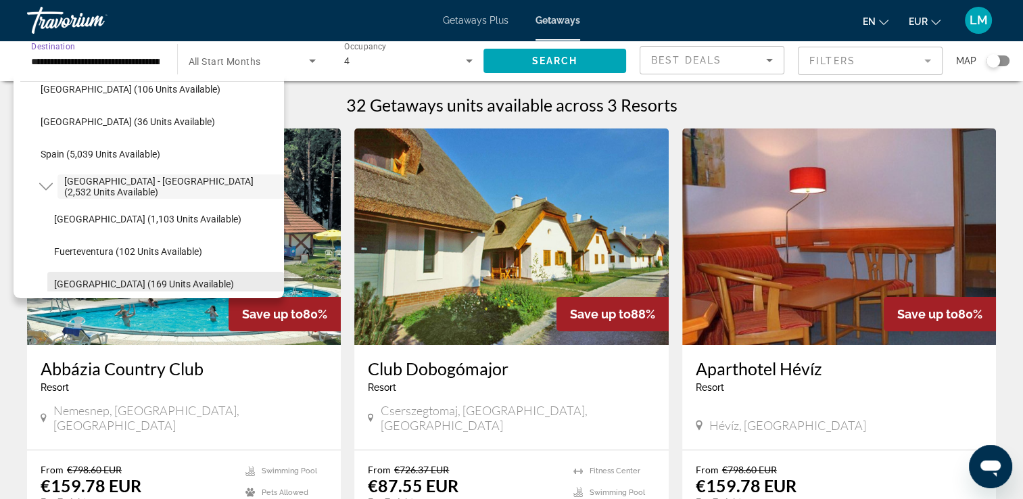
click at [99, 275] on span "Search widget" at bounding box center [165, 284] width 237 height 32
type input "**********"
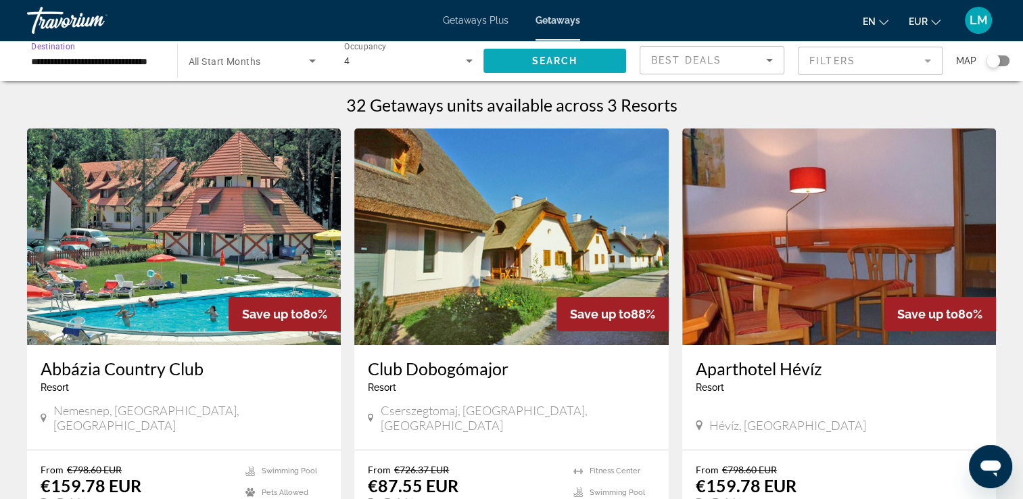
click at [533, 70] on span "Search widget" at bounding box center [555, 61] width 143 height 32
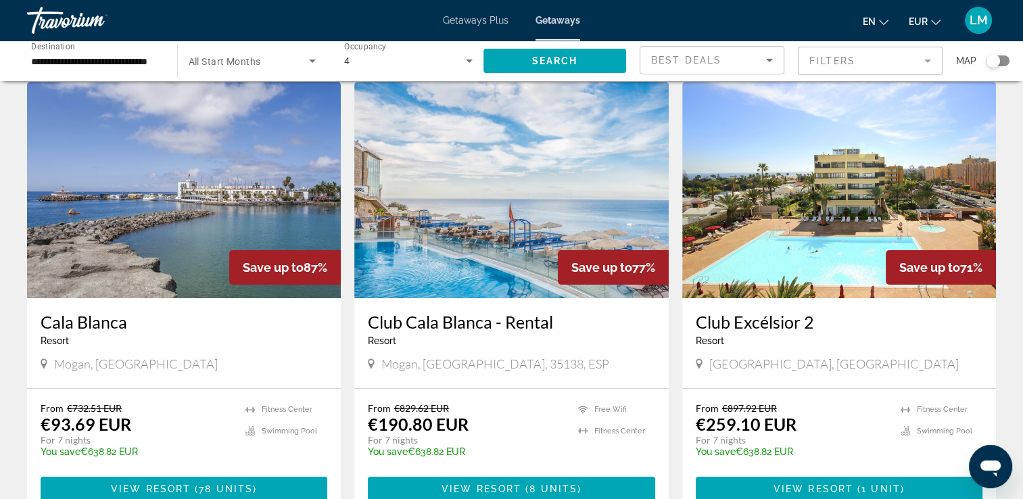
scroll to position [68, 0]
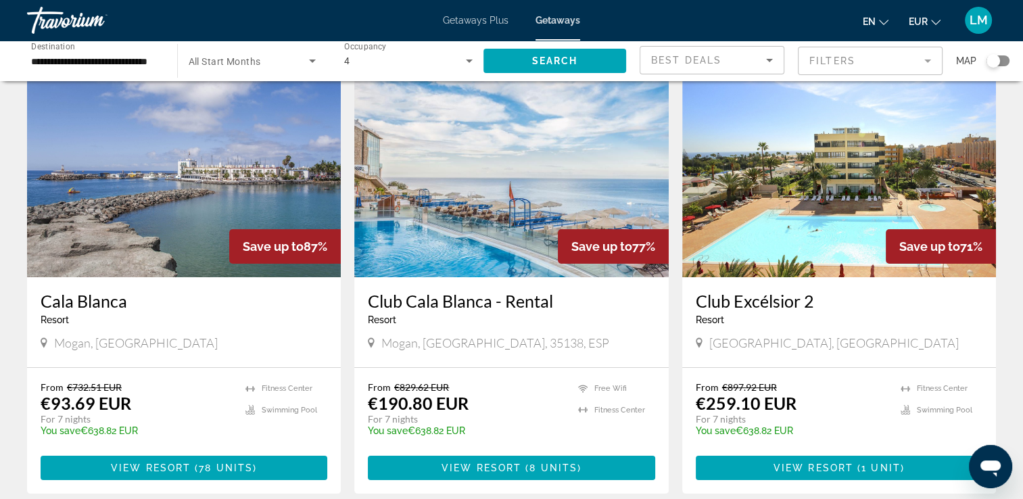
click at [188, 146] on img "Main content" at bounding box center [184, 169] width 314 height 216
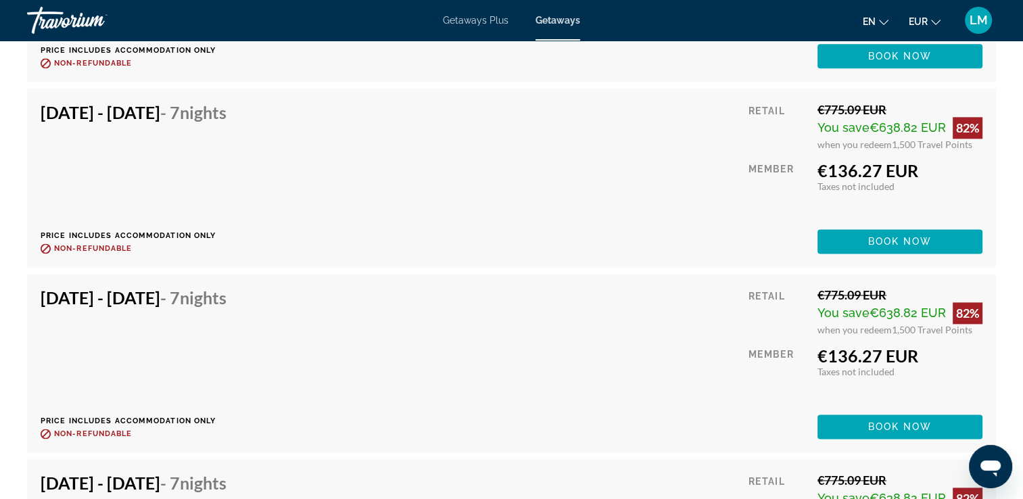
scroll to position [6747, 0]
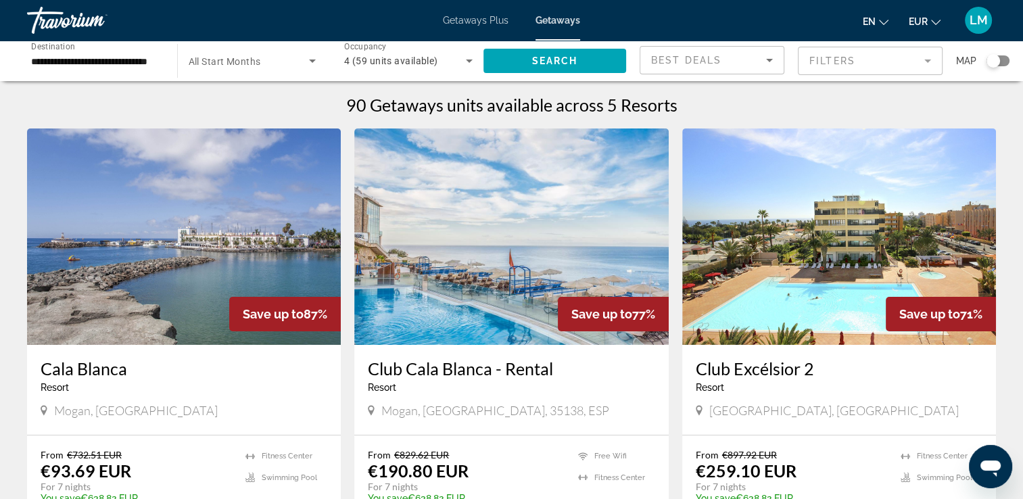
click at [139, 61] on input "**********" at bounding box center [95, 61] width 129 height 16
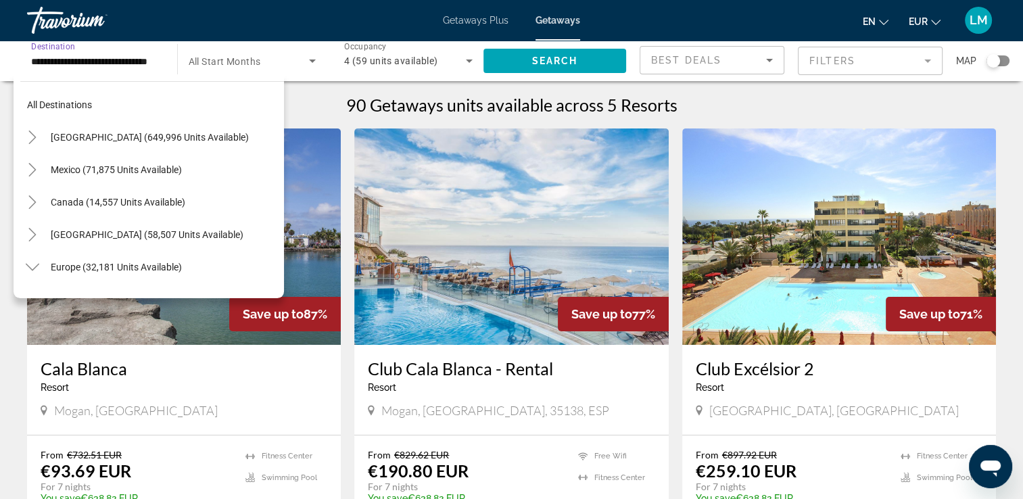
scroll to position [795, 0]
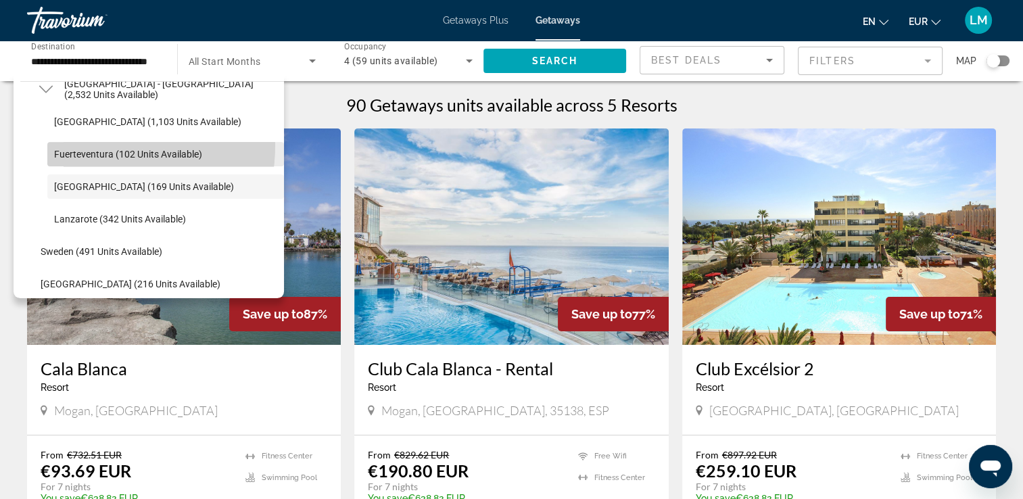
drag, startPoint x: 83, startPoint y: 145, endPoint x: 134, endPoint y: 140, distance: 50.9
click at [84, 145] on span "Search widget" at bounding box center [165, 154] width 237 height 32
type input "**********"
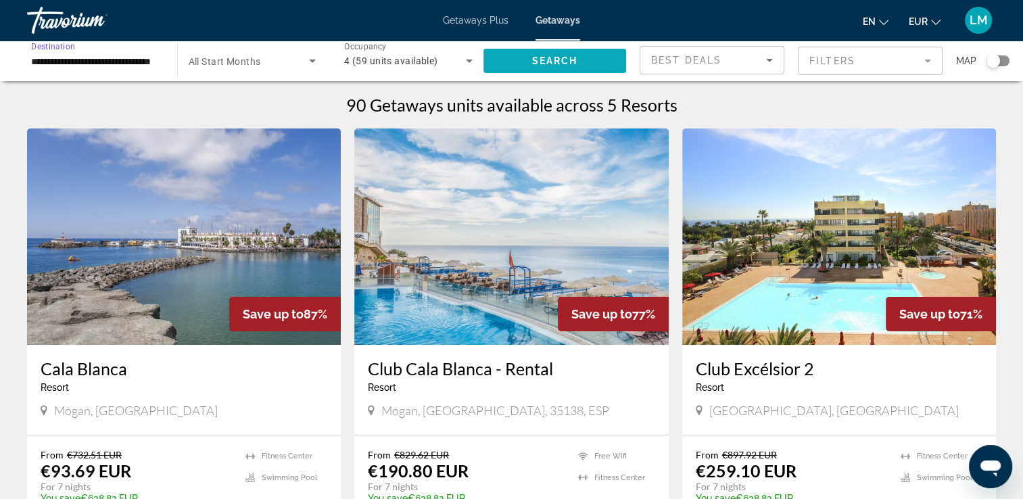
click at [498, 53] on span "Search widget" at bounding box center [555, 61] width 143 height 32
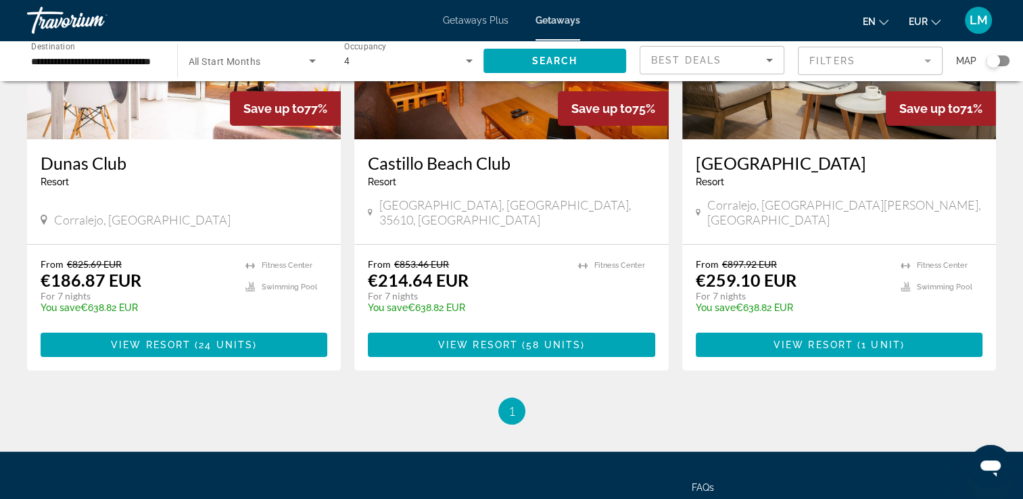
scroll to position [38, 0]
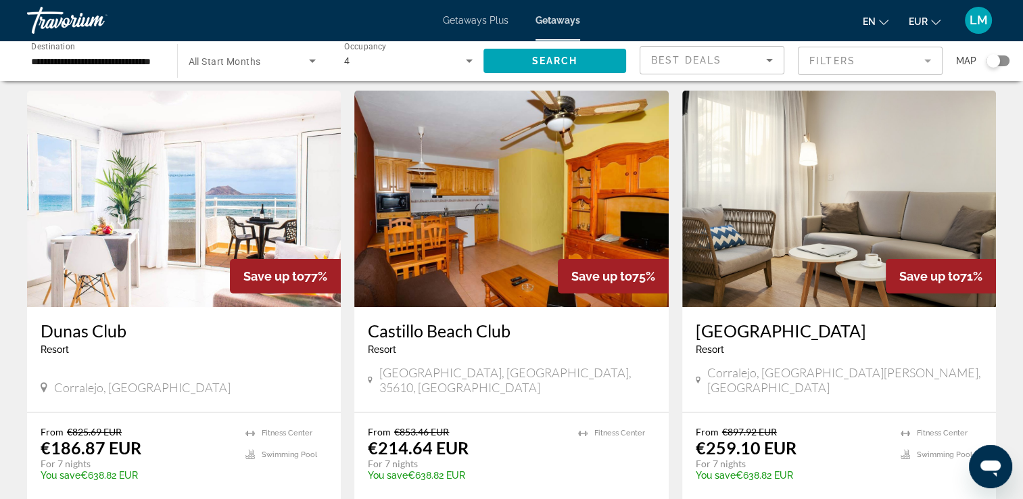
click at [229, 170] on img "Main content" at bounding box center [184, 199] width 314 height 216
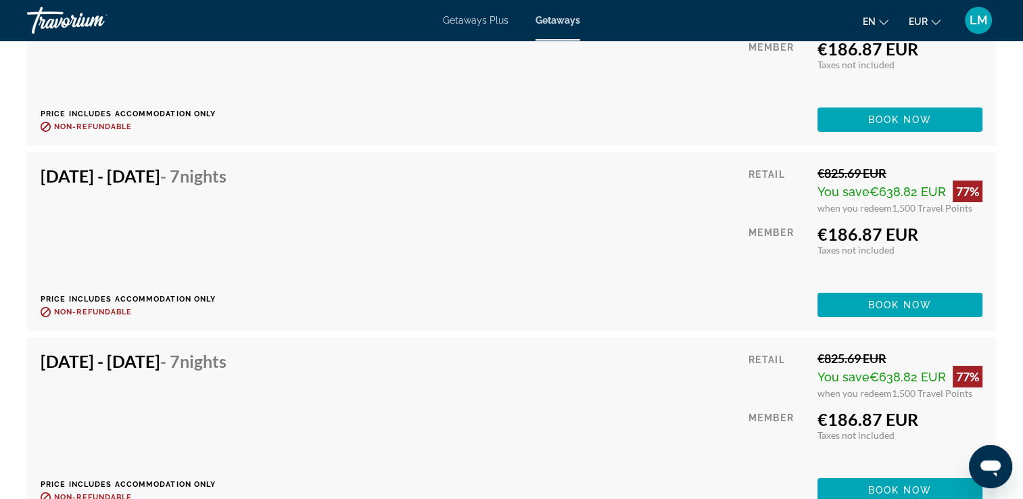
scroll to position [5472, 0]
